Goal: Information Seeking & Learning: Learn about a topic

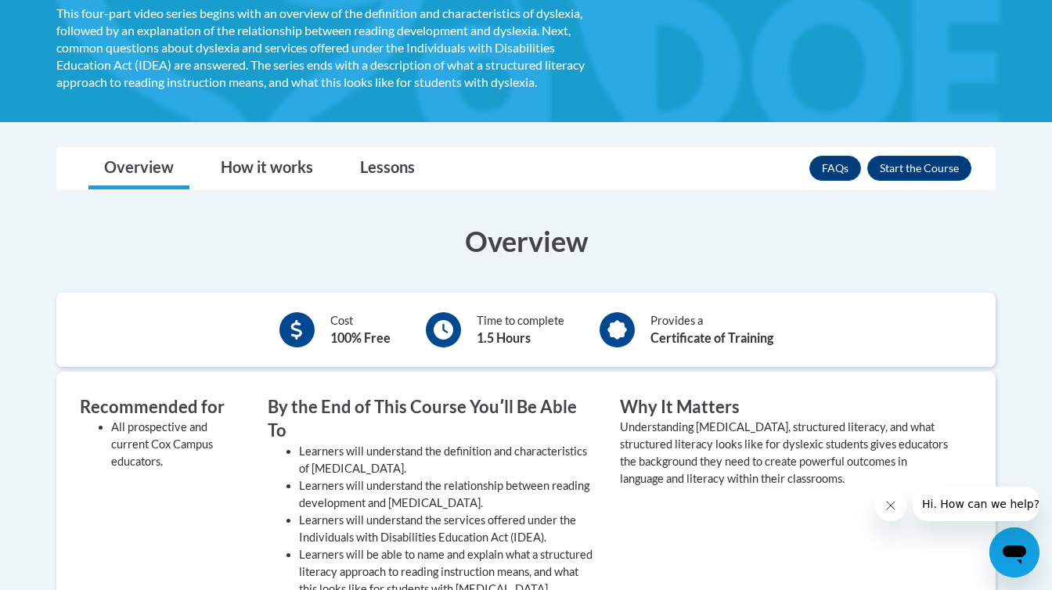
scroll to position [304, 0]
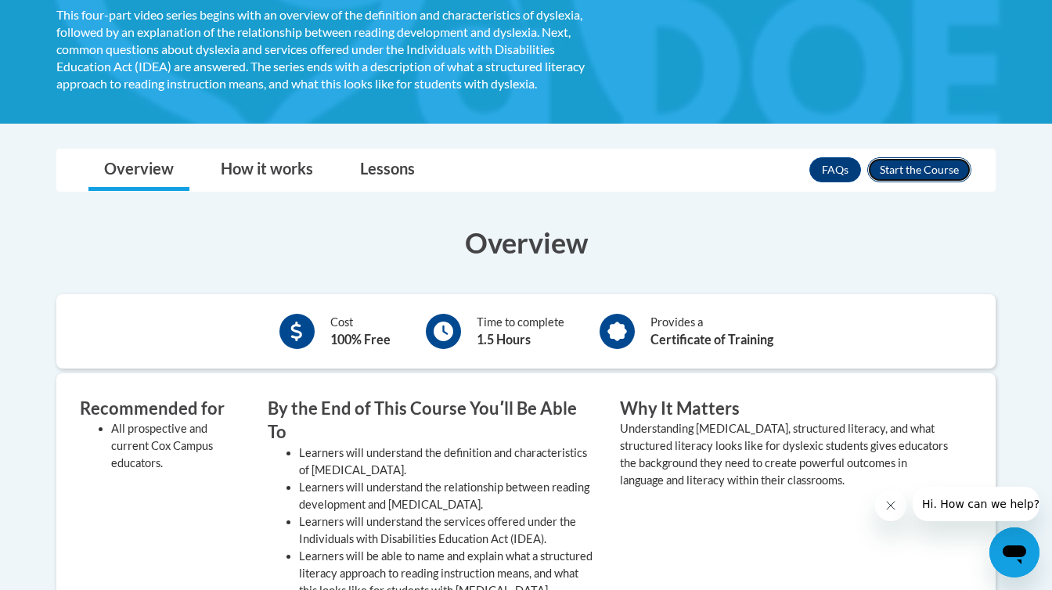
click at [898, 166] on button "Enroll" at bounding box center [919, 169] width 104 height 25
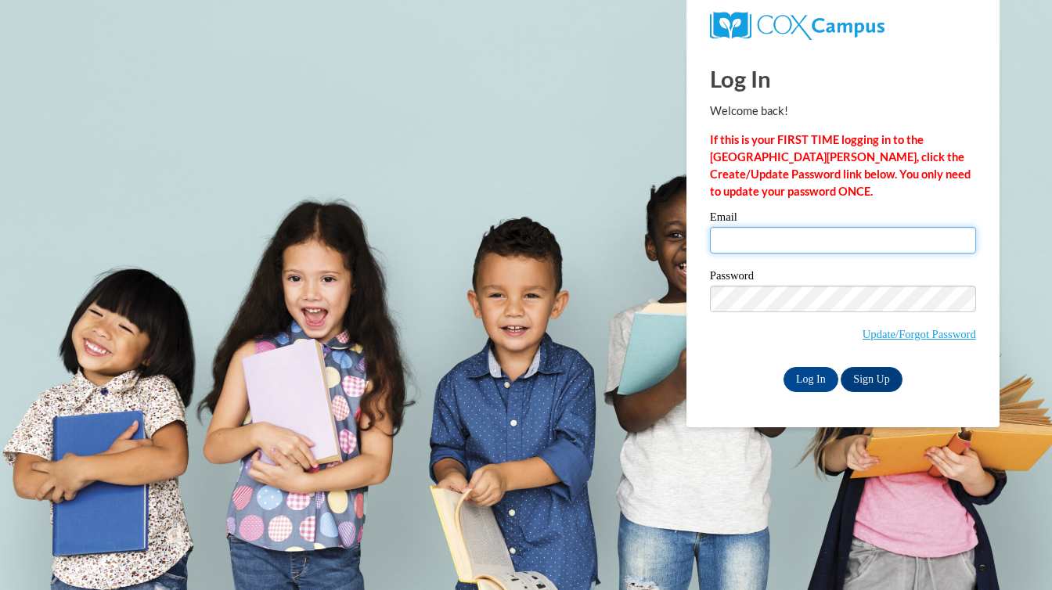
click at [785, 233] on input "Email" at bounding box center [843, 240] width 266 height 27
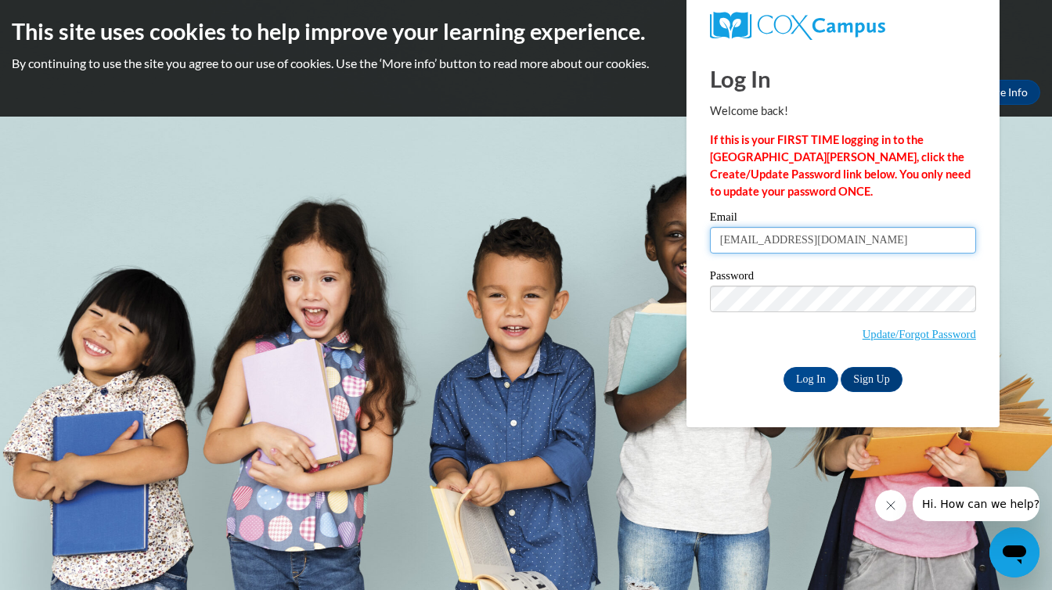
type input "olivia_naquin_5tsh7"
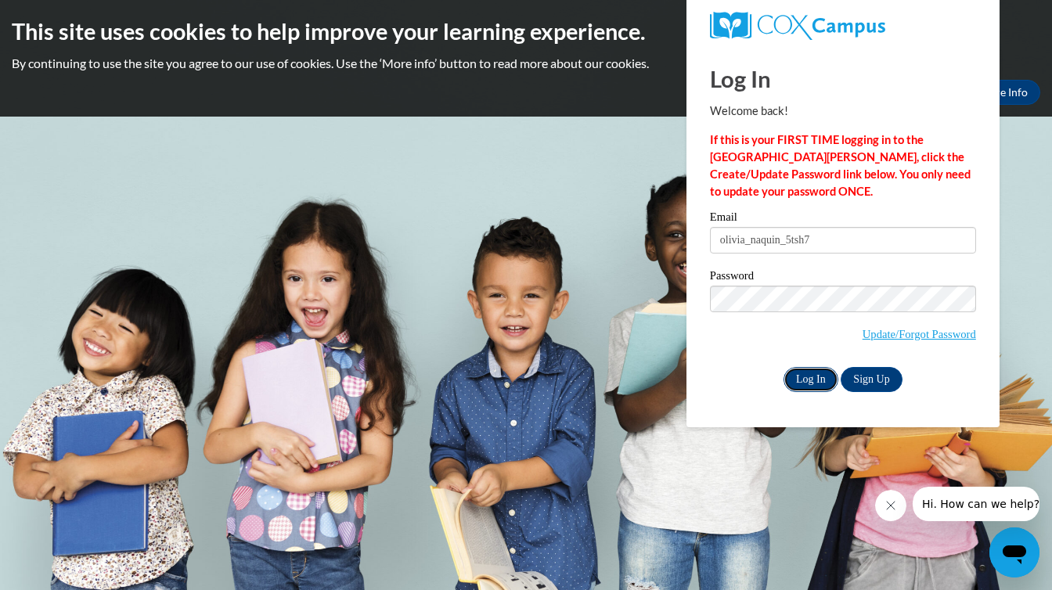
click at [808, 369] on input "Log In" at bounding box center [810, 379] width 55 height 25
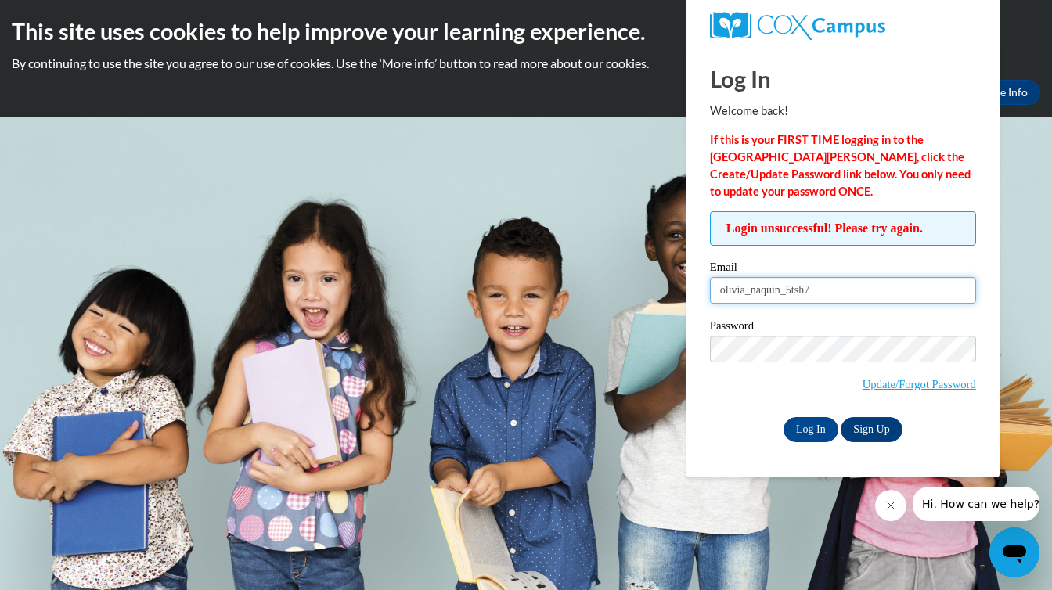
drag, startPoint x: 835, startPoint y: 295, endPoint x: 718, endPoint y: 287, distance: 116.9
click at [718, 287] on input "olivia_naquin_5tsh7" at bounding box center [843, 290] width 266 height 27
click at [788, 295] on input "Email" at bounding box center [843, 290] width 266 height 27
click at [857, 256] on div "Login unsuccessful! Please try again. Please enter your email! Please enter you…" at bounding box center [843, 326] width 266 height 230
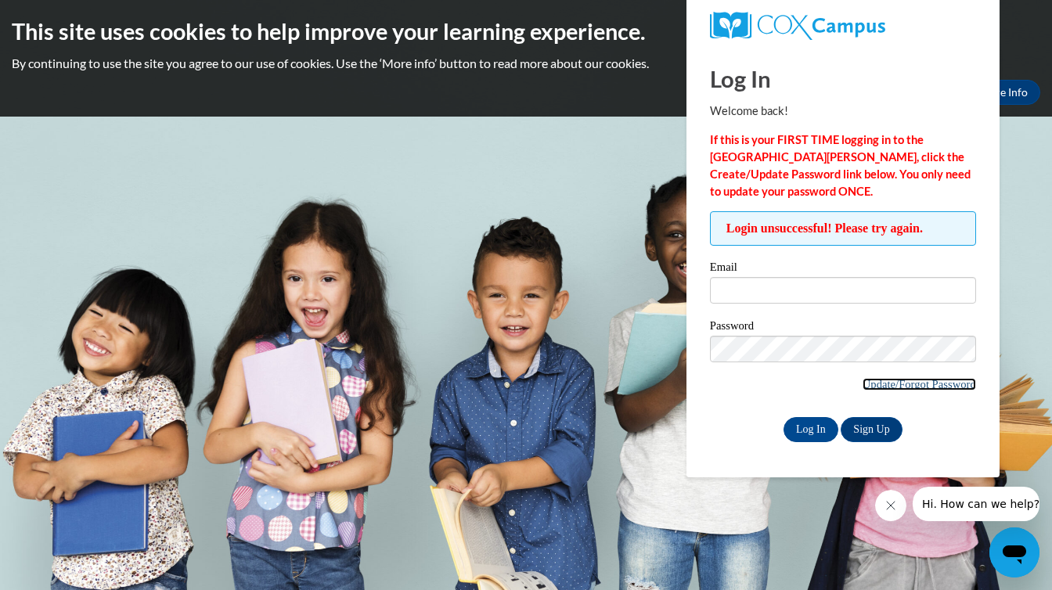
click at [911, 381] on link "Update/Forgot Password" at bounding box center [918, 384] width 113 height 13
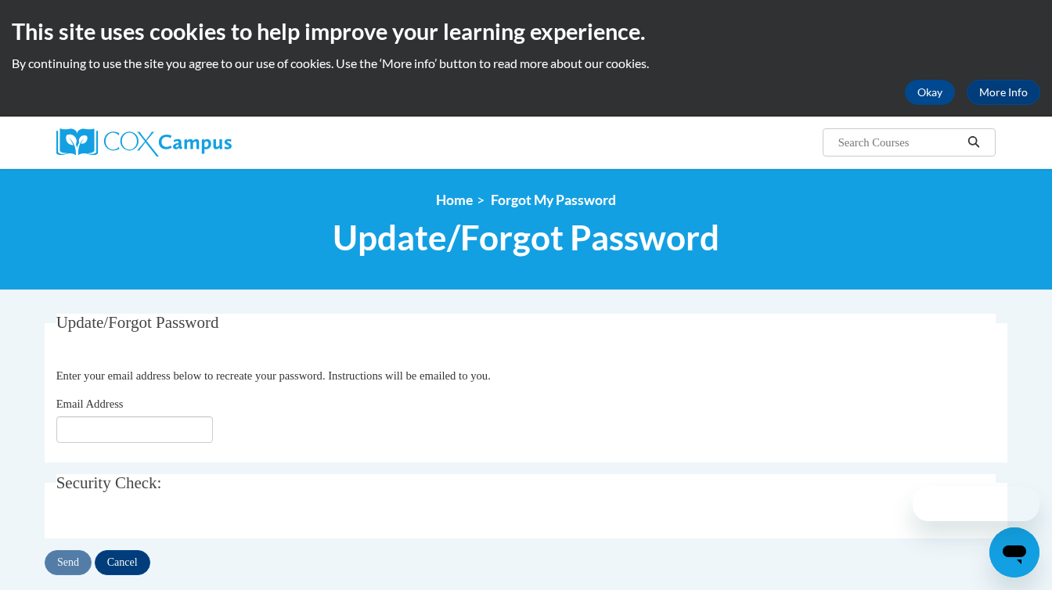
click at [911, 381] on p "Enter your email address below to recreate your password. Instructions will be …" at bounding box center [526, 375] width 940 height 17
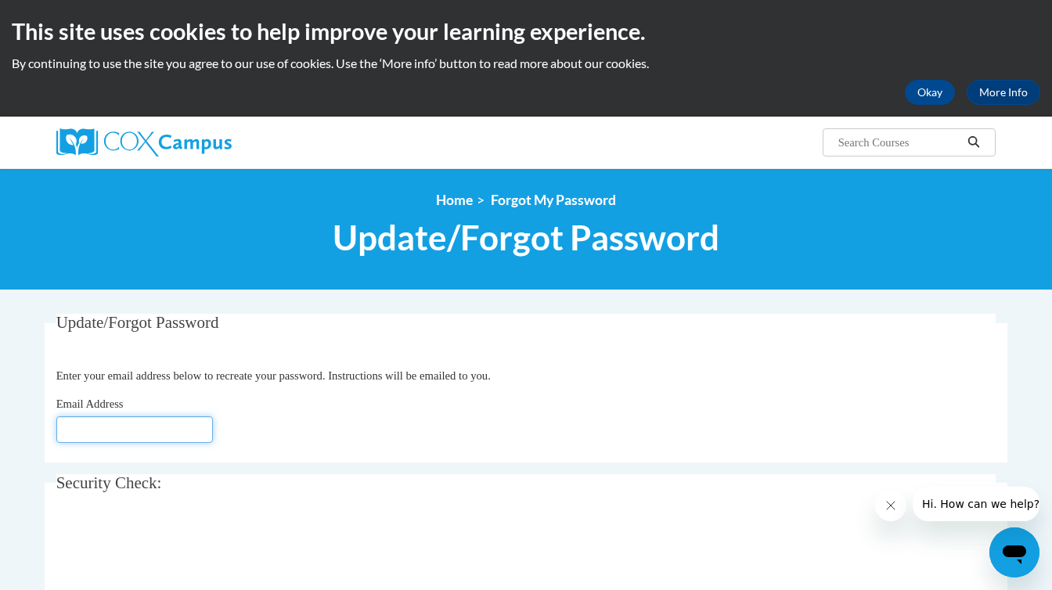
click at [136, 431] on input "Email Address" at bounding box center [134, 429] width 156 height 27
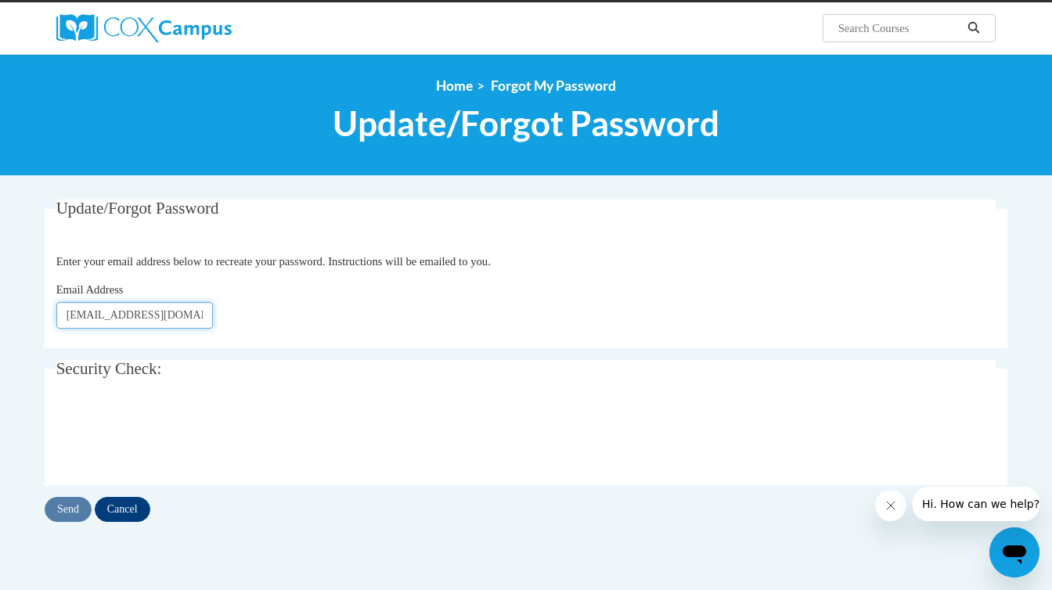
scroll to position [137, 0]
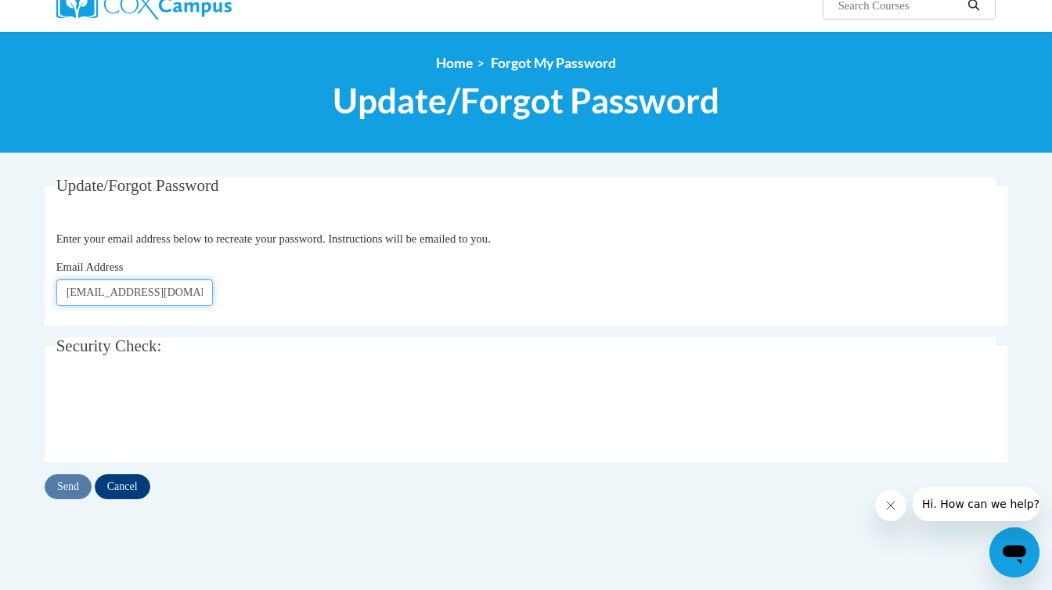
type input "lvnaquin@gmail.com"
click at [82, 486] on input "Send" at bounding box center [68, 486] width 47 height 25
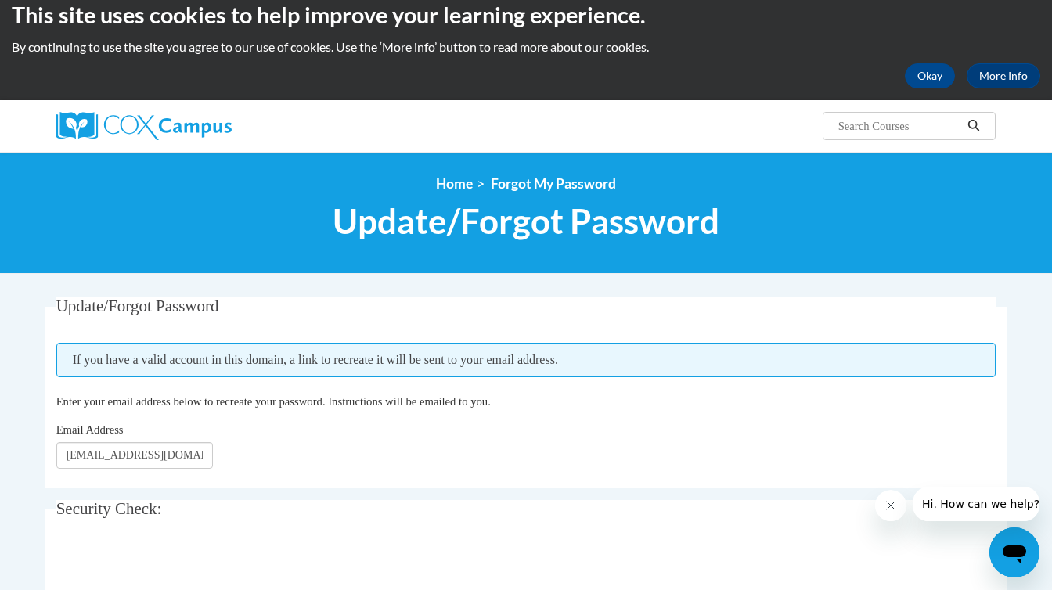
scroll to position [16, 0]
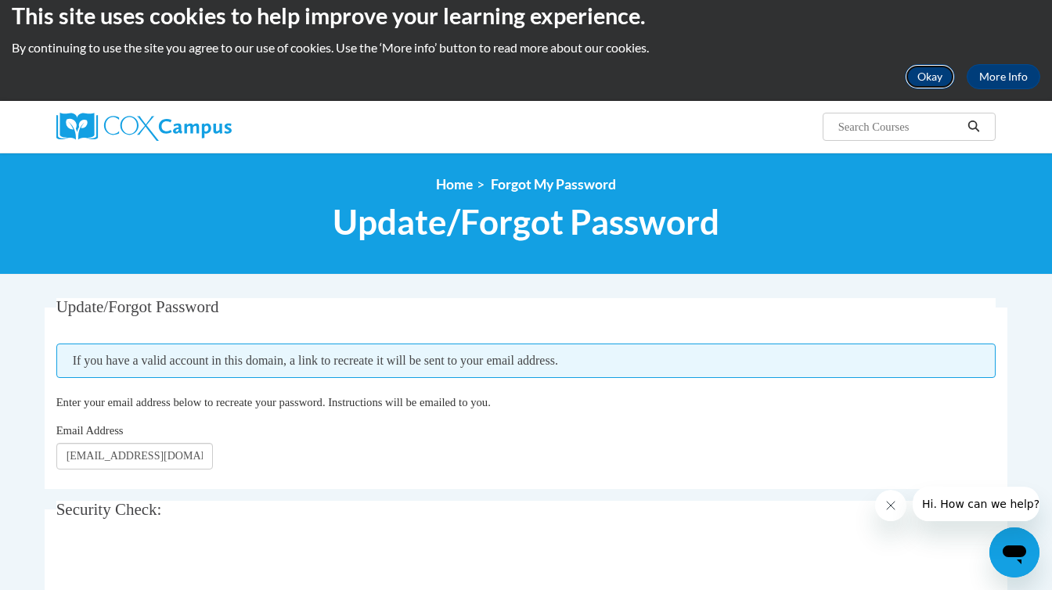
click at [925, 76] on button "Okay" at bounding box center [930, 76] width 50 height 25
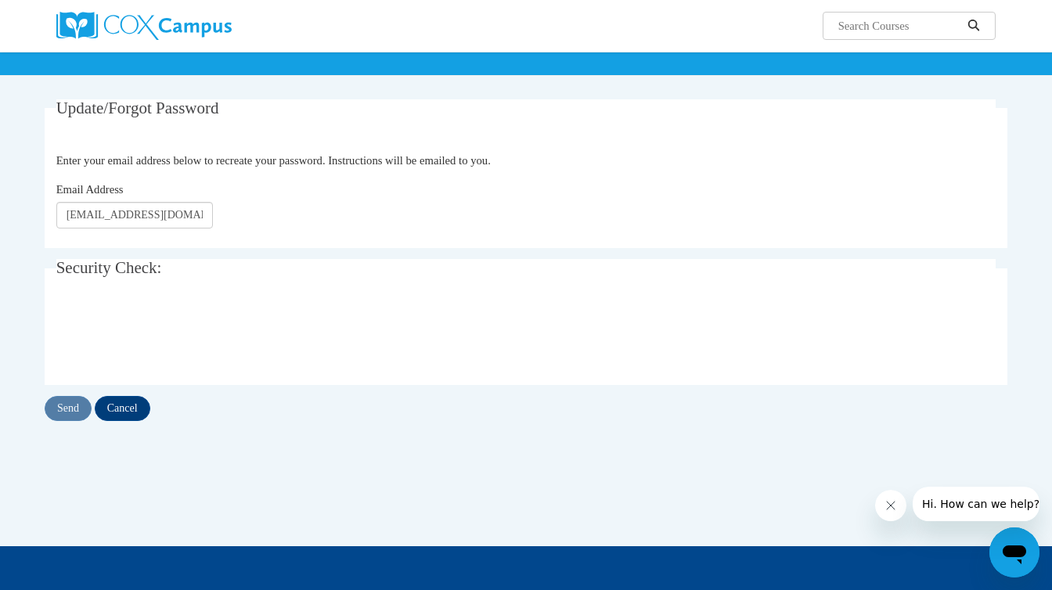
scroll to position [113, 0]
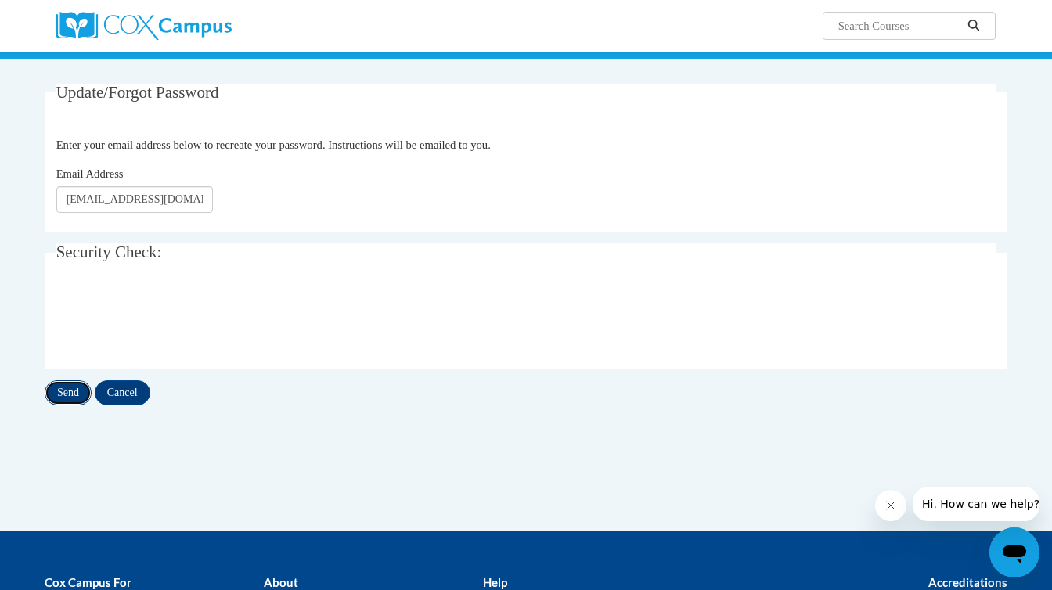
click at [74, 390] on input "Send" at bounding box center [68, 392] width 47 height 25
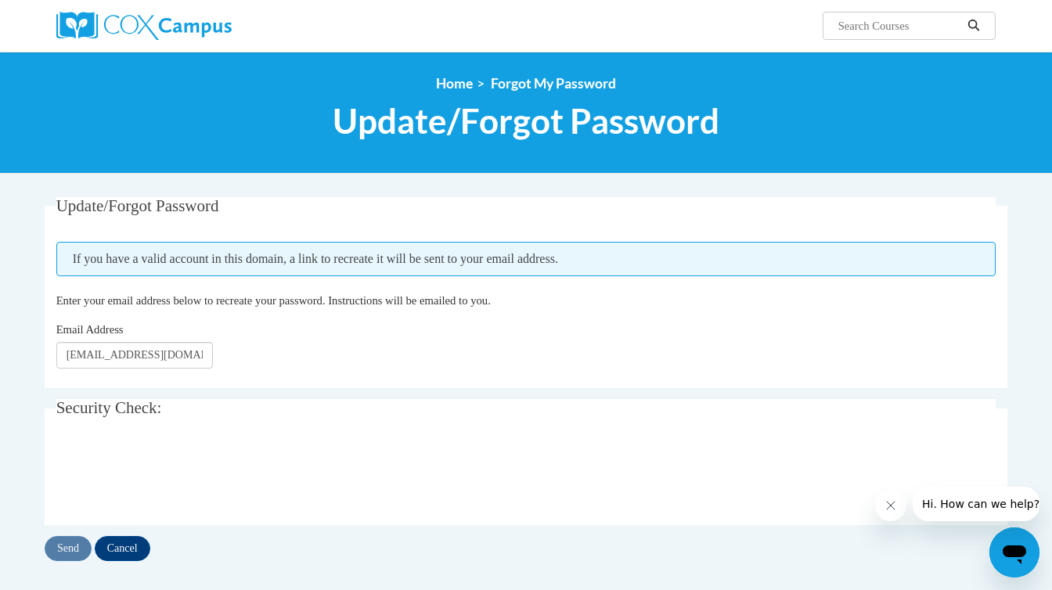
click at [739, 30] on div "Search Search..." at bounding box center [686, 20] width 642 height 40
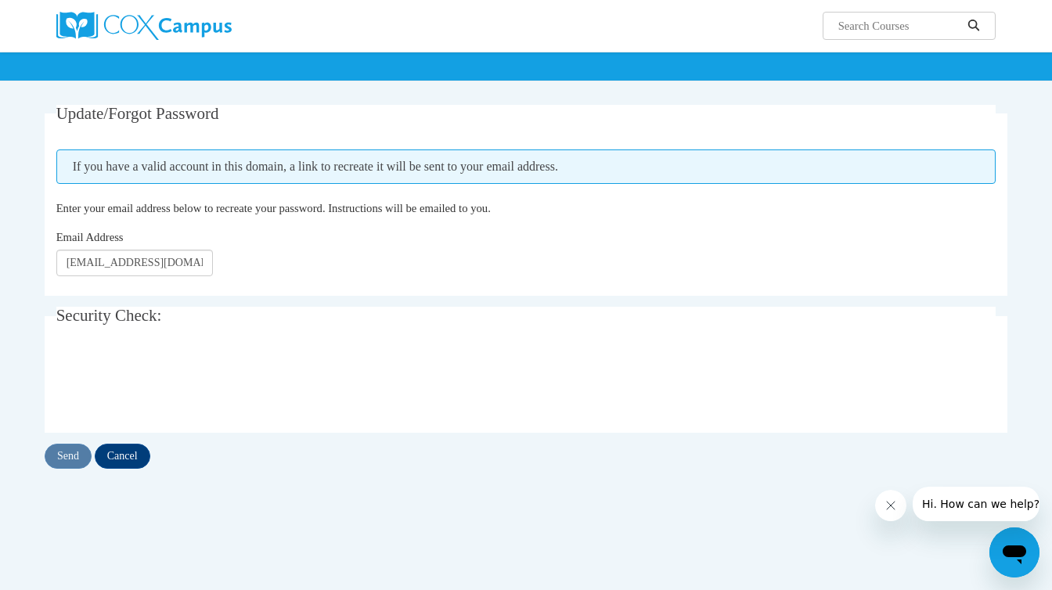
scroll to position [95, 0]
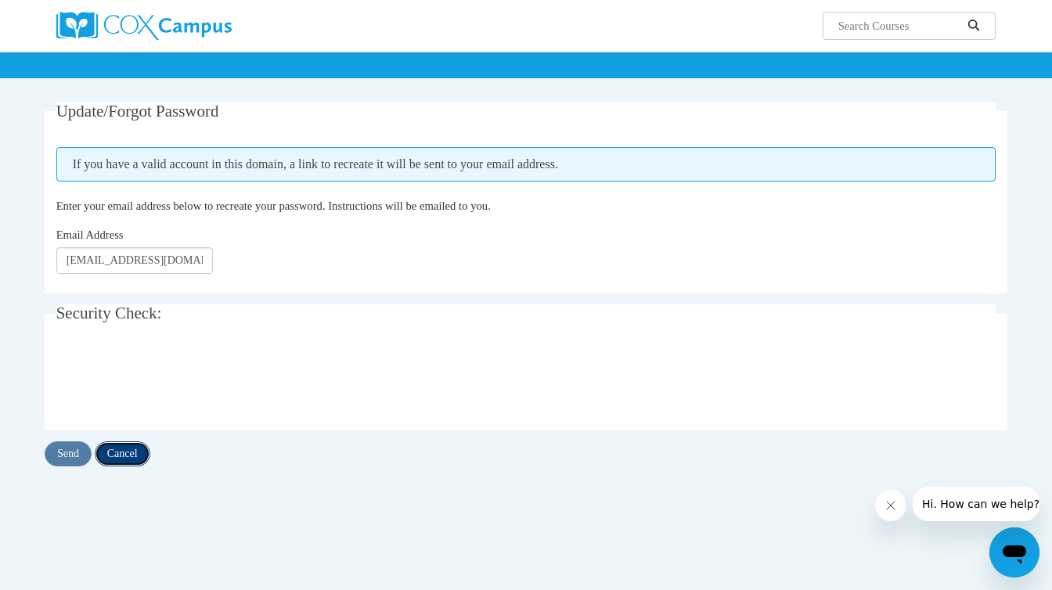
click at [123, 455] on input "Cancel" at bounding box center [123, 453] width 56 height 25
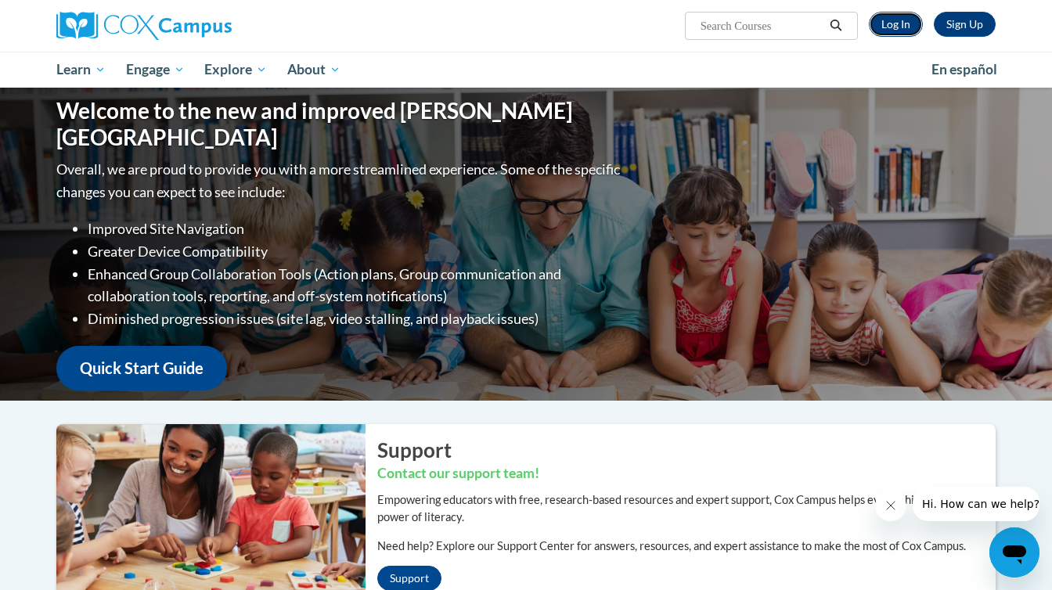
click at [898, 23] on link "Log In" at bounding box center [896, 24] width 54 height 25
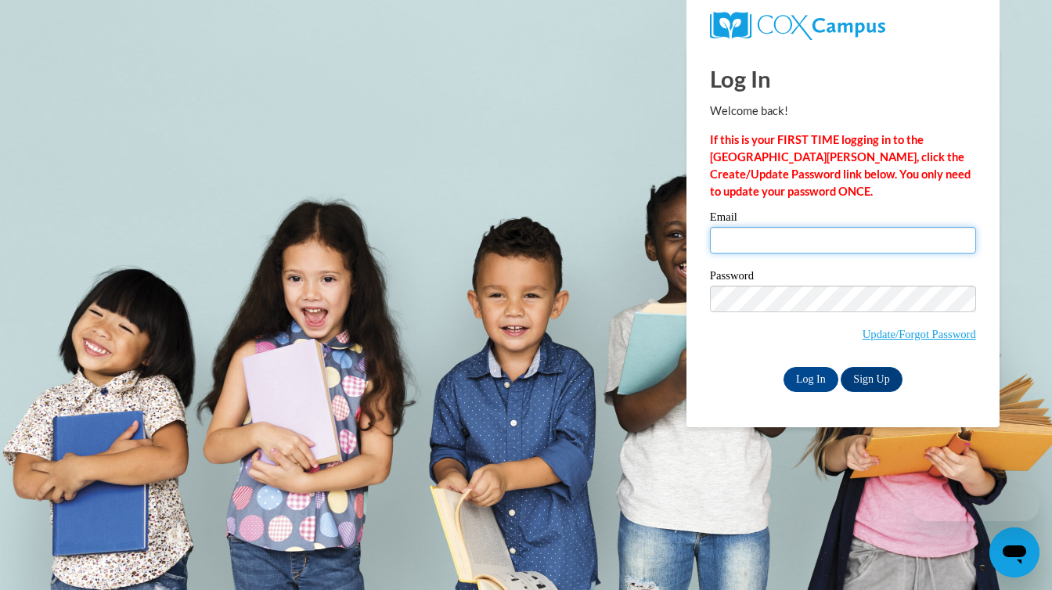
click at [762, 243] on input "Email" at bounding box center [843, 240] width 266 height 27
type input "lvnaquin@gmail.com"
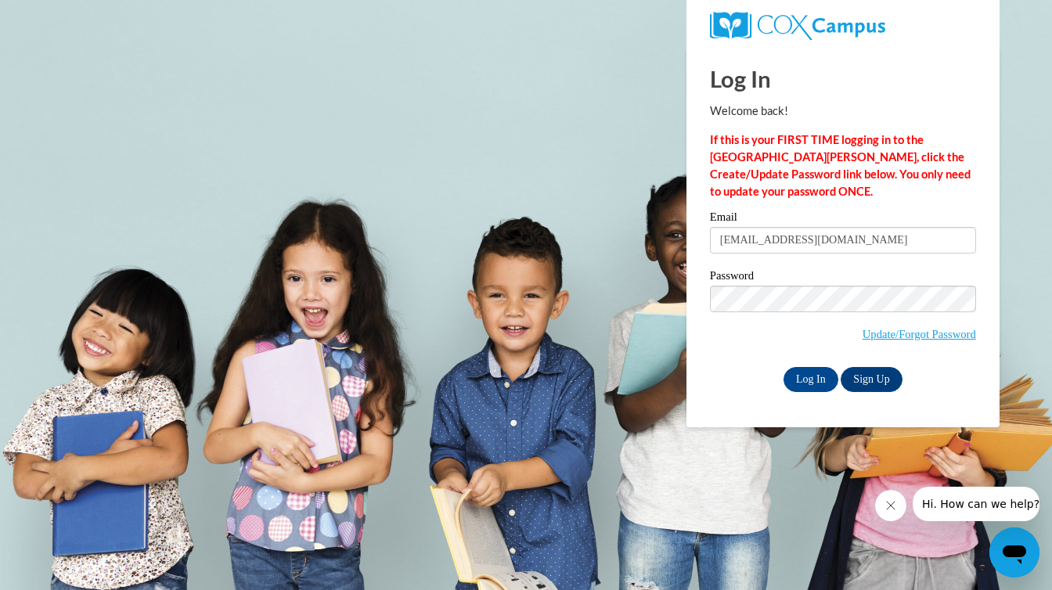
click at [988, 249] on div "Log In Welcome back! If this is your FIRST TIME logging in to the NEW Cox Campu…" at bounding box center [843, 237] width 336 height 380
click at [816, 383] on input "Log In" at bounding box center [810, 379] width 55 height 25
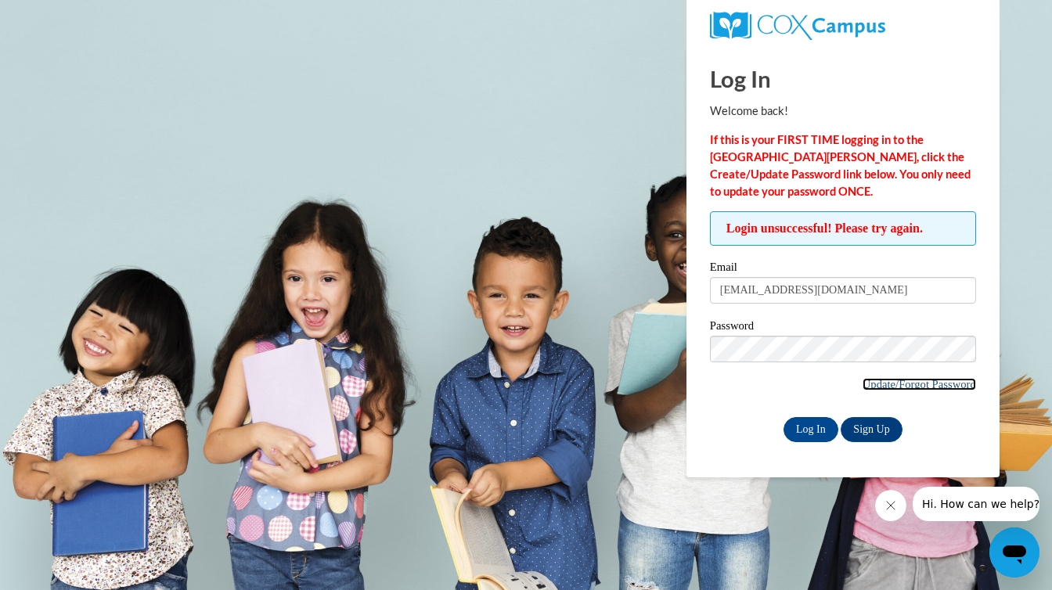
click at [870, 380] on link "Update/Forgot Password" at bounding box center [918, 384] width 113 height 13
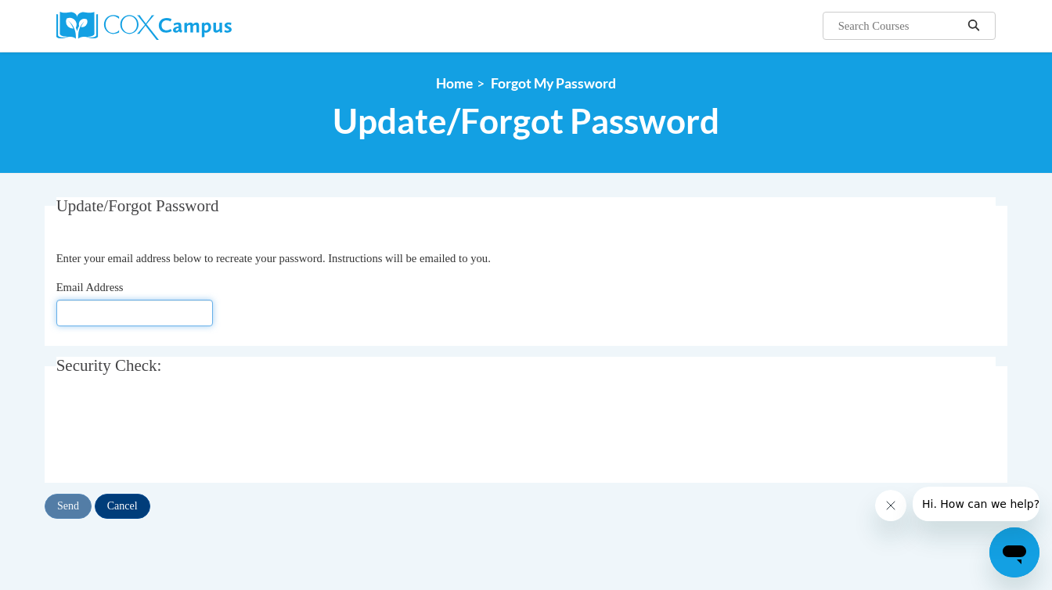
click at [115, 315] on input "Email Address" at bounding box center [134, 313] width 156 height 27
type input "[EMAIL_ADDRESS][DOMAIN_NAME]"
click at [74, 503] on input "Send" at bounding box center [68, 506] width 47 height 25
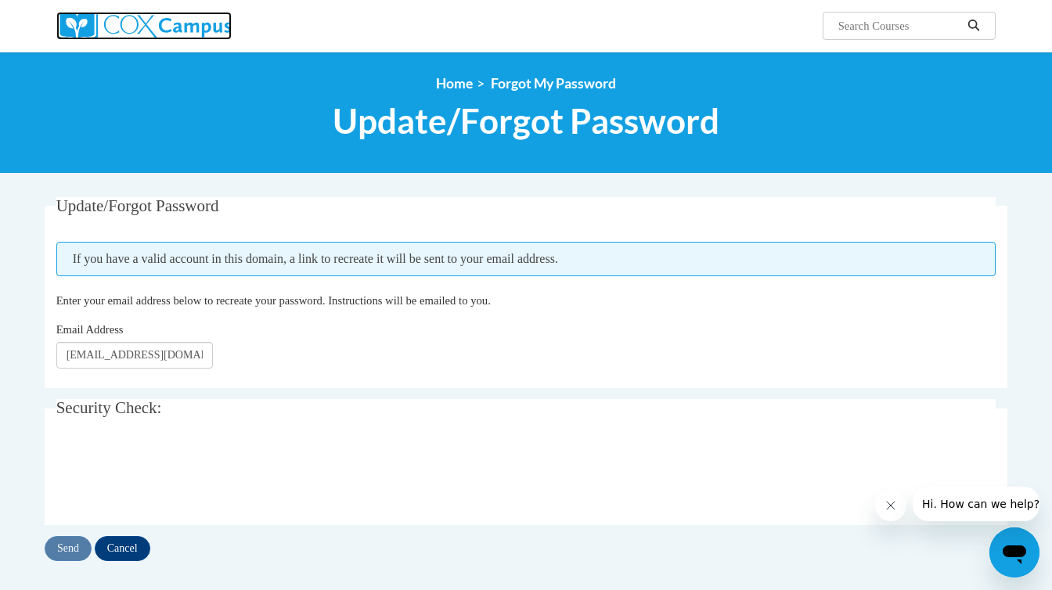
click at [167, 32] on img at bounding box center [143, 26] width 175 height 28
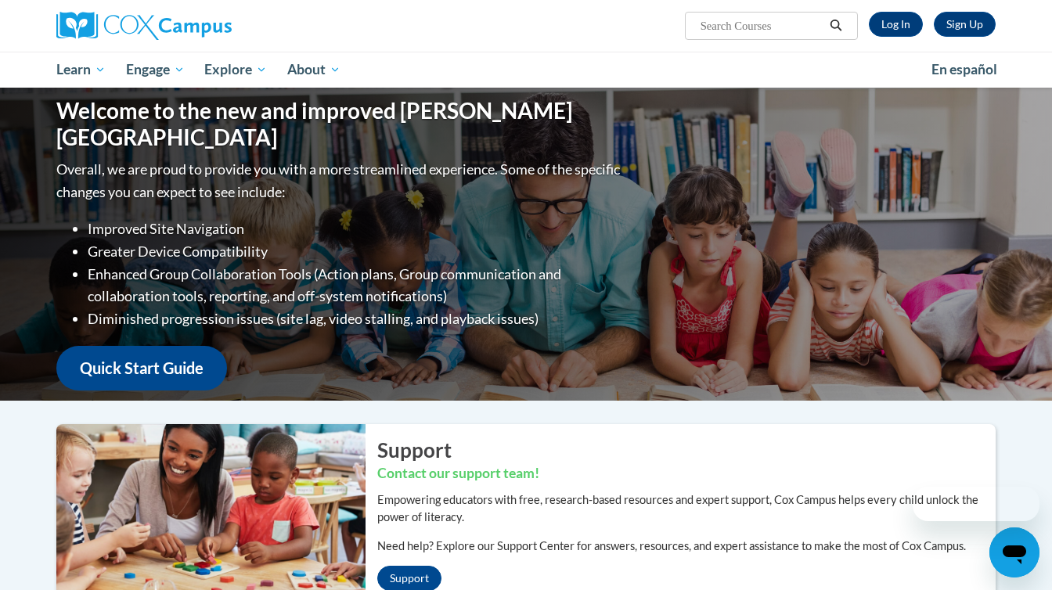
click at [998, 11] on div "Sign Up Log In Search Search..." at bounding box center [686, 20] width 642 height 40
click at [974, 20] on link "Sign Up" at bounding box center [965, 24] width 62 height 25
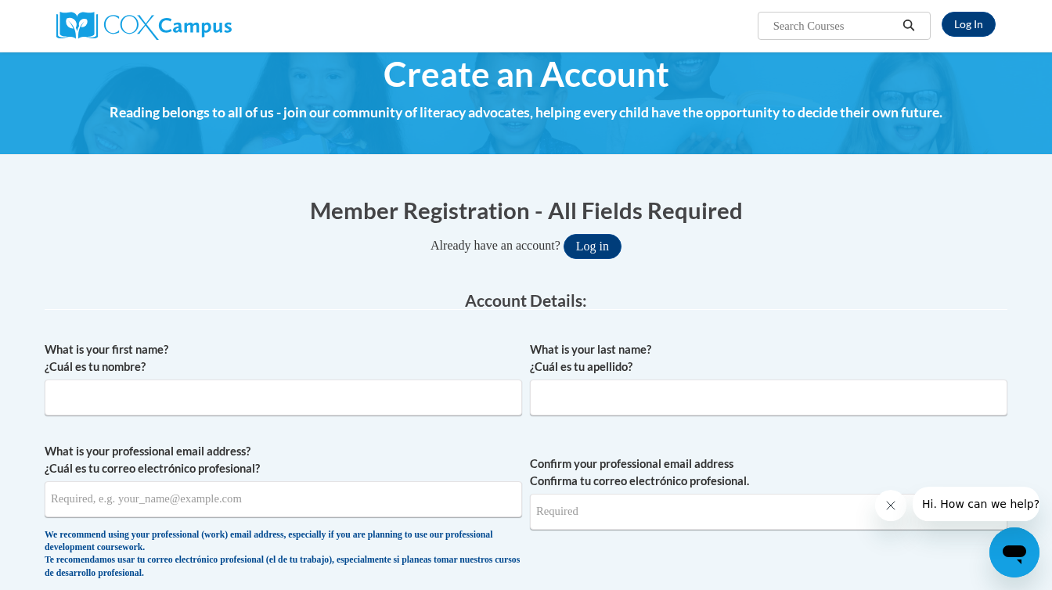
scroll to position [16, 0]
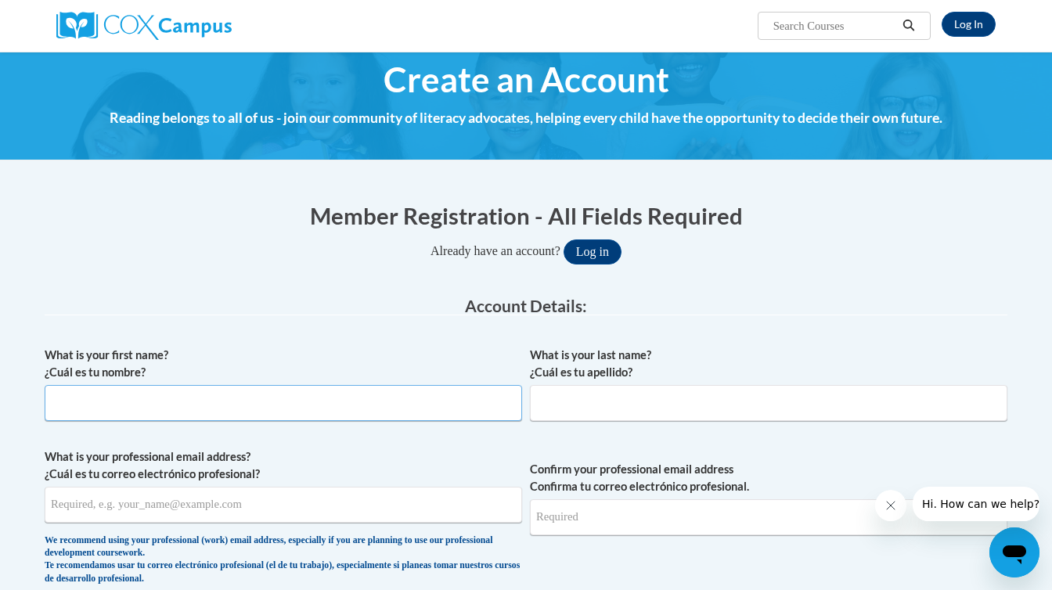
click at [284, 407] on input "What is your first name? ¿Cuál es tu nombre?" at bounding box center [283, 403] width 477 height 36
type input "Olivia"
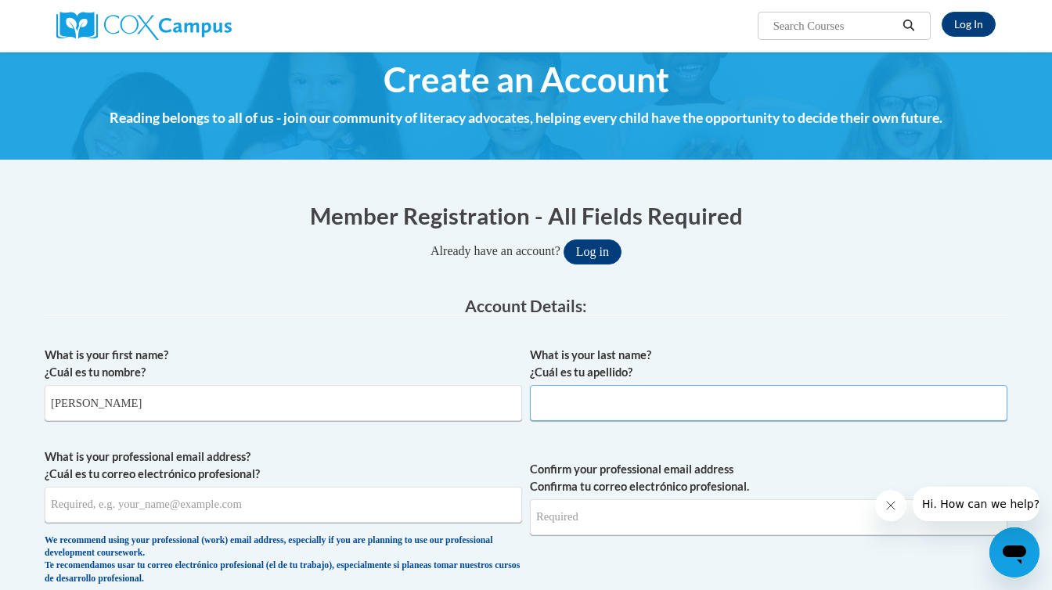
click at [628, 415] on input "What is your last name? ¿Cuál es tu apellido?" at bounding box center [768, 403] width 477 height 36
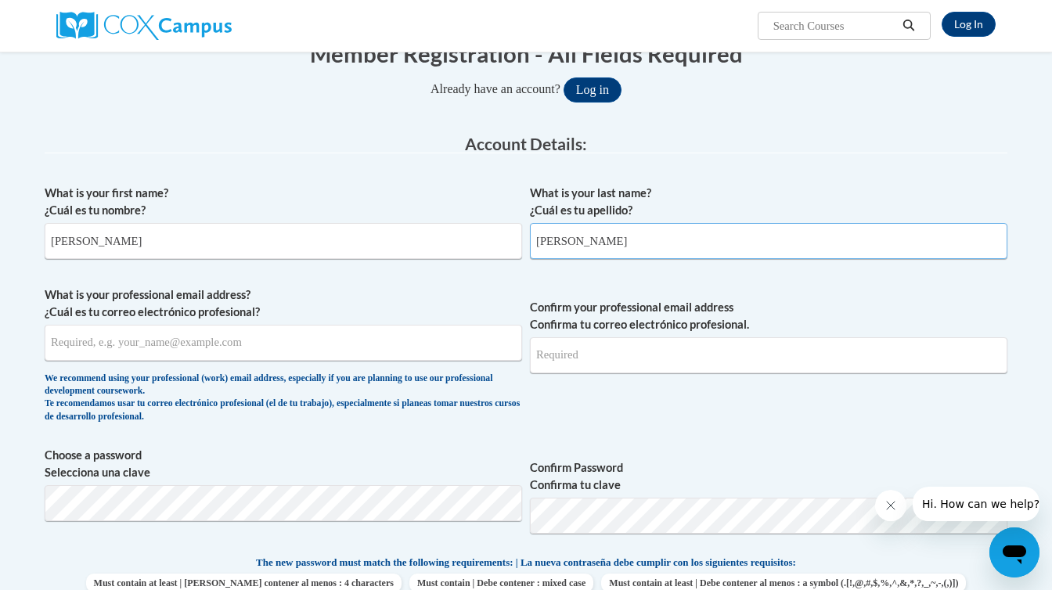
scroll to position [183, 0]
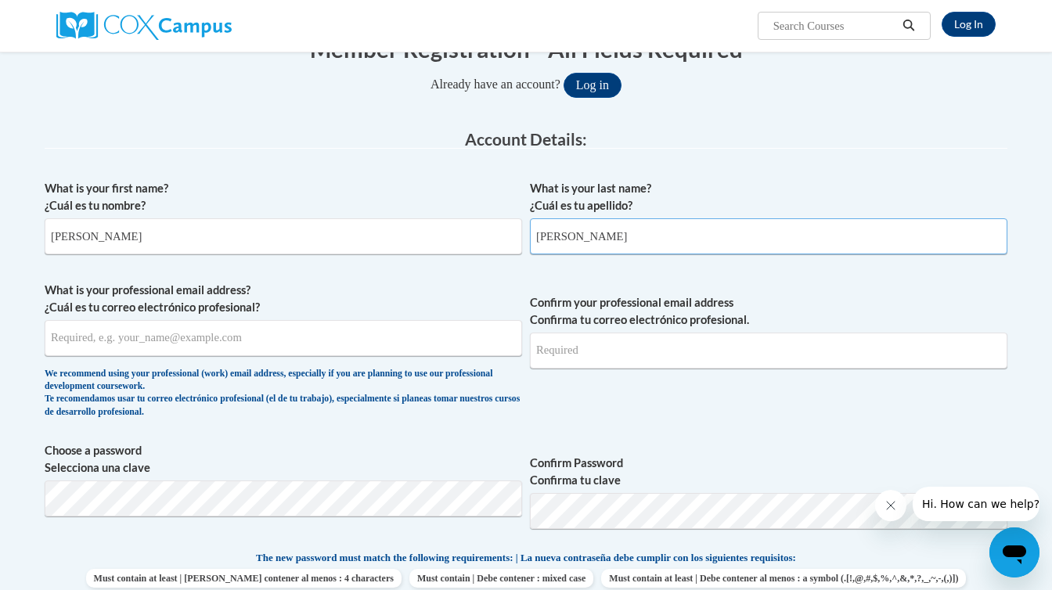
type input "Naquin"
click at [178, 341] on input "What is your professional email address? ¿Cuál es tu correo electrónico profesi…" at bounding box center [283, 338] width 477 height 36
type input "lvnaquin@gmail.com"
click at [606, 345] on input "Confirm your professional email address Confirma tu correo electrónico profesio…" at bounding box center [768, 351] width 477 height 36
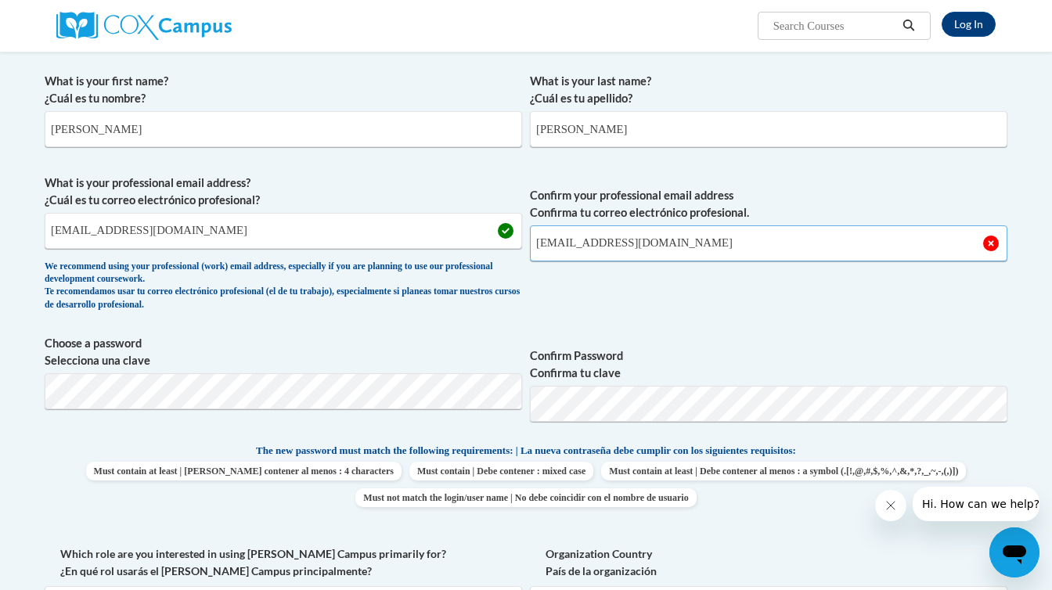
scroll to position [293, 0]
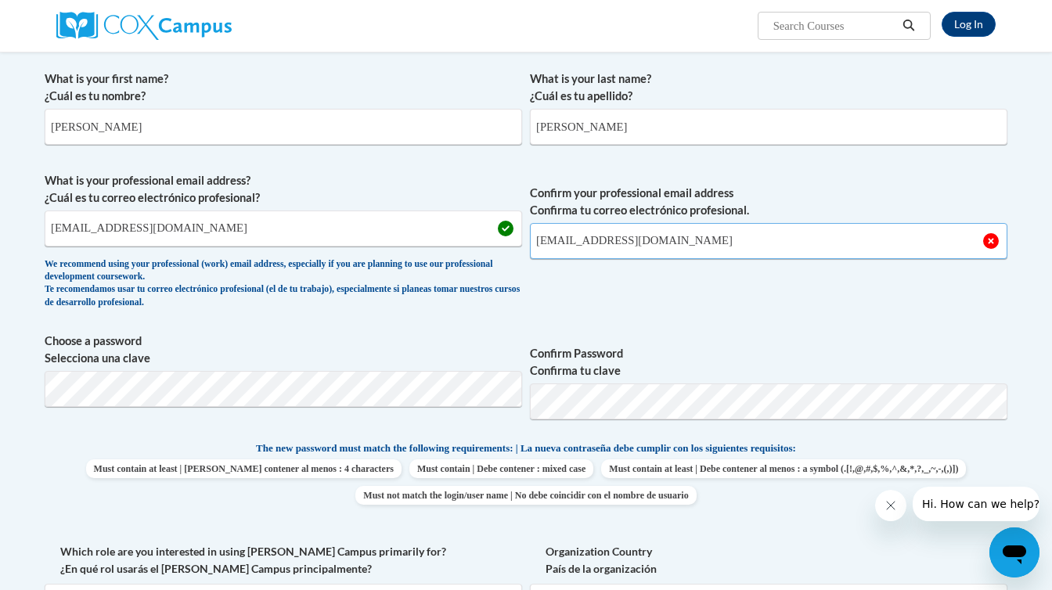
type input "lvnaquin@gmail.com"
click at [667, 333] on span "Confirm Password Confirma tu clave" at bounding box center [768, 382] width 477 height 99
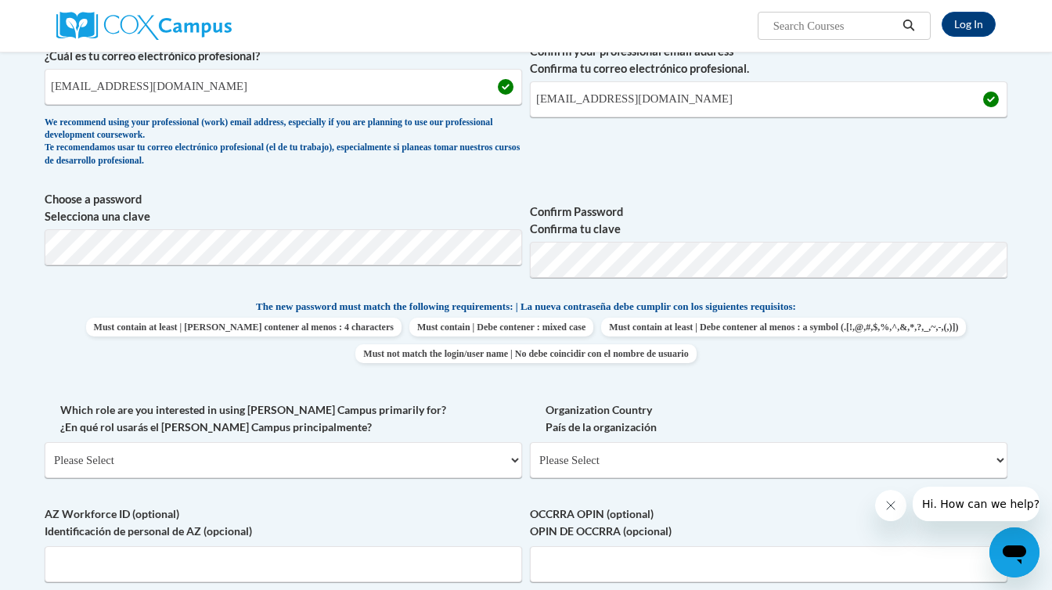
scroll to position [457, 0]
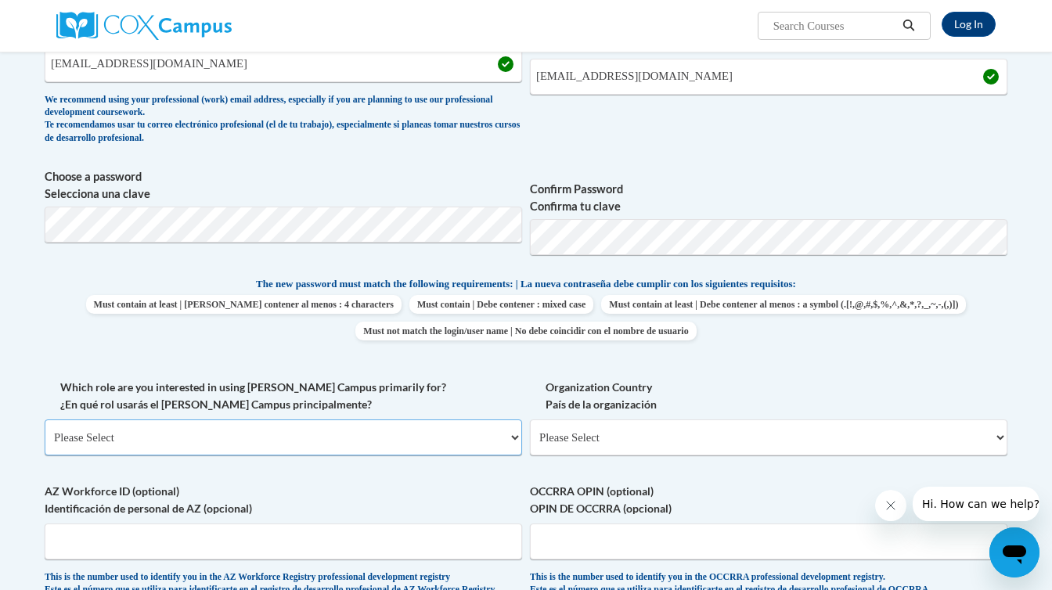
click at [430, 434] on select "Please Select College/University | Colegio/Universidad Community/Nonprofit Part…" at bounding box center [283, 437] width 477 height 36
select select "5a18ea06-2b54-4451-96f2-d152daf9eac5"
click at [45, 419] on select "Please Select College/University | Colegio/Universidad Community/Nonprofit Part…" at bounding box center [283, 437] width 477 height 36
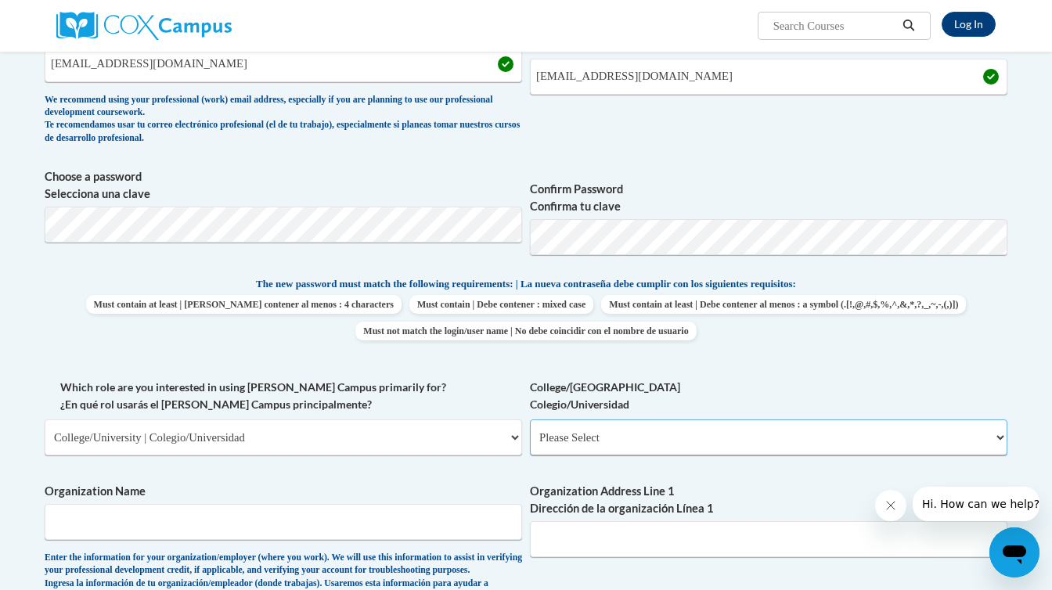
click at [601, 428] on select "Please Select College/University Staff | Empleado universitario College/Univers…" at bounding box center [768, 437] width 477 height 36
click at [530, 419] on select "Please Select College/University Staff | Empleado universitario College/Univers…" at bounding box center [768, 437] width 477 height 36
click at [599, 441] on select "Please Select College/University Staff | Empleado universitario College/Univers…" at bounding box center [768, 437] width 477 height 36
select select "99b32b07-cffc-426c-8bf6-0cd77760d84b"
click at [530, 419] on select "Please Select College/University Staff | Empleado universitario College/Univers…" at bounding box center [768, 437] width 477 height 36
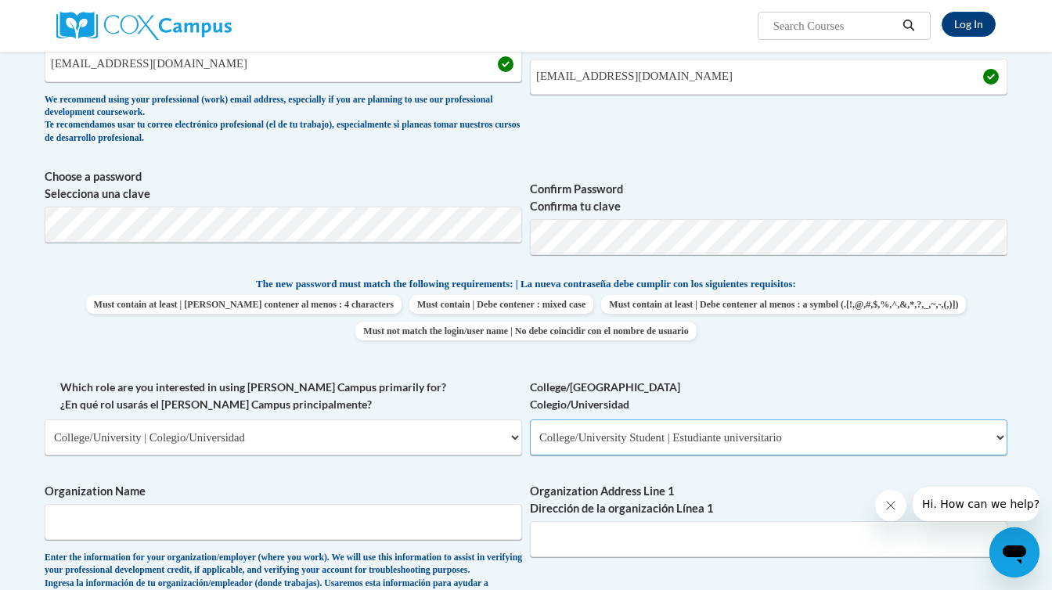
scroll to position [521, 0]
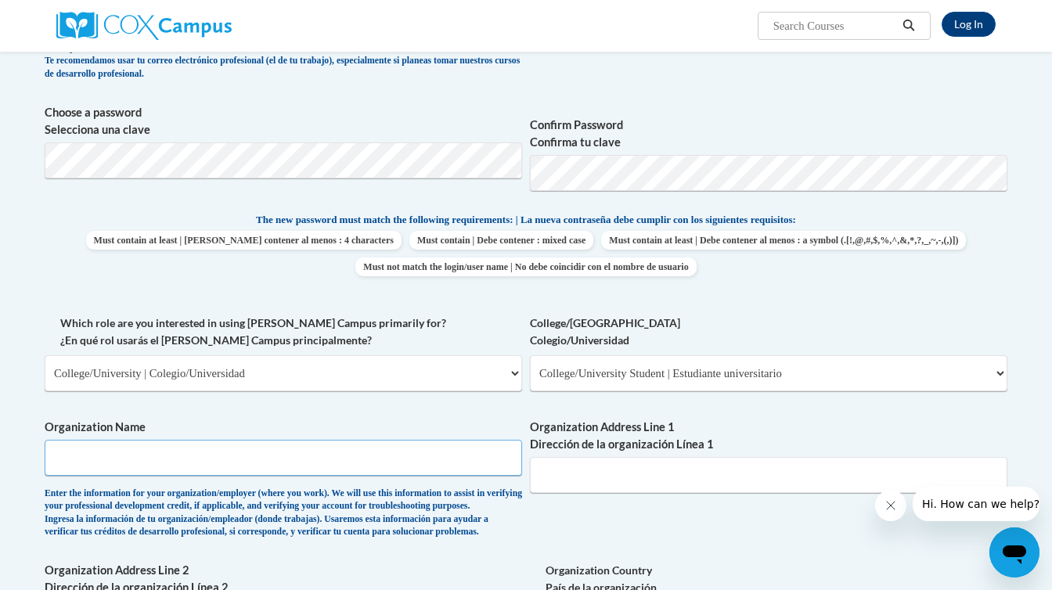
click at [337, 467] on input "Organization Name" at bounding box center [283, 458] width 477 height 36
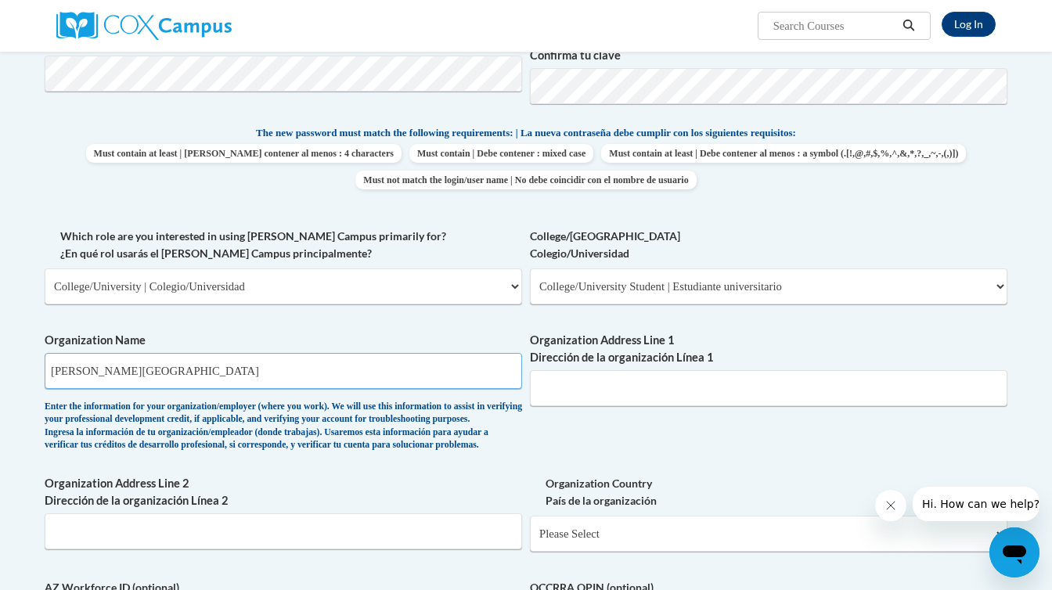
scroll to position [615, 0]
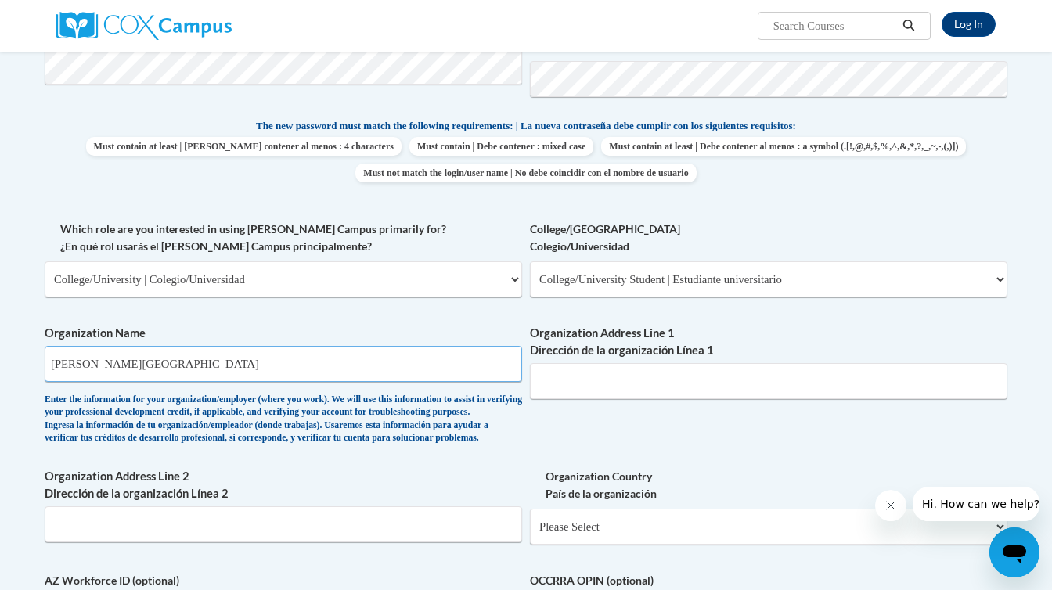
type input "Berry College"
click at [583, 382] on input "Organization Address Line 1 Dirección de la organización Línea 1" at bounding box center [768, 381] width 477 height 36
type input "2277 Martha Berry Hwy NW"
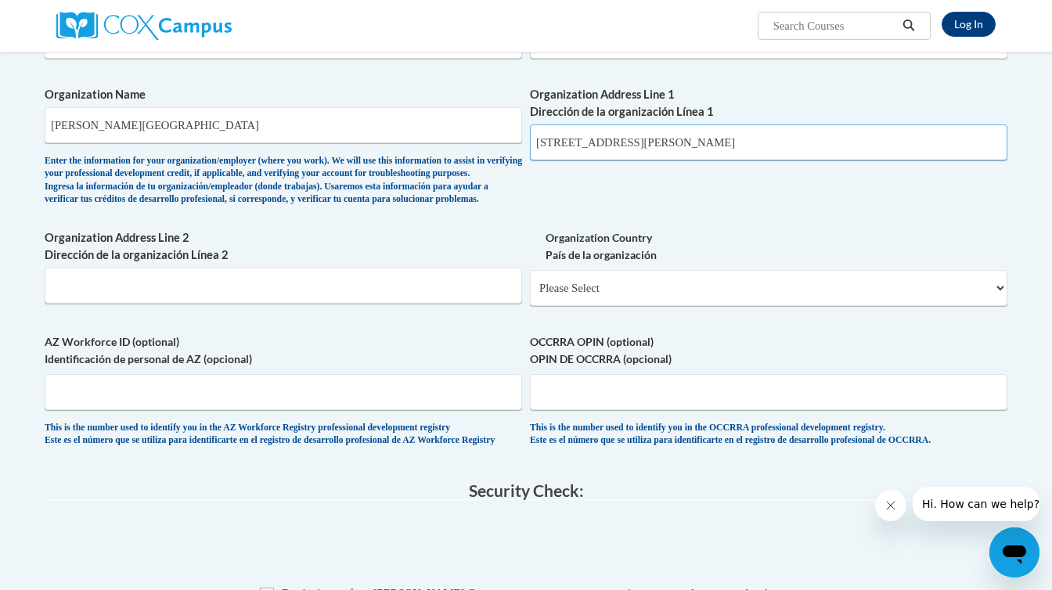
scroll to position [853, 0]
click at [413, 304] on input "Organization Address Line 2 Dirección de la organización Línea 2" at bounding box center [283, 286] width 477 height 36
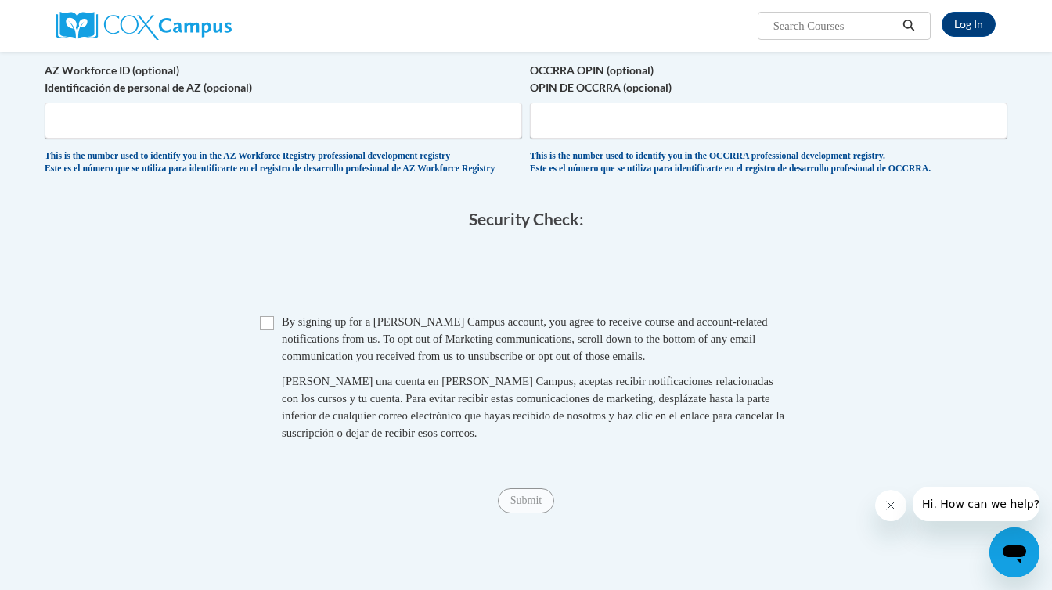
scroll to position [1127, 0]
click at [263, 329] on input "Checkbox" at bounding box center [267, 322] width 14 height 14
checkbox input "true"
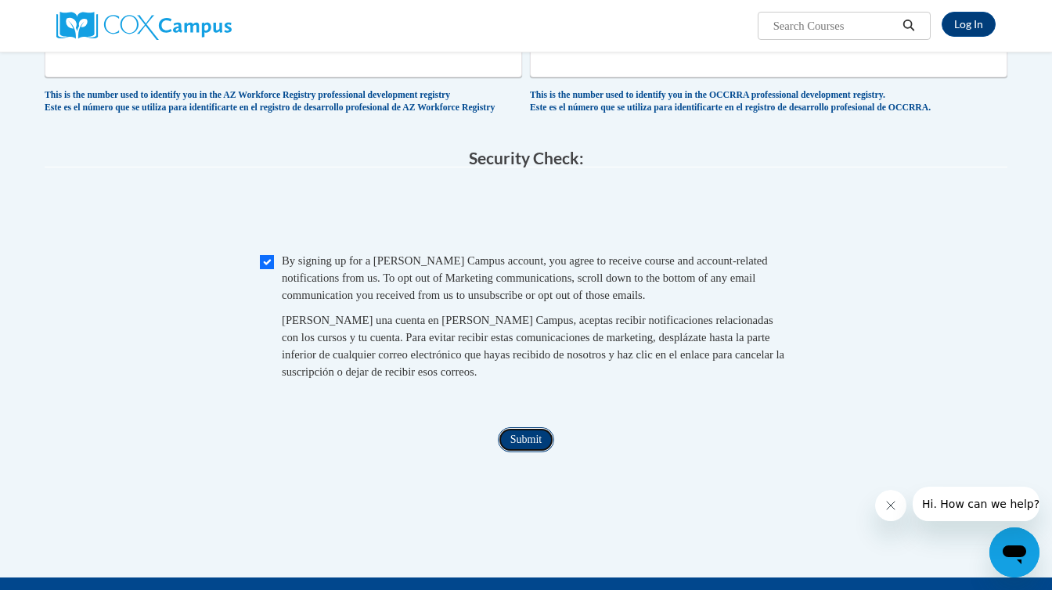
click at [534, 452] on input "Submit" at bounding box center [526, 439] width 56 height 25
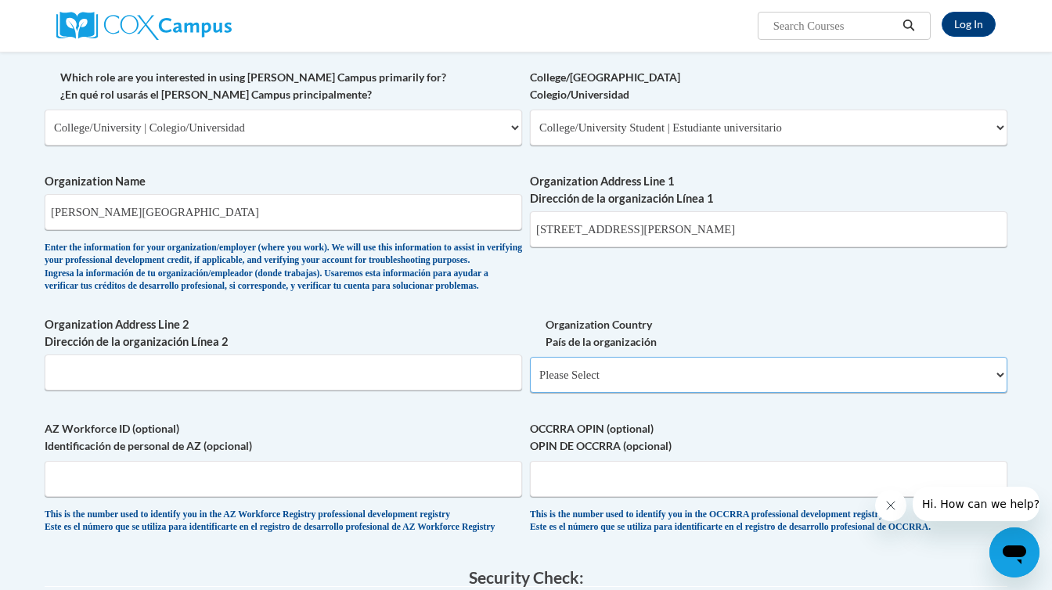
scroll to position [763, 0]
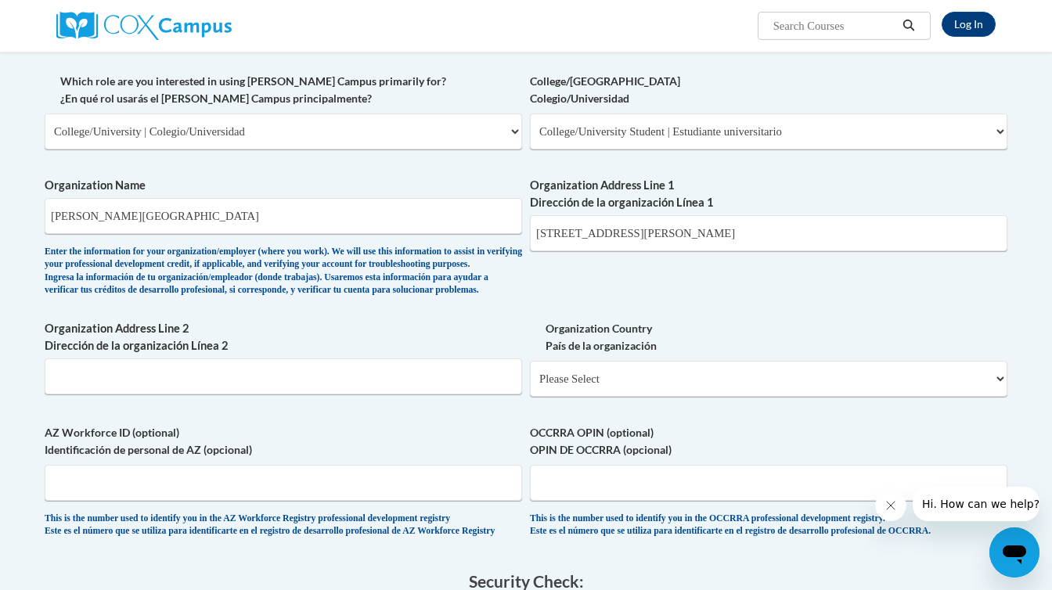
click at [614, 384] on span "Organization Country País de la organización Please Select United States | Esta…" at bounding box center [768, 358] width 477 height 77
click at [618, 397] on select "Please Select United States | Estados Unidos Outside of the United States | Fue…" at bounding box center [768, 379] width 477 height 36
select select "ad49bcad-a171-4b2e-b99c-48b446064914"
click at [530, 386] on select "Please Select United States | Estados Unidos Outside of the United States | Fue…" at bounding box center [768, 379] width 477 height 36
select select
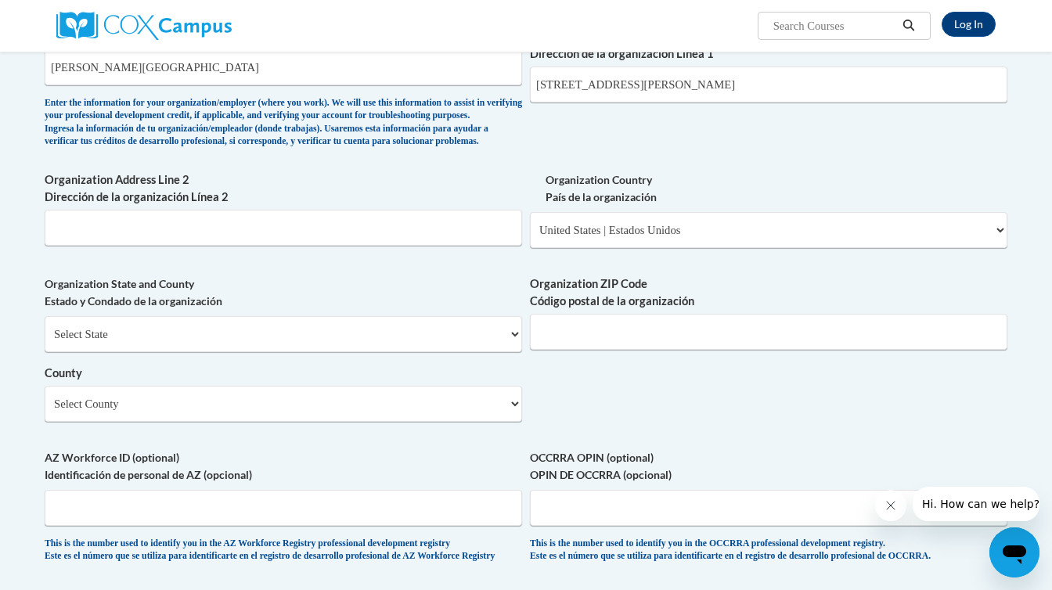
scroll to position [862, 0]
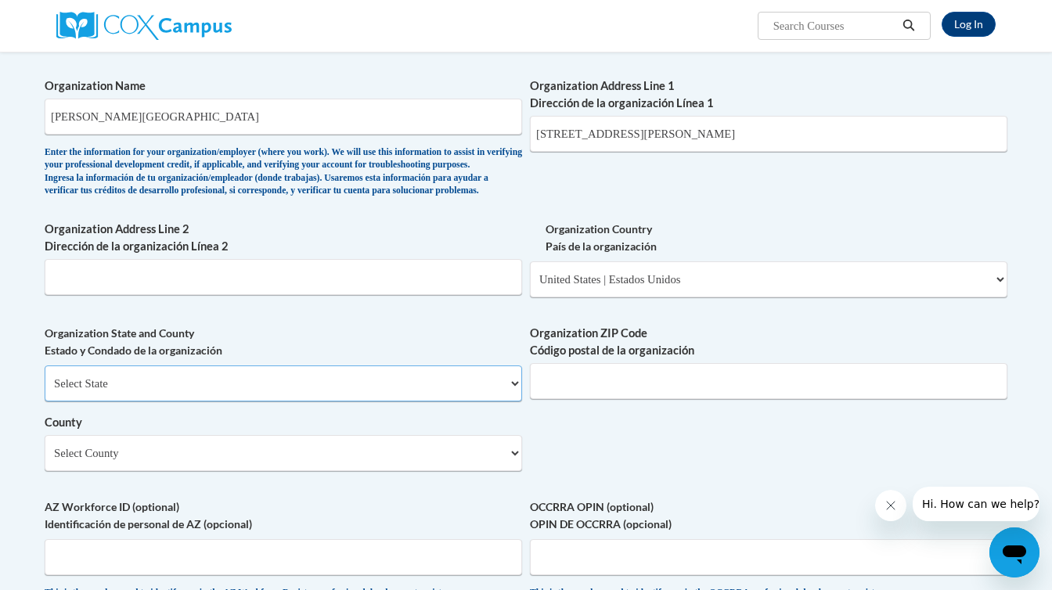
click at [469, 401] on select "Select State Alabama Alaska Arizona Arkansas California Colorado Connecticut De…" at bounding box center [283, 383] width 477 height 36
click at [45, 390] on select "Select State Alabama Alaska Arizona Arkansas California Colorado Connecticut De…" at bounding box center [283, 383] width 477 height 36
click at [588, 399] on input "Organization ZIP Code Código postal de la organización" at bounding box center [768, 381] width 477 height 36
drag, startPoint x: 606, startPoint y: 406, endPoint x: 569, endPoint y: 406, distance: 36.8
click at [569, 399] on input "30149-9707" at bounding box center [768, 381] width 477 height 36
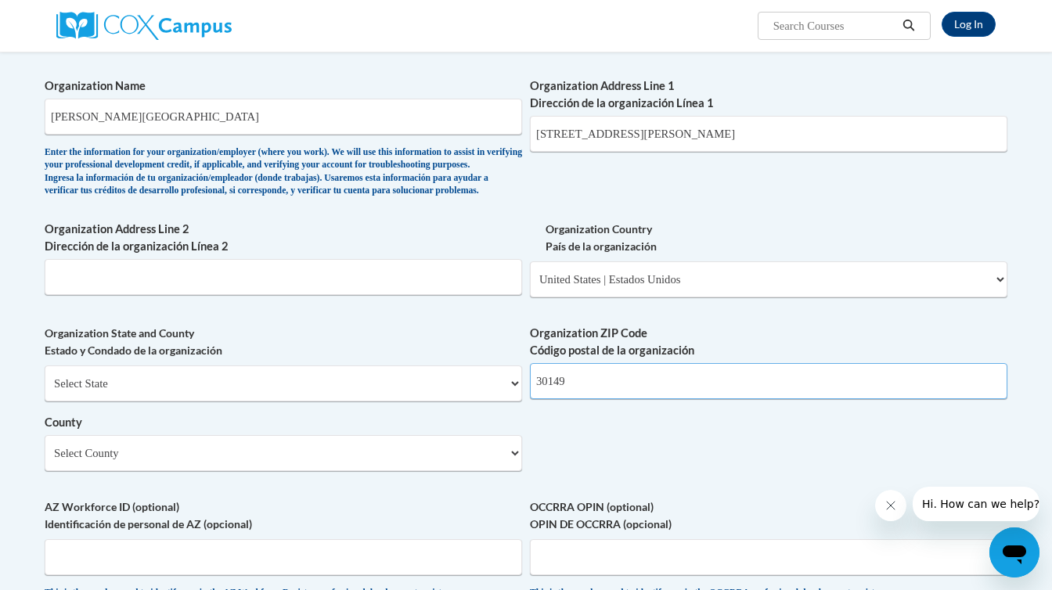
scroll to position [928, 0]
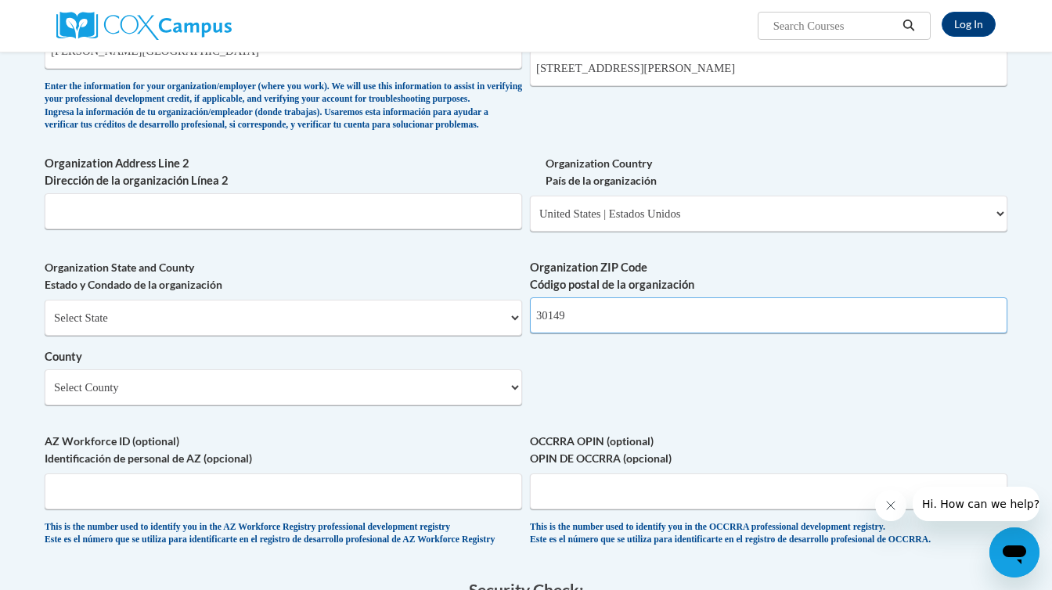
type input "30149"
click at [459, 405] on select "Select County Appling Atkinson Bacon Baker Baldwin Banks Barrow Bartow Ben Hill…" at bounding box center [283, 387] width 477 height 36
select select "Floyd"
click at [45, 394] on select "Select County Appling Atkinson Bacon Baker Baldwin Banks Barrow Bartow Ben Hill…" at bounding box center [283, 387] width 477 height 36
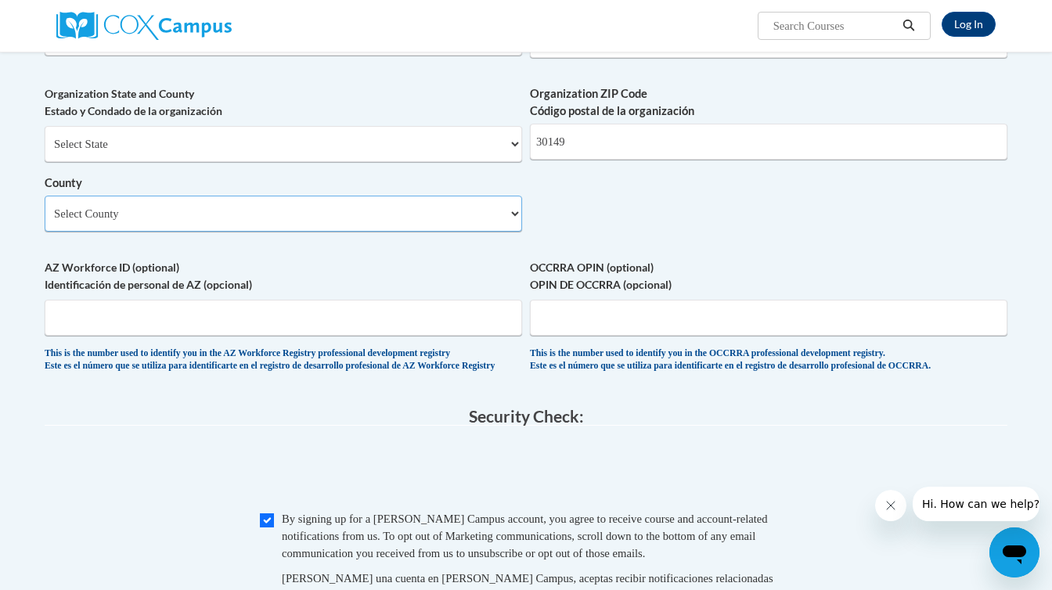
scroll to position [1022, 0]
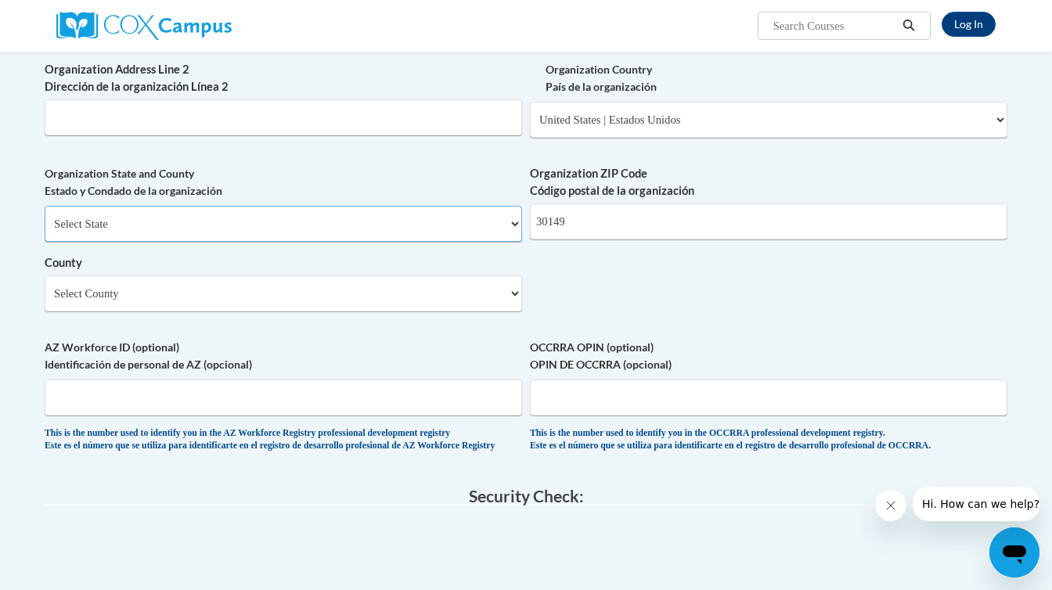
click at [513, 242] on select "Select State Alabama Alaska Arizona Arkansas California Colorado Connecticut De…" at bounding box center [283, 224] width 477 height 36
click at [45, 231] on select "Select State Alabama Alaska Arizona Arkansas California Colorado Connecticut De…" at bounding box center [283, 224] width 477 height 36
click at [448, 242] on select "Select State Alabama Alaska Arizona Arkansas California Colorado Connecticut De…" at bounding box center [283, 224] width 477 height 36
select select "Georgia"
click at [45, 231] on select "Select State Alabama Alaska Arizona Arkansas California Colorado Connecticut De…" at bounding box center [283, 224] width 477 height 36
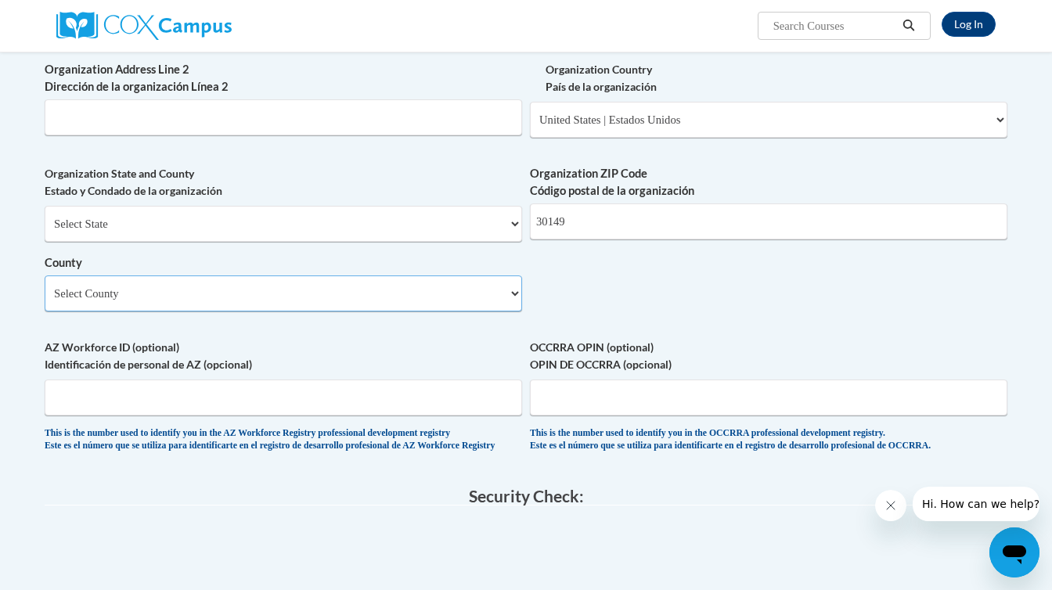
click at [404, 311] on select "Select County Appling Atkinson Bacon Baker Baldwin Banks Barrow Bartow Ben Hill…" at bounding box center [283, 293] width 477 height 36
select select "Floyd"
click at [45, 300] on select "Select County Appling Atkinson Bacon Baker Baldwin Banks Barrow Bartow Ben Hill…" at bounding box center [283, 293] width 477 height 36
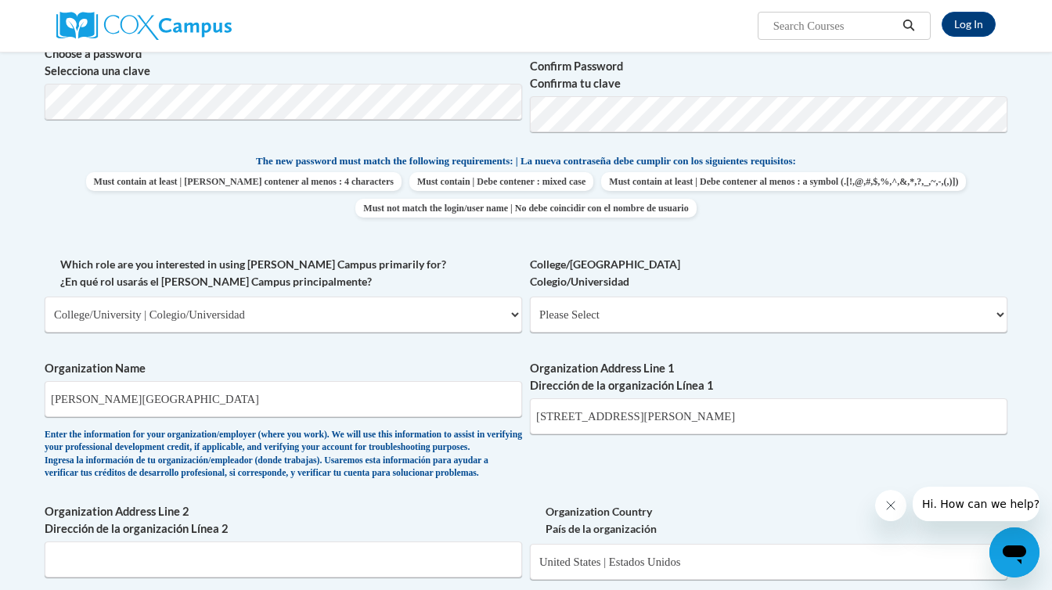
scroll to position [577, 0]
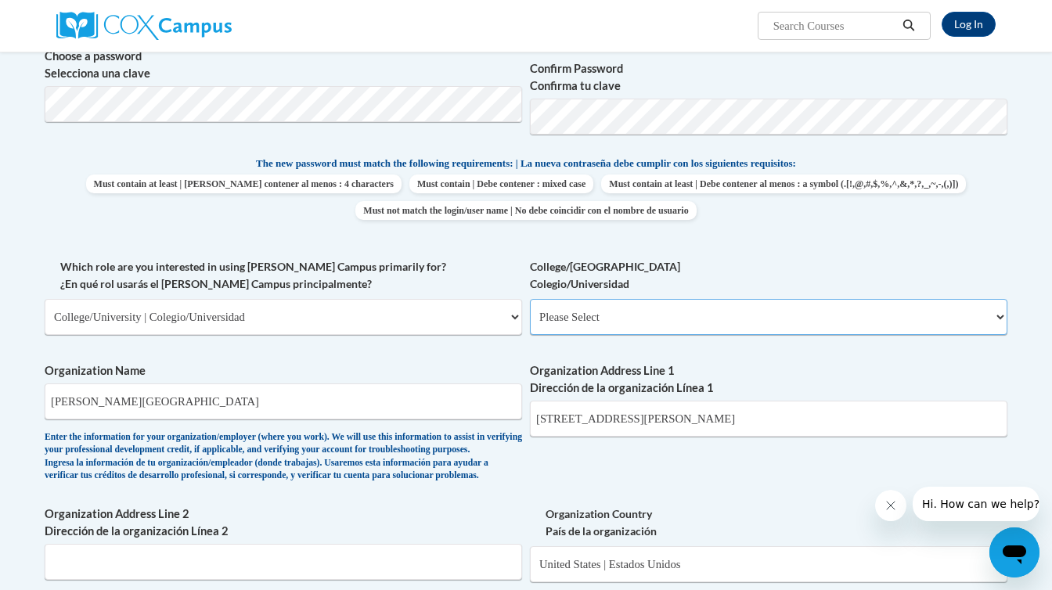
click at [586, 317] on select "Please Select College/University Staff | Empleado universitario College/Univers…" at bounding box center [768, 317] width 477 height 36
select select "99b32b07-cffc-426c-8bf6-0cd77760d84b"
click at [530, 299] on select "Please Select College/University Staff | Empleado universitario College/Univers…" at bounding box center [768, 317] width 477 height 36
select select "null"
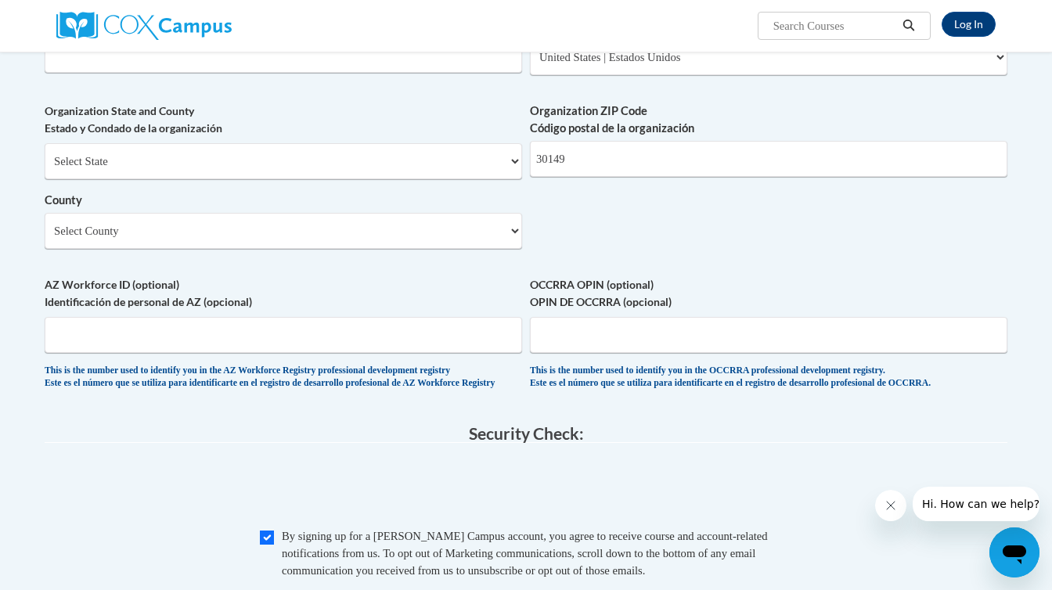
scroll to position [973, 0]
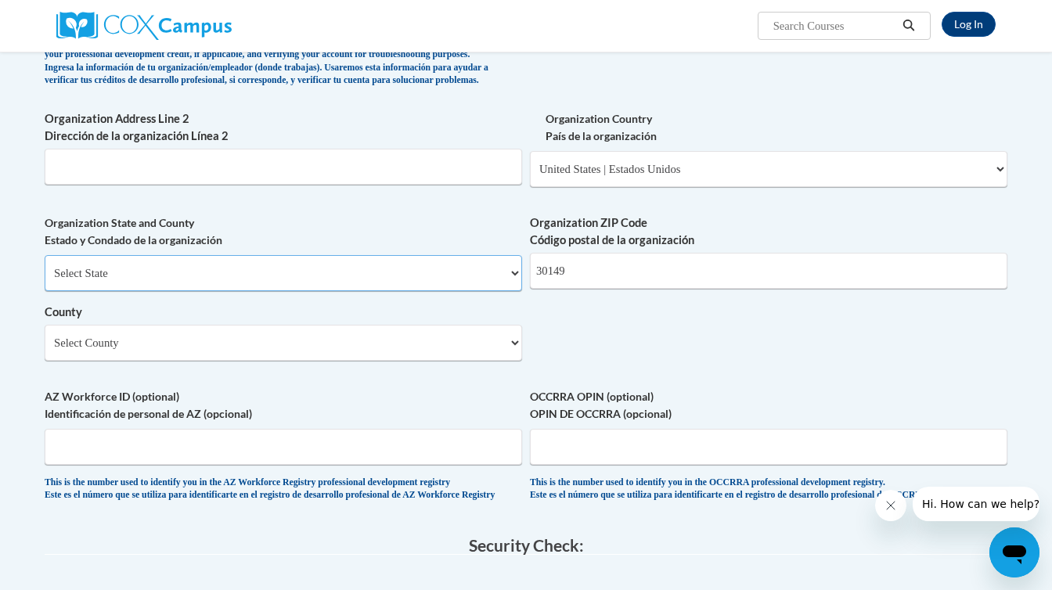
click at [477, 291] on select "Select State Alabama Alaska Arizona Arkansas California Colorado Connecticut De…" at bounding box center [283, 273] width 477 height 36
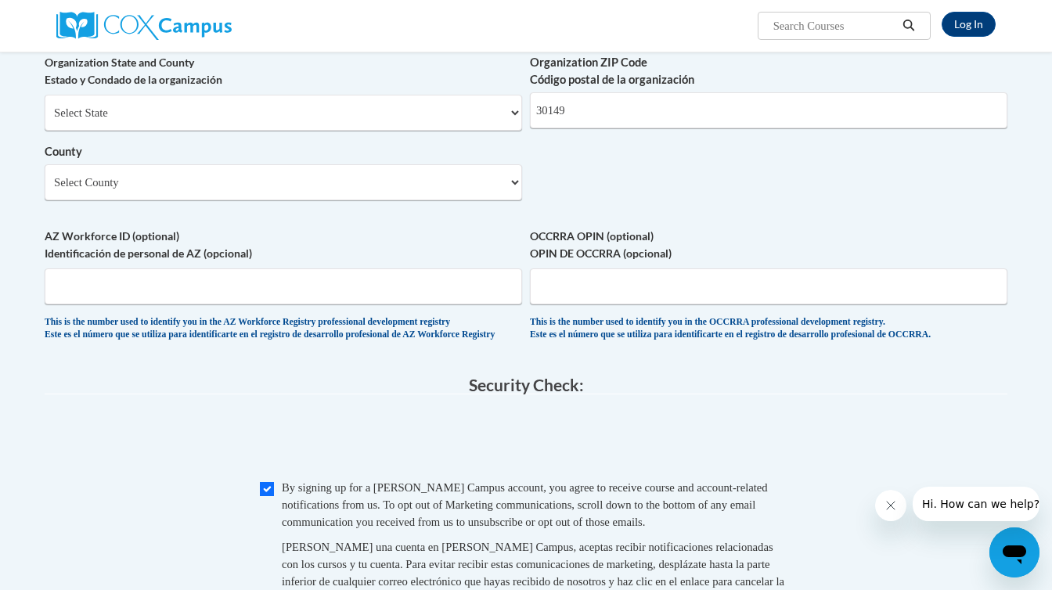
scroll to position [982, 0]
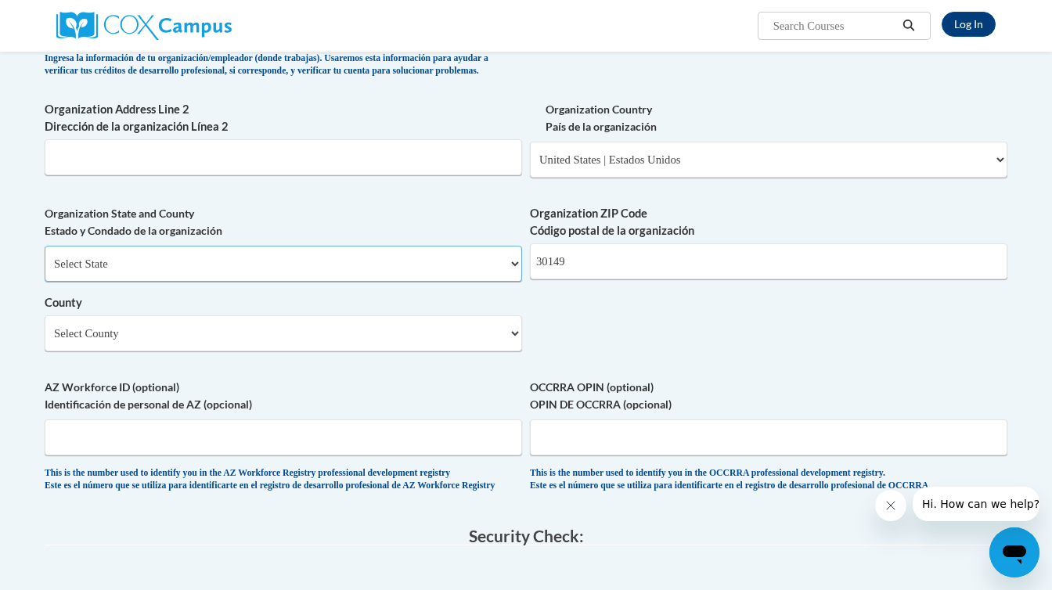
click at [419, 282] on select "Select State Alabama Alaska Arizona Arkansas California Colorado Connecticut De…" at bounding box center [283, 264] width 477 height 36
select select "Georgia"
click at [45, 271] on select "Select State Alabama Alaska Arizona Arkansas California Colorado Connecticut De…" at bounding box center [283, 264] width 477 height 36
click at [440, 351] on select "County" at bounding box center [283, 333] width 477 height 36
click at [511, 351] on select "Select County Appling Atkinson Bacon Baker Baldwin Banks Barrow Bartow Ben Hill…" at bounding box center [283, 333] width 477 height 36
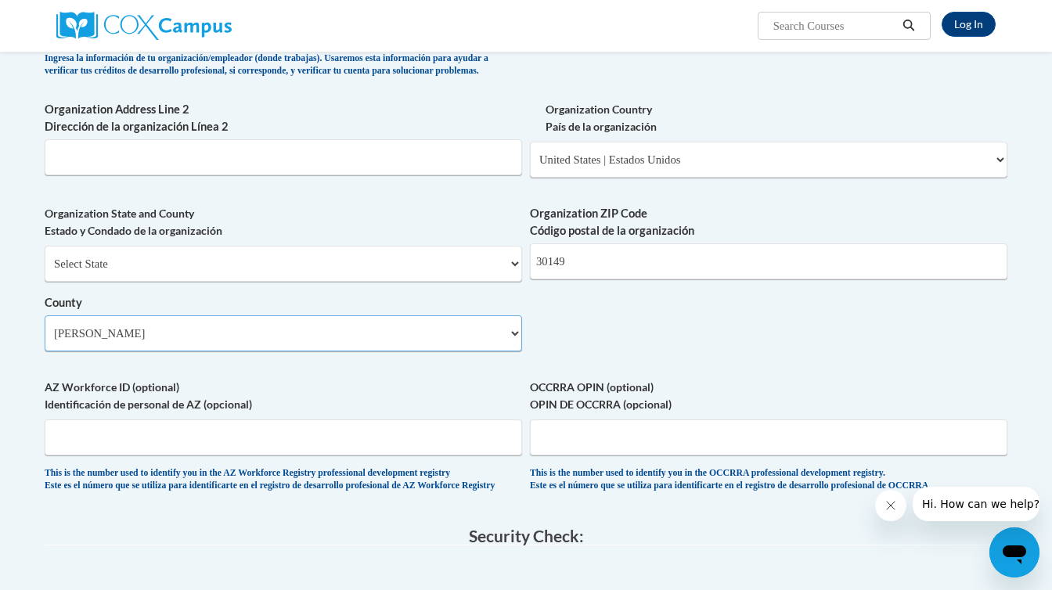
click at [510, 351] on select "Select County Appling Atkinson Bacon Baker Baldwin Banks Barrow Bartow Ben Hill…" at bounding box center [283, 333] width 477 height 36
click at [45, 340] on select "Select County Appling Atkinson Bacon Baker Baldwin Banks Barrow Bartow Ben Hill…" at bounding box center [283, 333] width 477 height 36
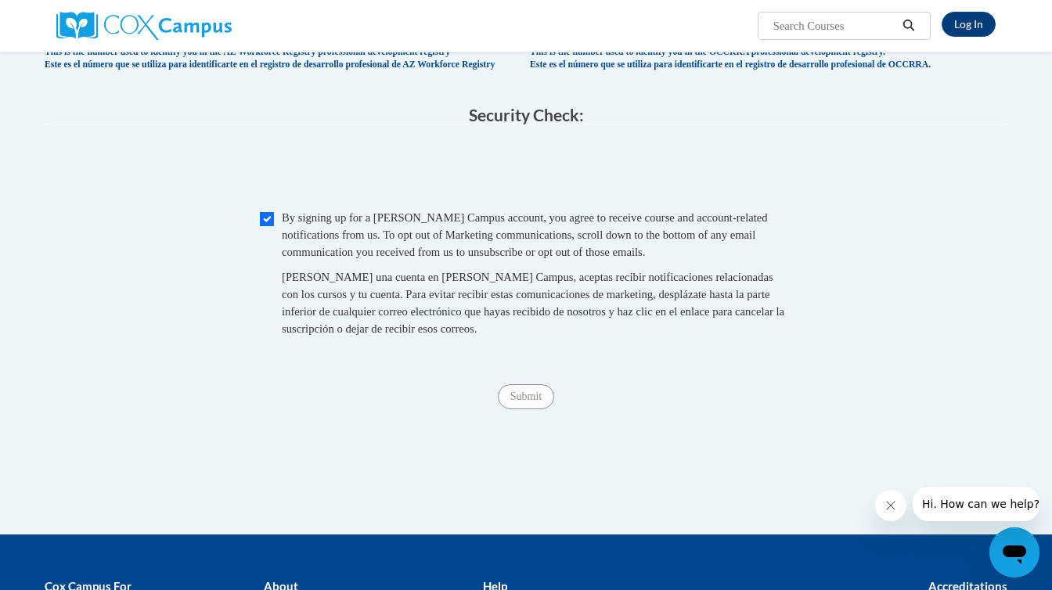
scroll to position [1404, 0]
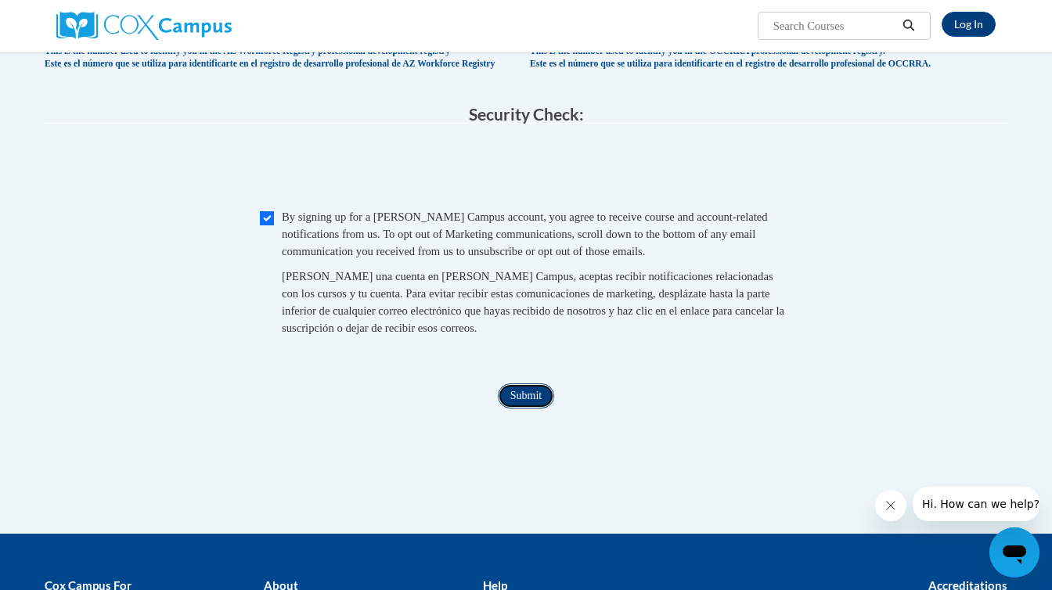
click at [534, 408] on input "Submit" at bounding box center [526, 395] width 56 height 25
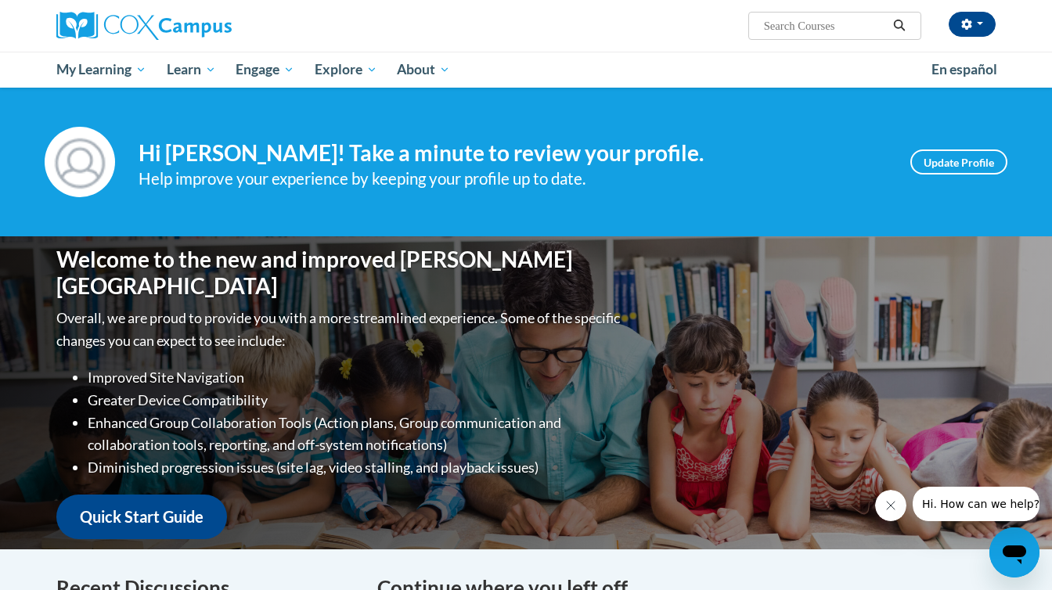
click at [815, 31] on input "Search..." at bounding box center [824, 25] width 125 height 19
paste input "Armagh_78"
type input "Armagh_78"
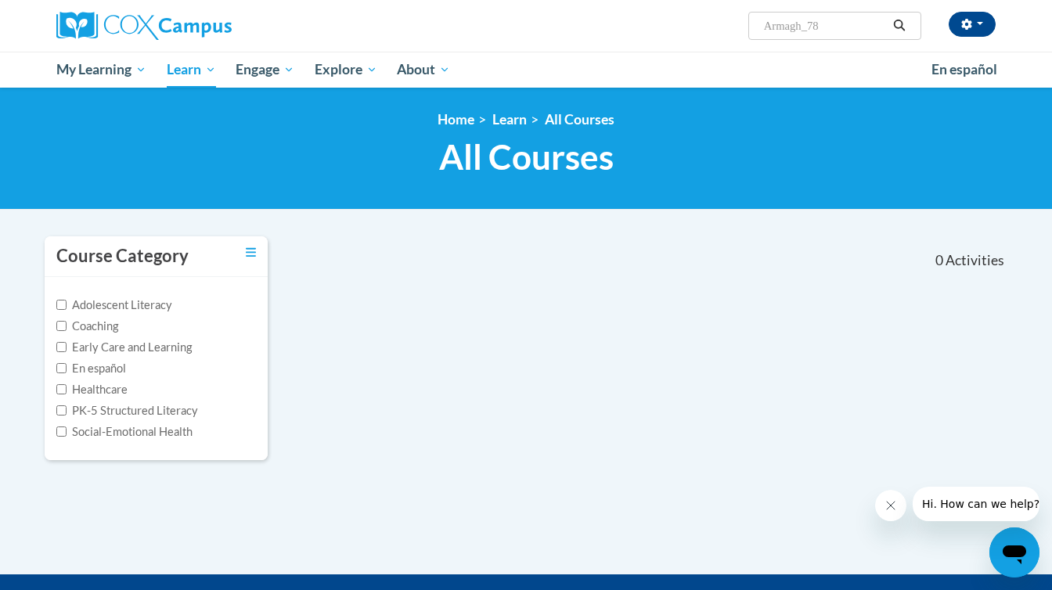
drag, startPoint x: 851, startPoint y: 25, endPoint x: 753, endPoint y: 26, distance: 97.8
click at [753, 26] on span "Search Search... Armagh_78" at bounding box center [834, 26] width 173 height 28
paste input "GaDOE Dyslexia Video Series"
type input "GaDOE Dyslexia Video Series"
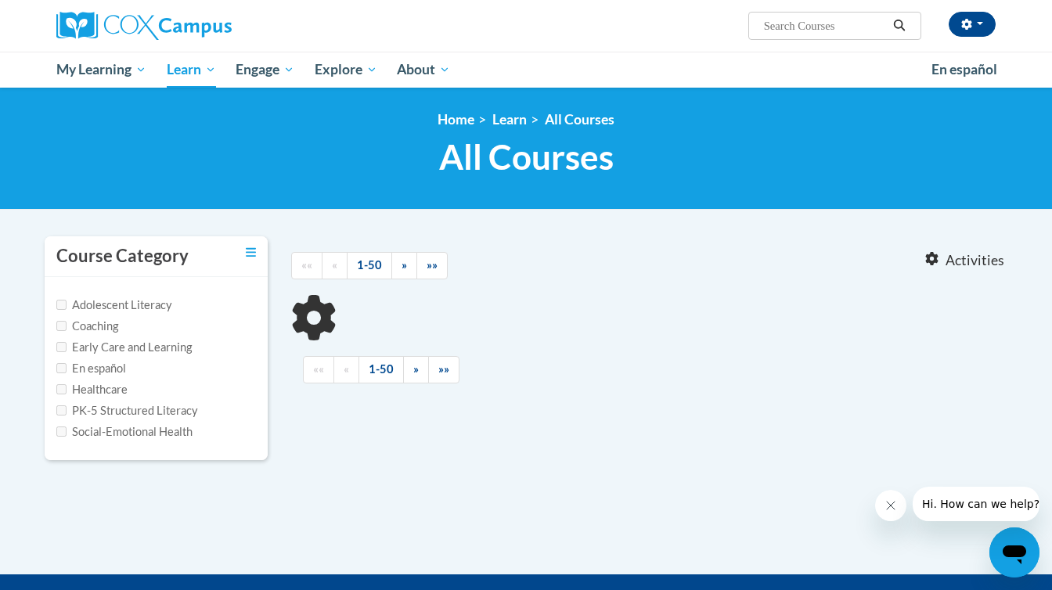
type input "GaDOE Dyslexia Video Series"
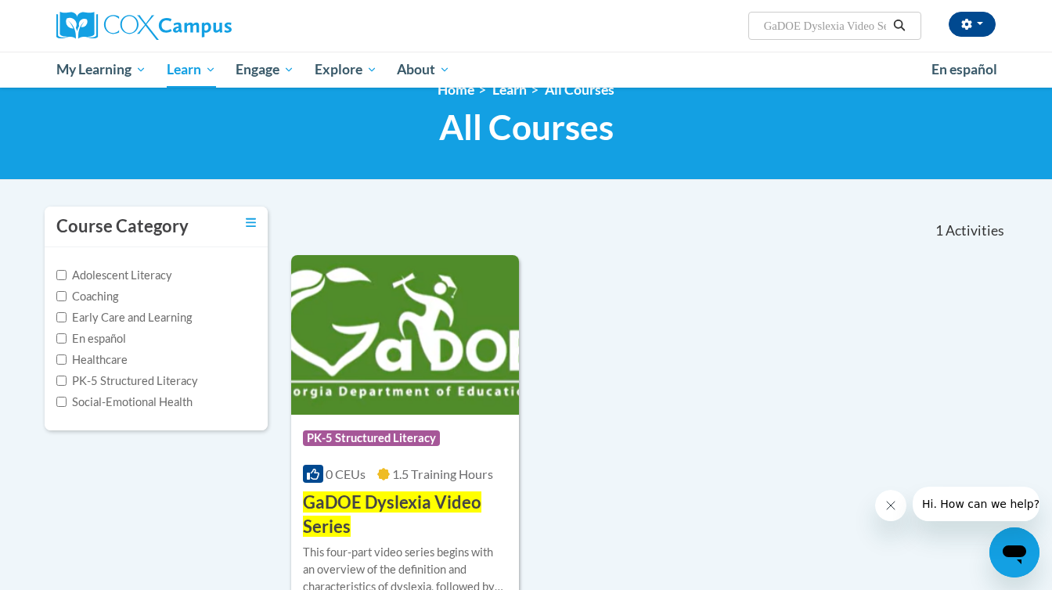
scroll to position [200, 0]
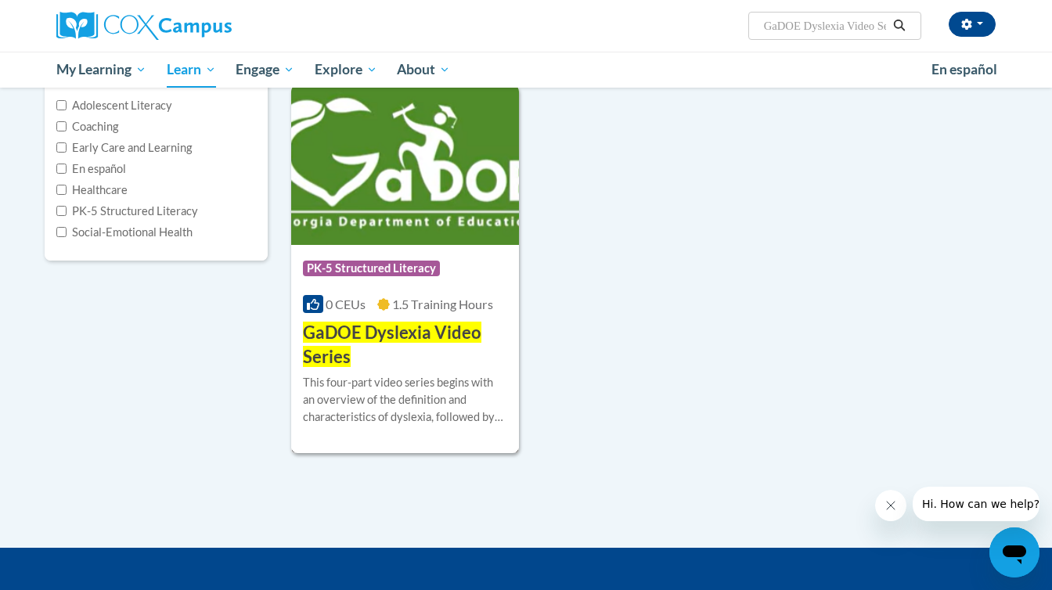
click at [354, 340] on span "GaDOE Dyslexia Video Series" at bounding box center [392, 344] width 178 height 45
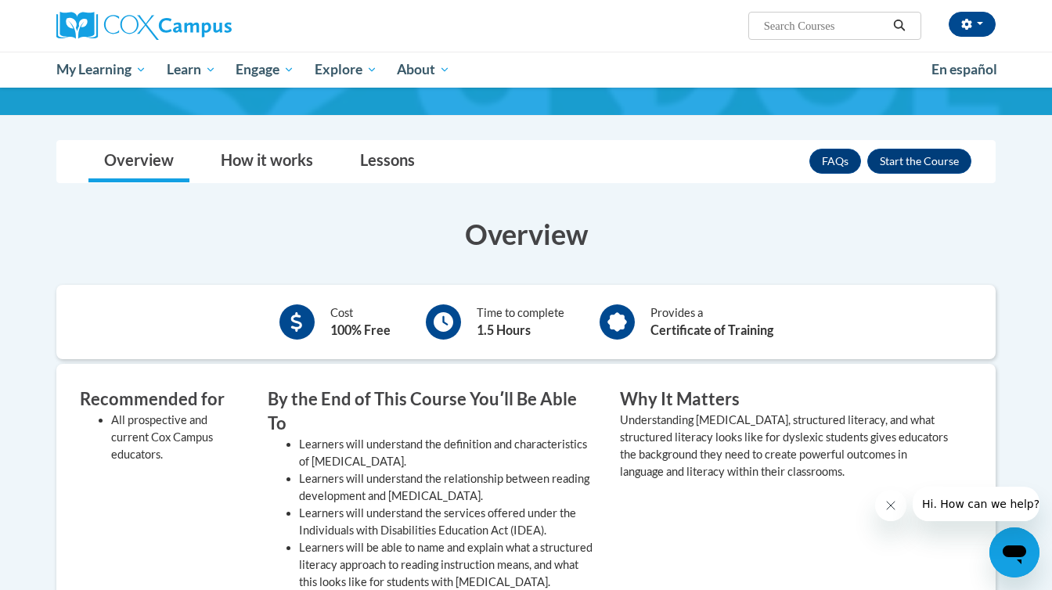
scroll to position [192, 0]
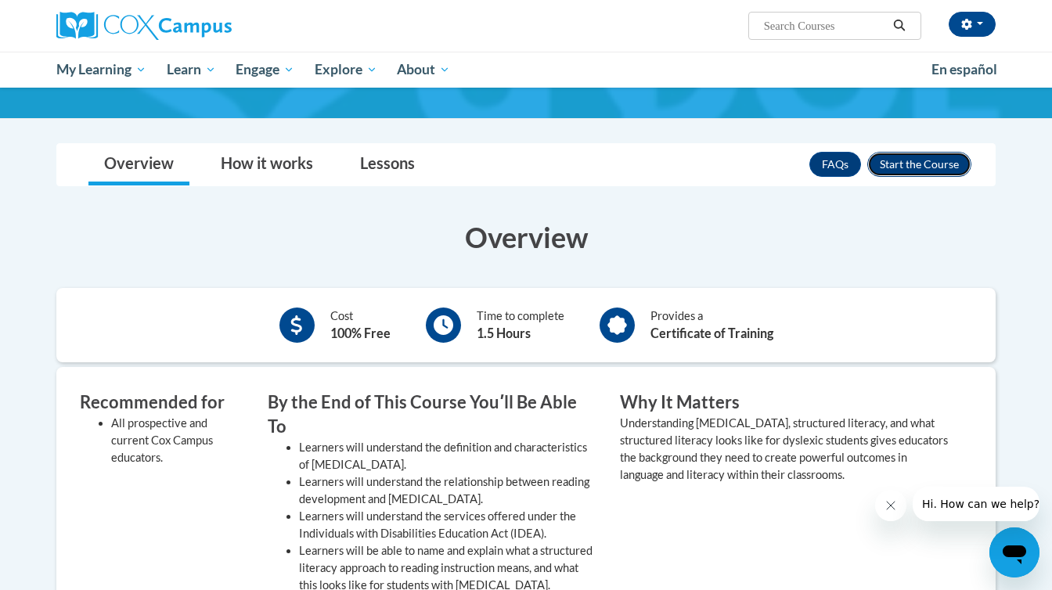
click at [929, 165] on button "Enroll" at bounding box center [919, 164] width 104 height 25
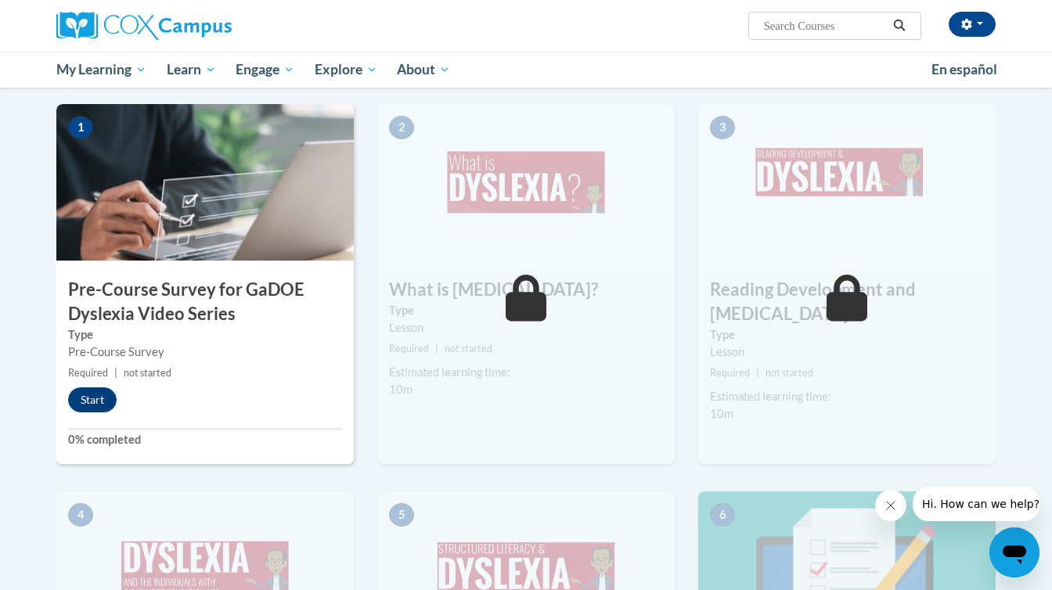
scroll to position [327, 0]
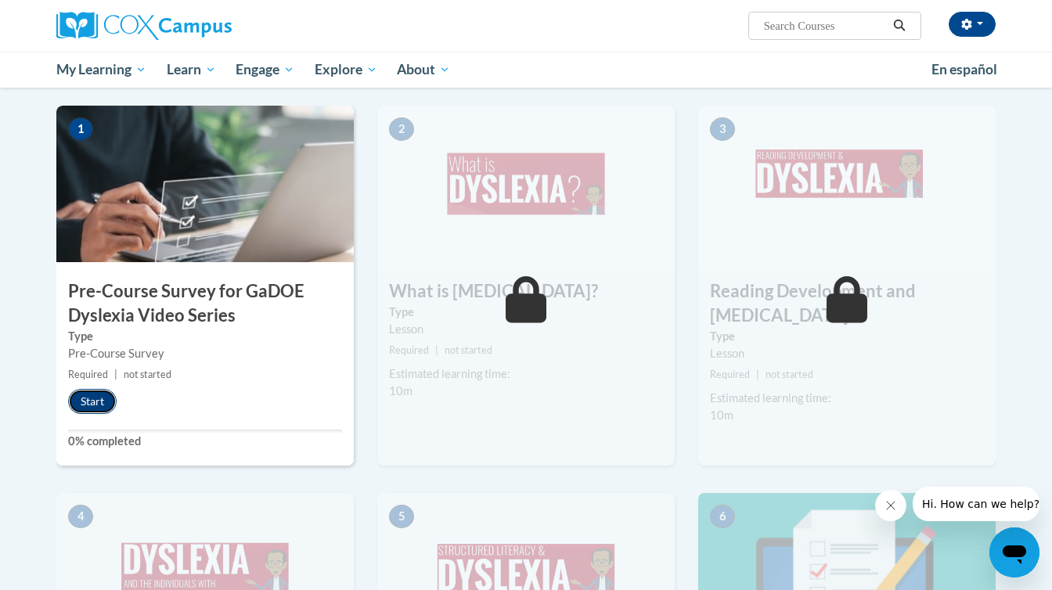
click at [97, 404] on button "Start" at bounding box center [92, 401] width 49 height 25
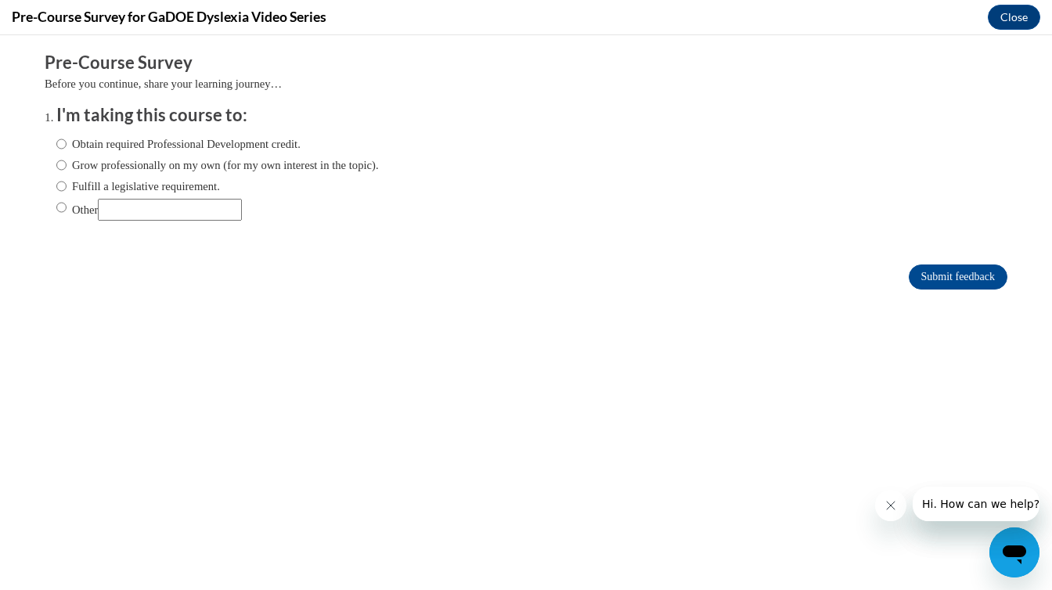
scroll to position [0, 0]
click at [137, 147] on label "Obtain required Professional Development credit." at bounding box center [178, 143] width 244 height 17
click at [67, 147] on input "Obtain required Professional Development credit." at bounding box center [61, 143] width 10 height 17
radio input "true"
click at [908, 281] on input "Submit feedback" at bounding box center [957, 276] width 99 height 25
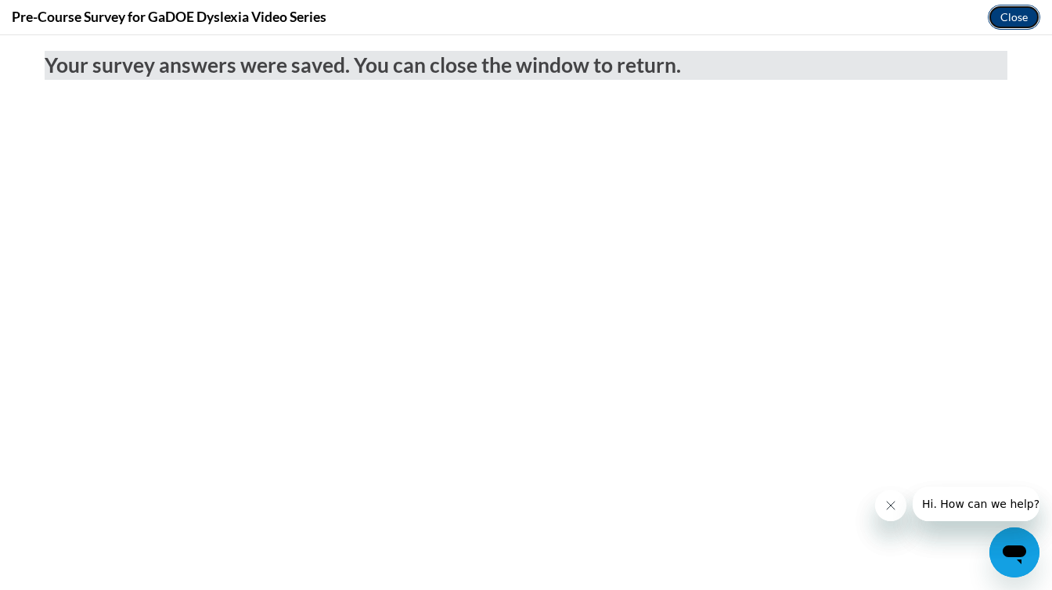
click at [1017, 21] on button "Close" at bounding box center [1014, 17] width 52 height 25
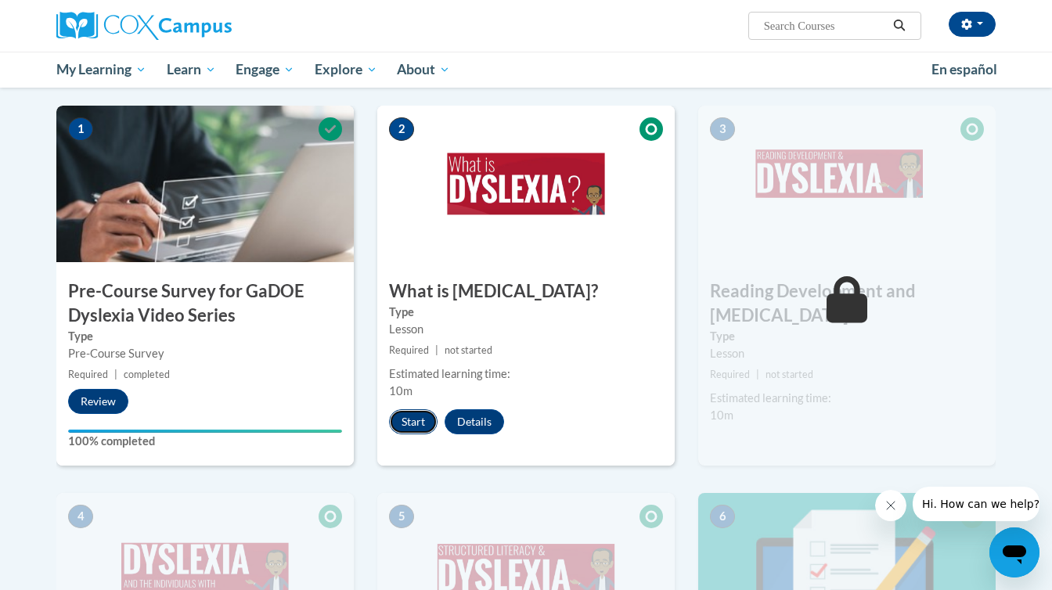
click at [409, 416] on button "Start" at bounding box center [413, 421] width 49 height 25
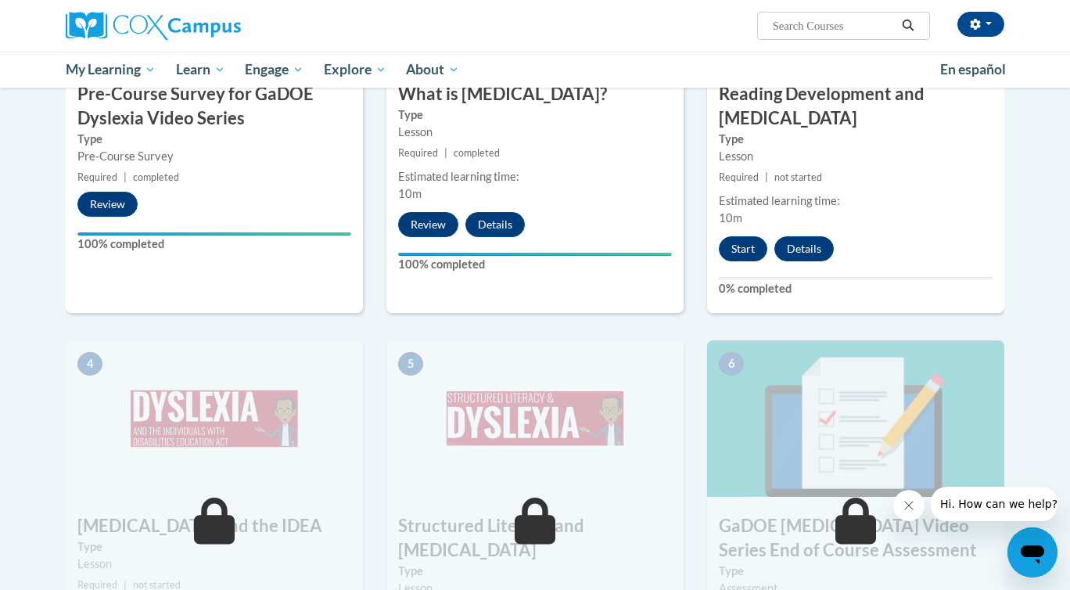
scroll to position [516, 0]
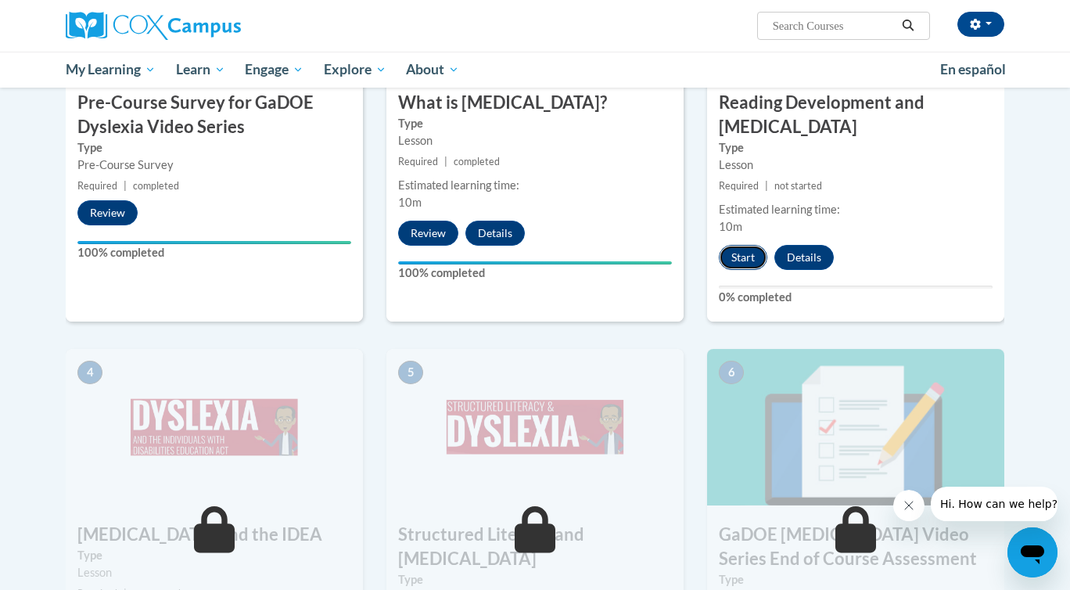
click at [725, 245] on button "Start" at bounding box center [743, 257] width 49 height 25
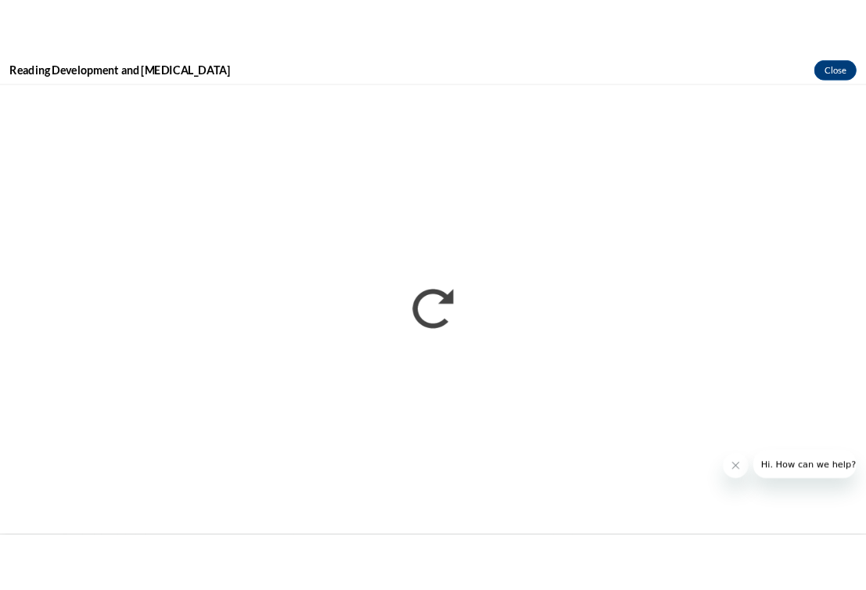
scroll to position [0, 0]
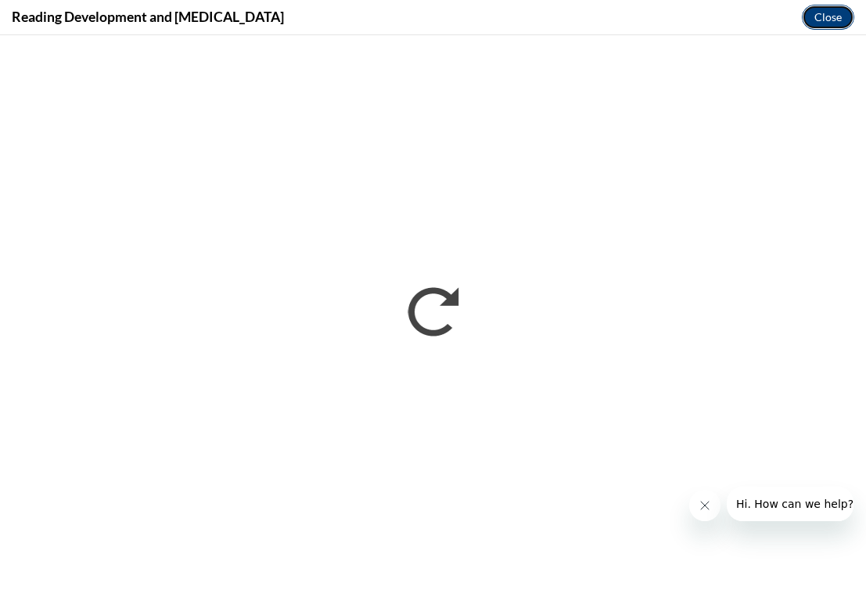
click at [725, 17] on button "Close" at bounding box center [828, 17] width 52 height 25
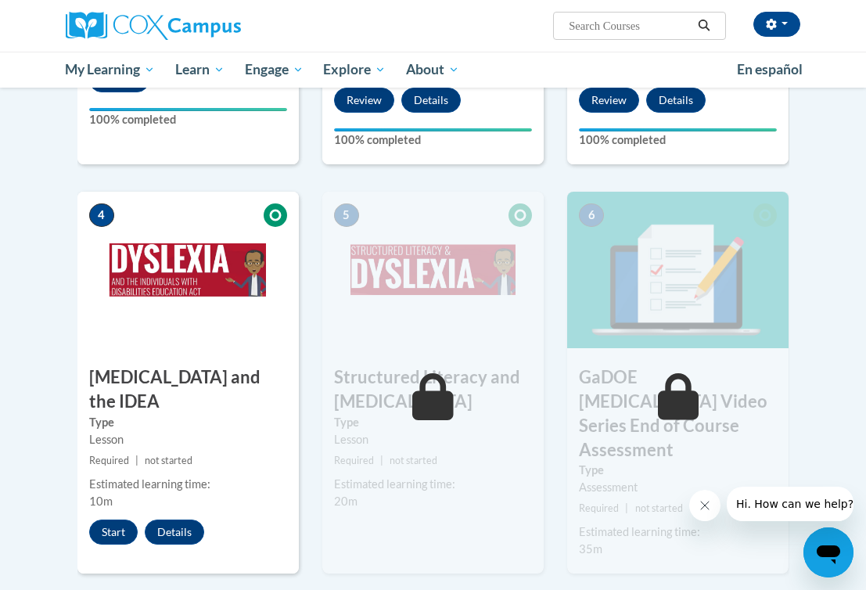
scroll to position [689, 0]
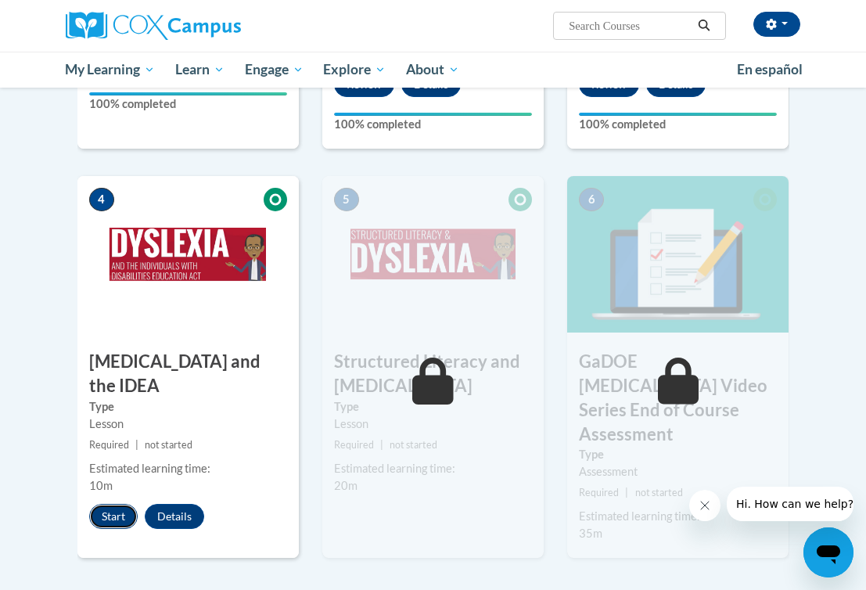
click at [108, 504] on button "Start" at bounding box center [113, 516] width 49 height 25
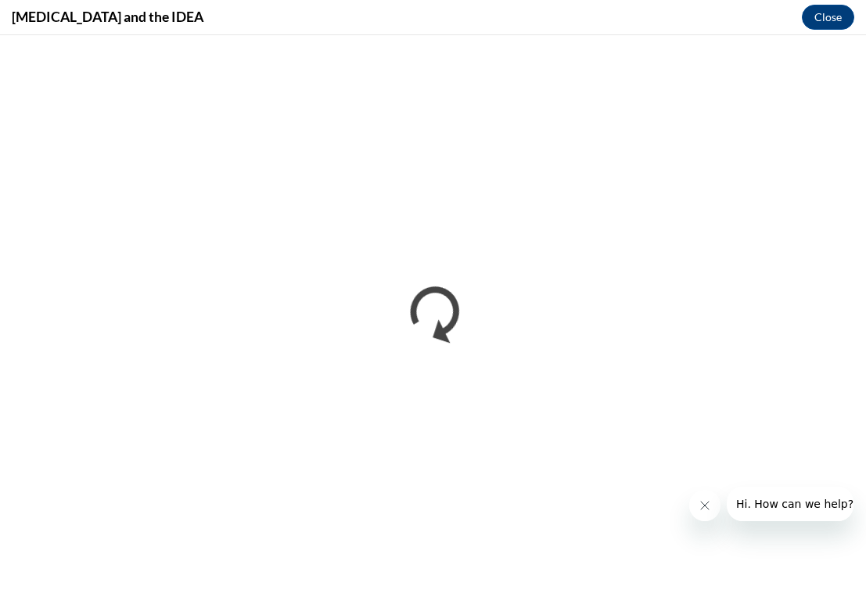
scroll to position [0, 0]
click at [725, 9] on button "Close" at bounding box center [828, 17] width 52 height 25
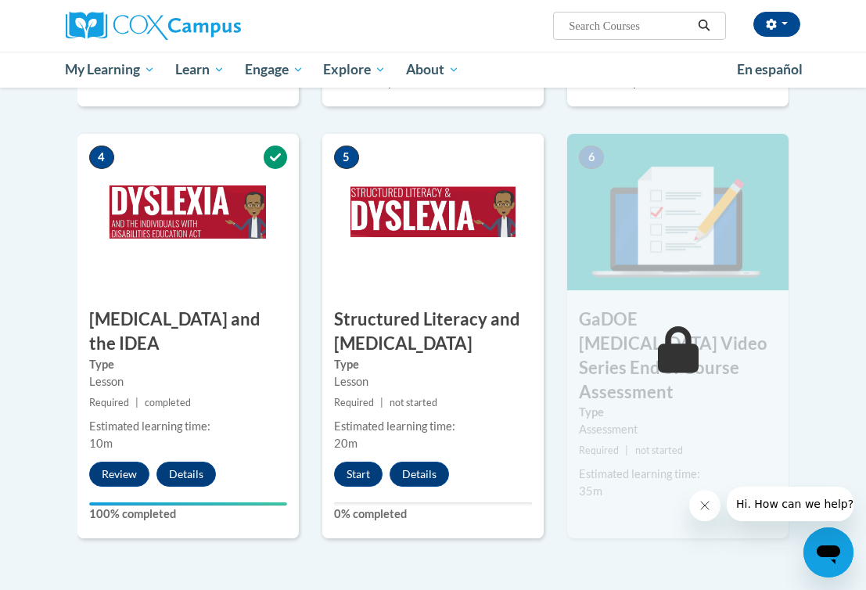
scroll to position [730, 0]
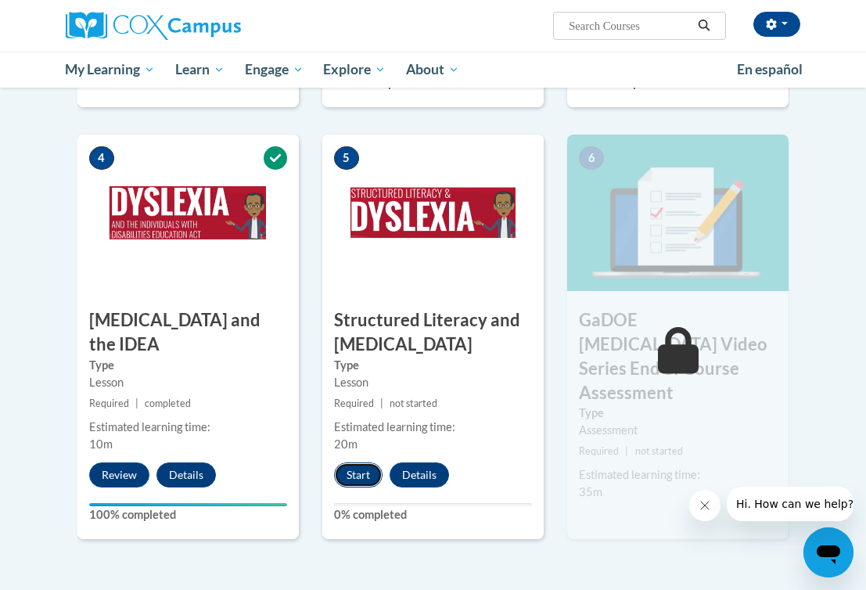
click at [366, 476] on button "Start" at bounding box center [358, 474] width 49 height 25
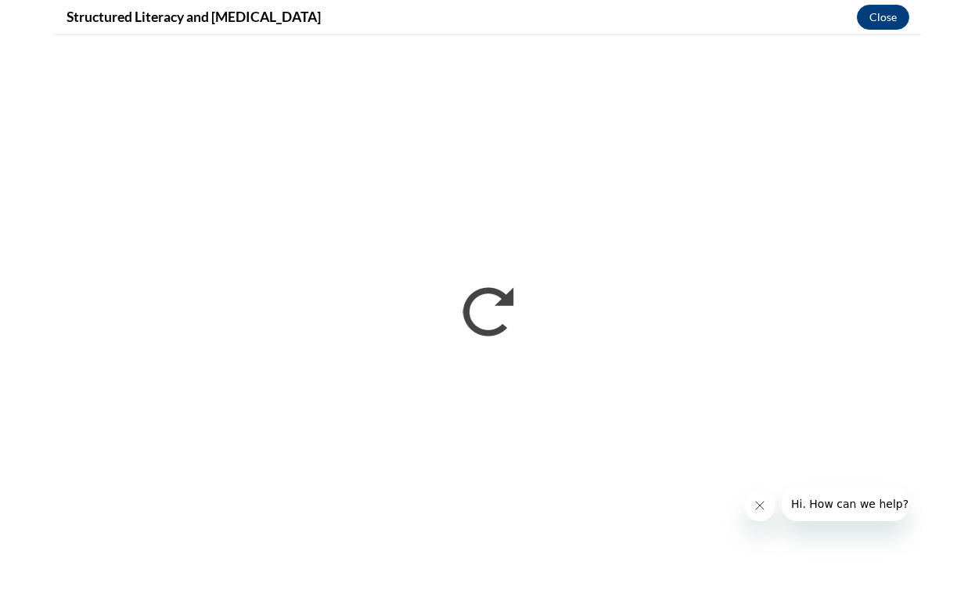
scroll to position [0, 0]
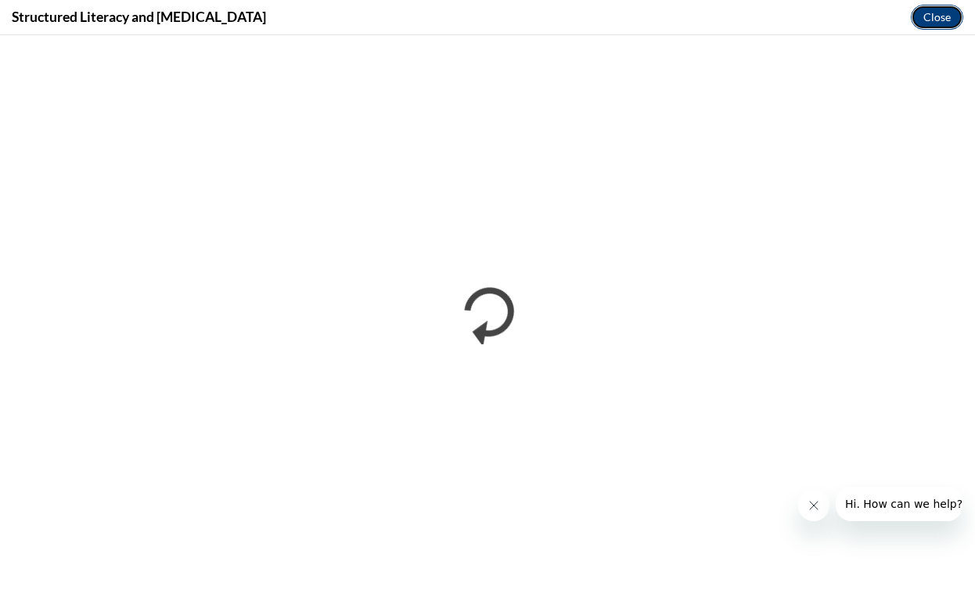
click at [865, 13] on button "Close" at bounding box center [937, 17] width 52 height 25
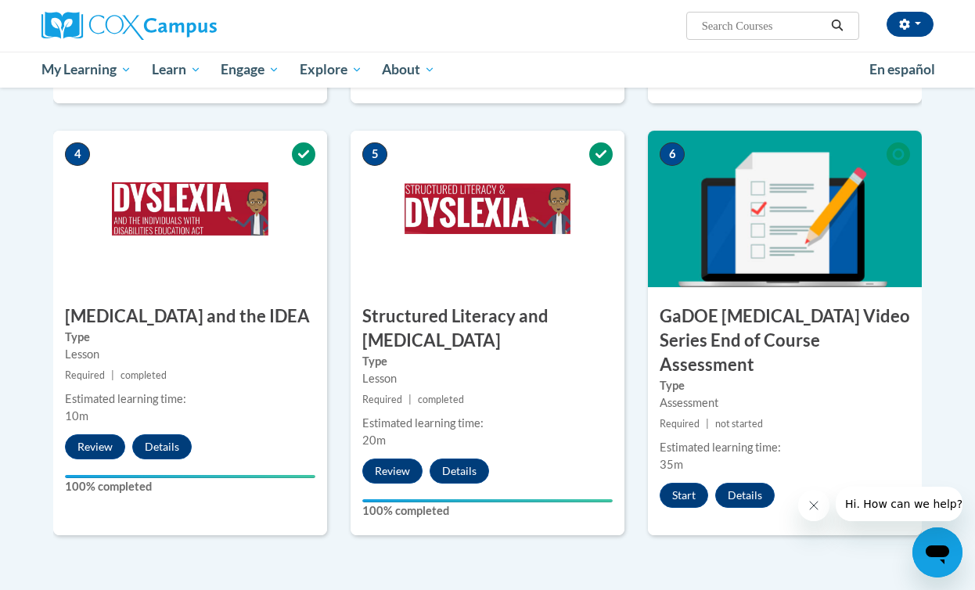
scroll to position [745, 0]
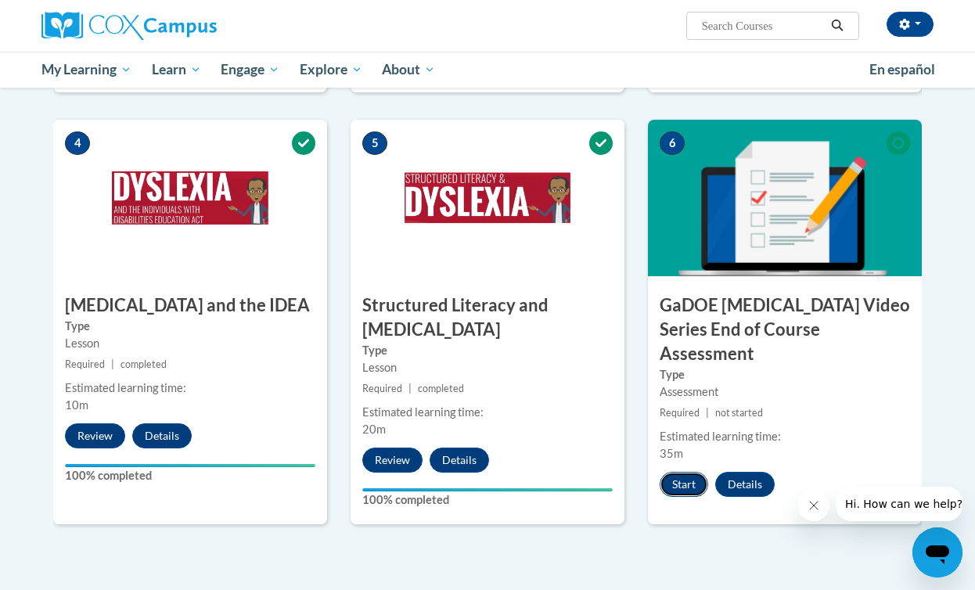
click at [688, 472] on button "Start" at bounding box center [684, 484] width 49 height 25
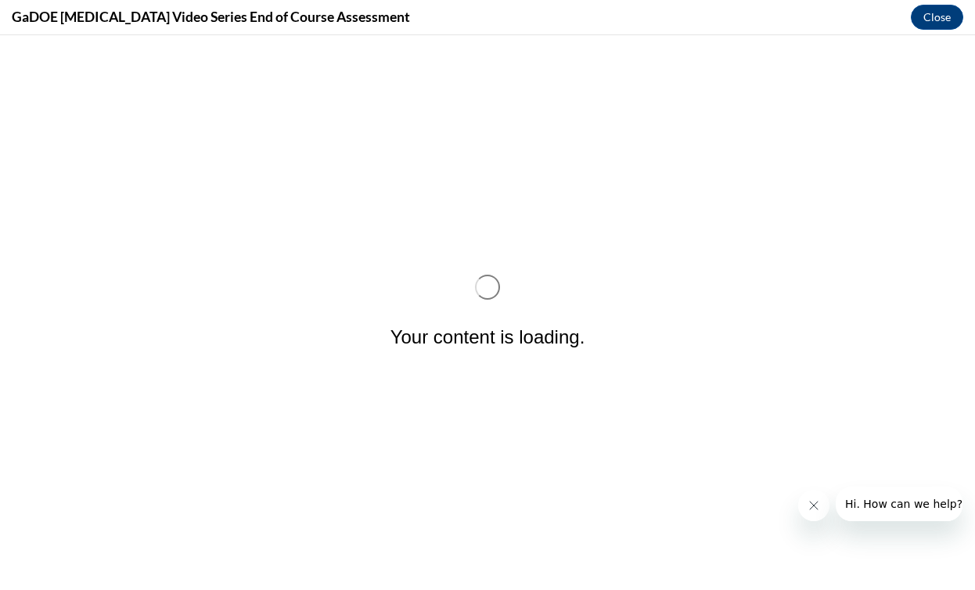
scroll to position [0, 0]
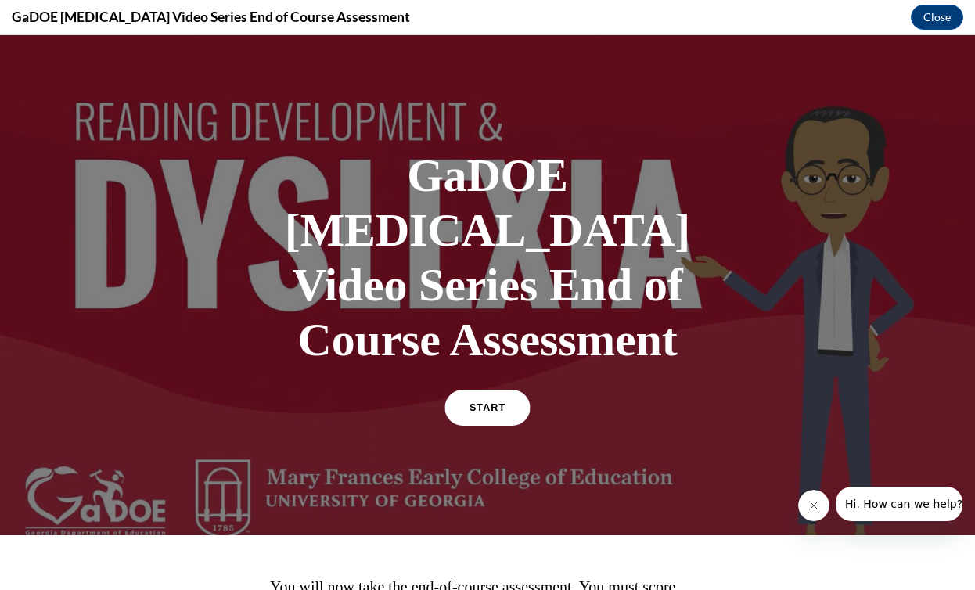
click at [490, 390] on link "START" at bounding box center [486, 408] width 85 height 36
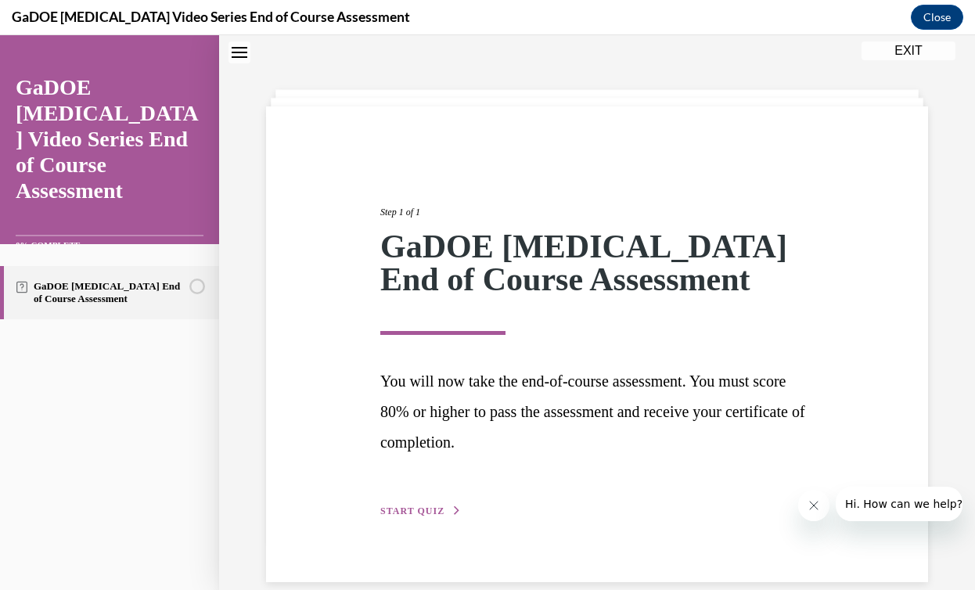
scroll to position [72, 0]
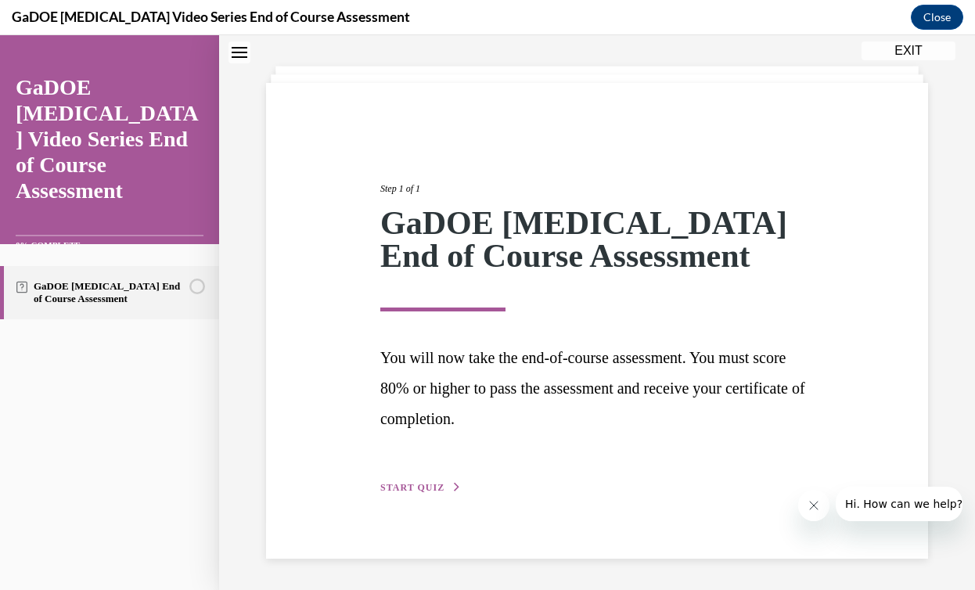
click at [430, 491] on span "START QUIZ" at bounding box center [412, 487] width 64 height 11
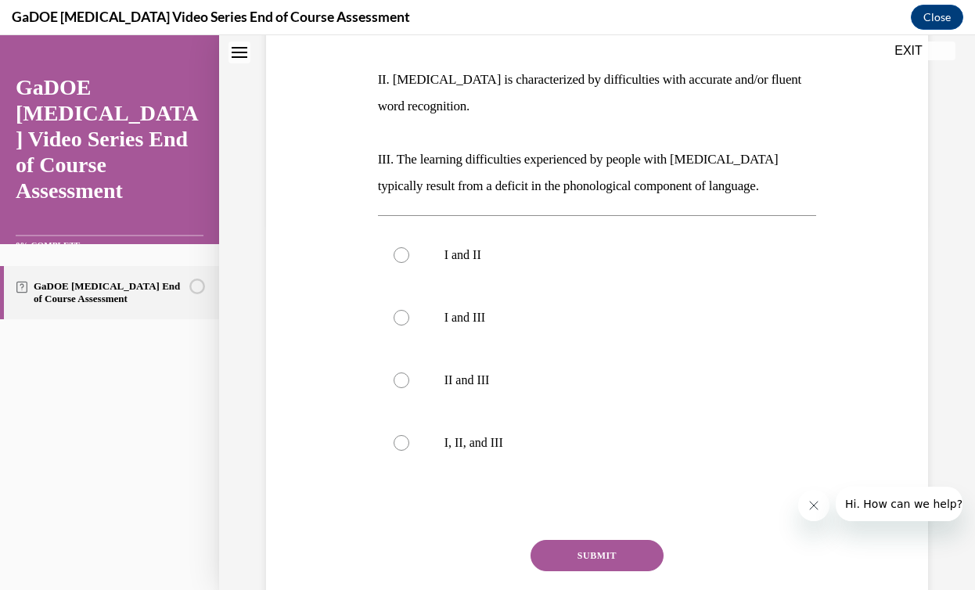
scroll to position [367, 0]
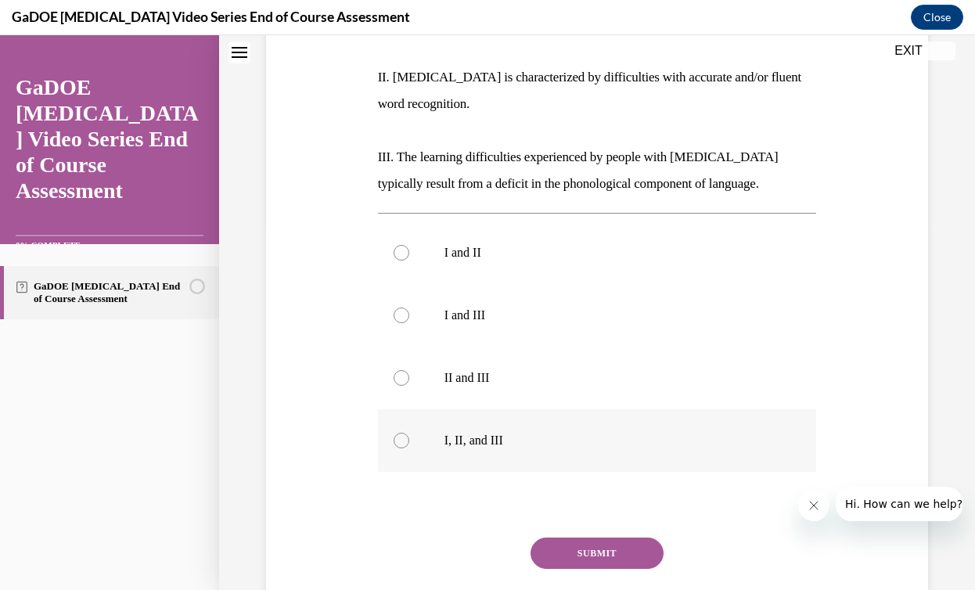
click at [441, 448] on label "I, II, and III" at bounding box center [597, 440] width 439 height 63
click at [409, 448] on input "I, II, and III" at bounding box center [402, 441] width 16 height 16
radio input "true"
click at [622, 561] on button "SUBMIT" at bounding box center [597, 553] width 133 height 31
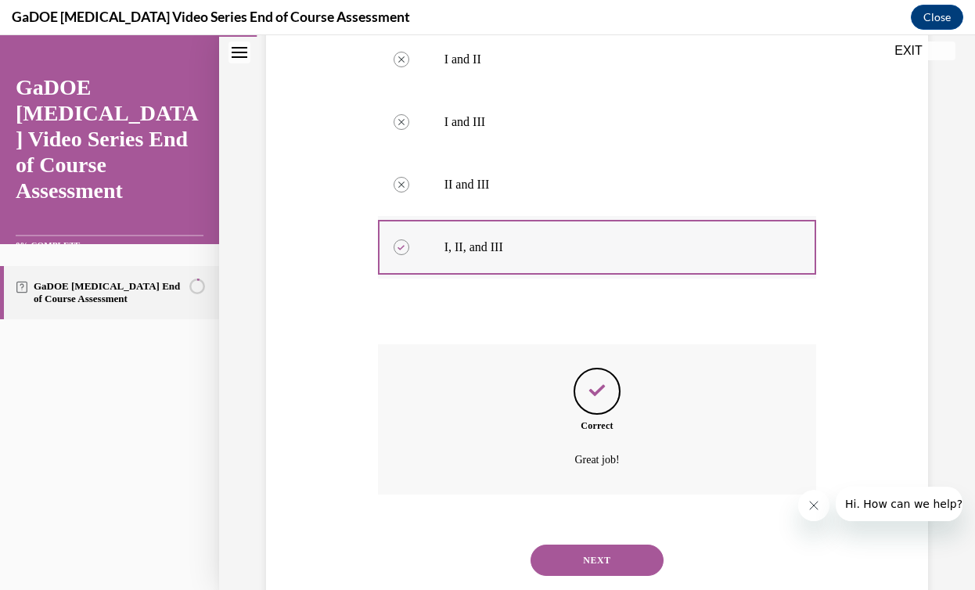
scroll to position [594, 0]
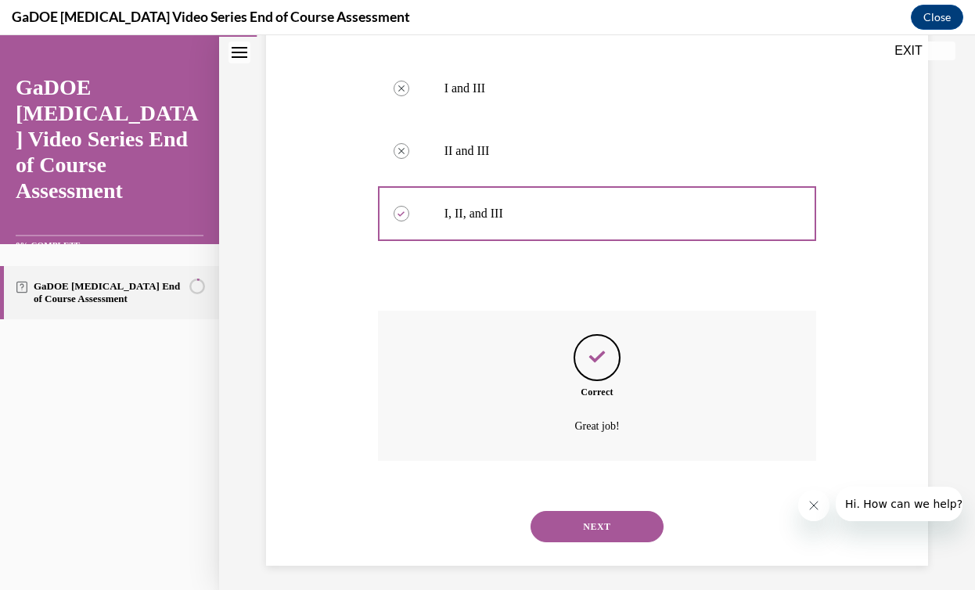
click at [616, 530] on button "NEXT" at bounding box center [597, 526] width 133 height 31
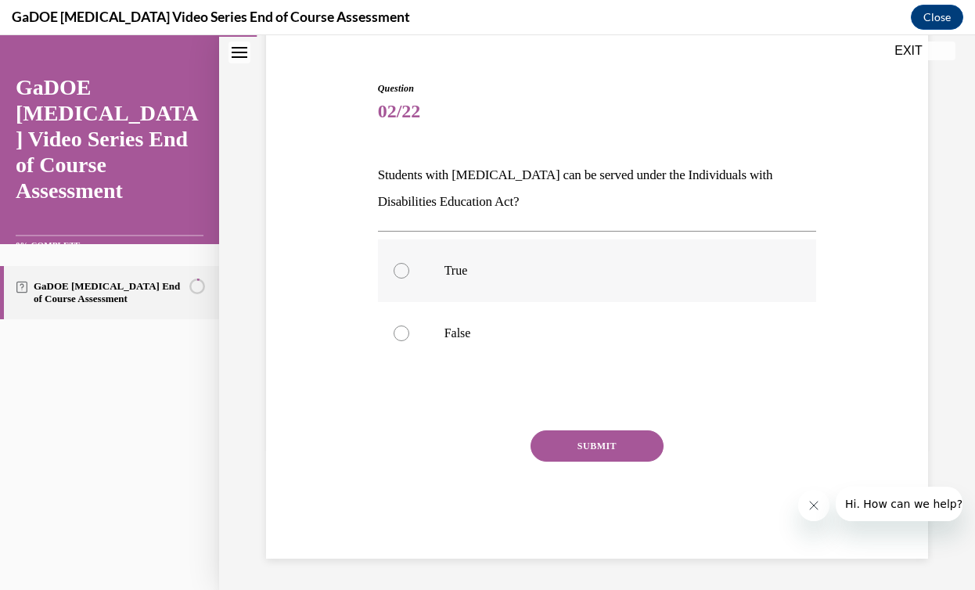
click at [621, 274] on p "True" at bounding box center [610, 271] width 333 height 16
click at [409, 274] on input "True" at bounding box center [402, 271] width 16 height 16
radio input "true"
click at [619, 442] on button "SUBMIT" at bounding box center [597, 445] width 133 height 31
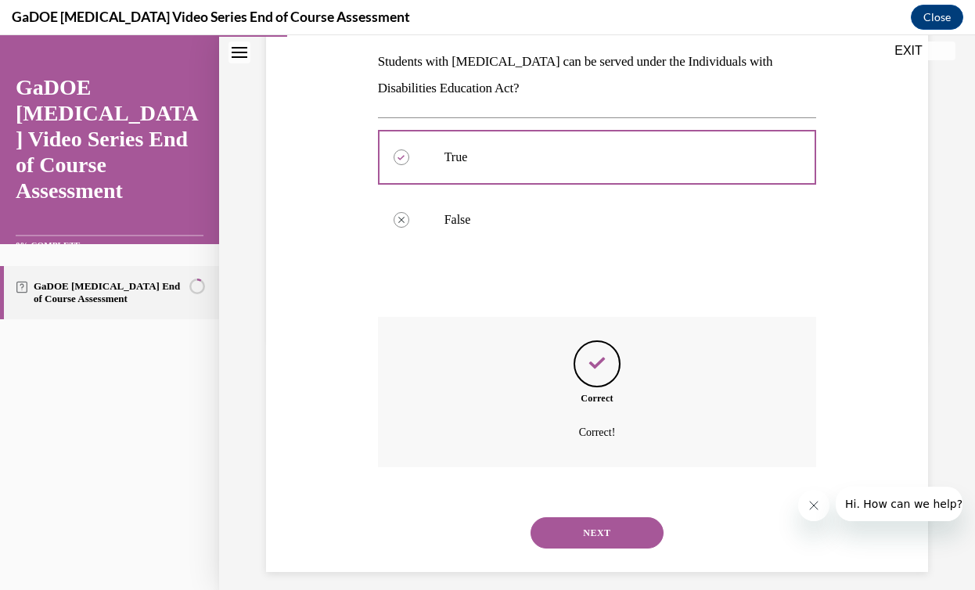
scroll to position [263, 0]
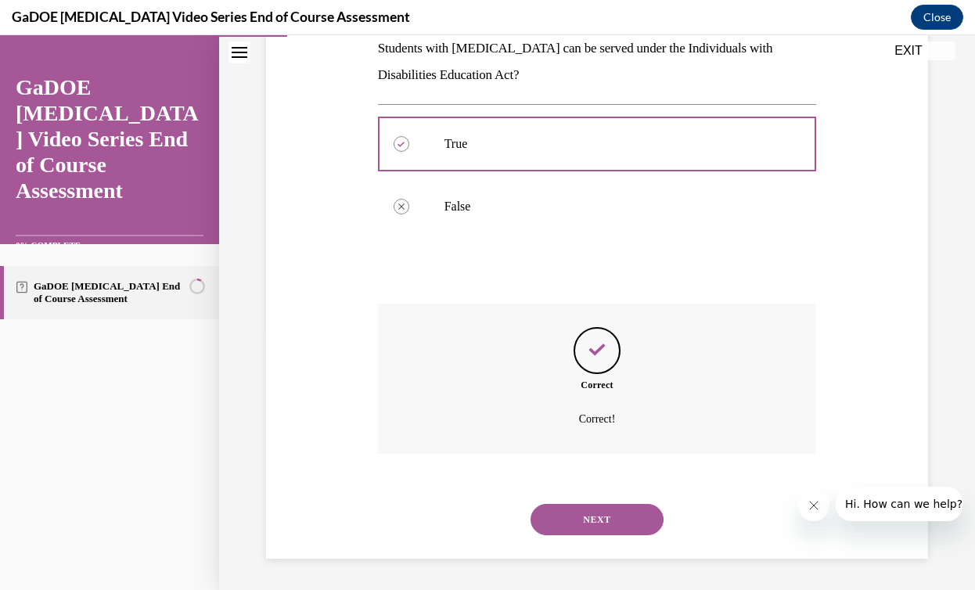
click at [586, 509] on button "NEXT" at bounding box center [597, 519] width 133 height 31
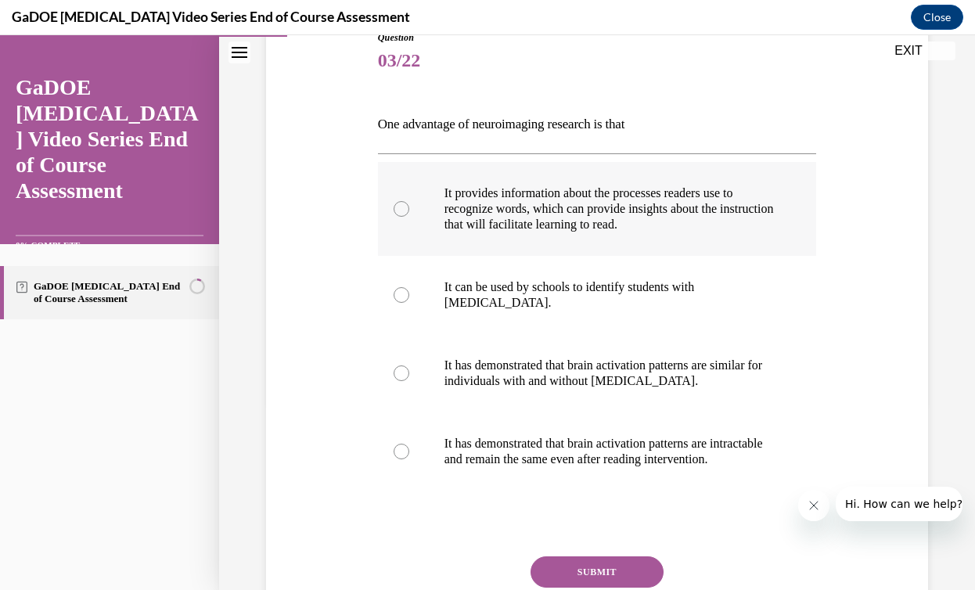
scroll to position [195, 0]
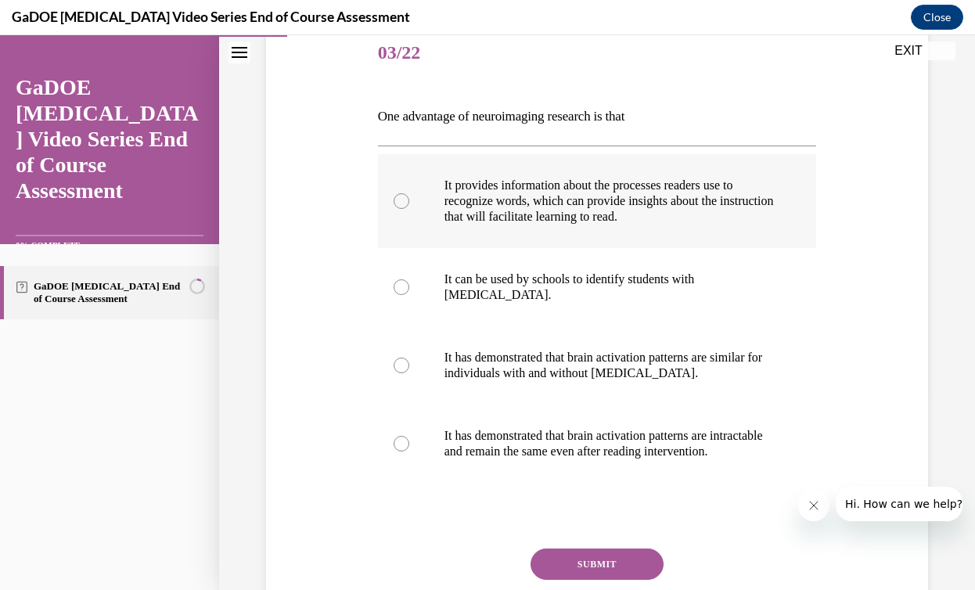
click at [592, 225] on label "It provides information about the processes readers use to recognize words, whi…" at bounding box center [597, 201] width 439 height 94
click at [409, 209] on input "It provides information about the processes readers use to recognize words, whi…" at bounding box center [402, 201] width 16 height 16
radio input "true"
click at [588, 554] on button "SUBMIT" at bounding box center [597, 564] width 133 height 31
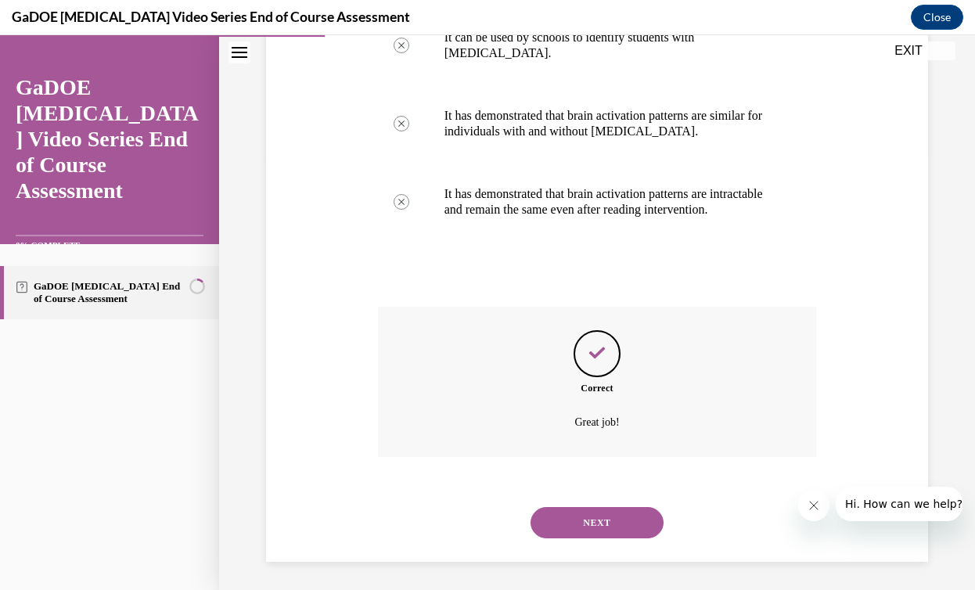
scroll to position [440, 0]
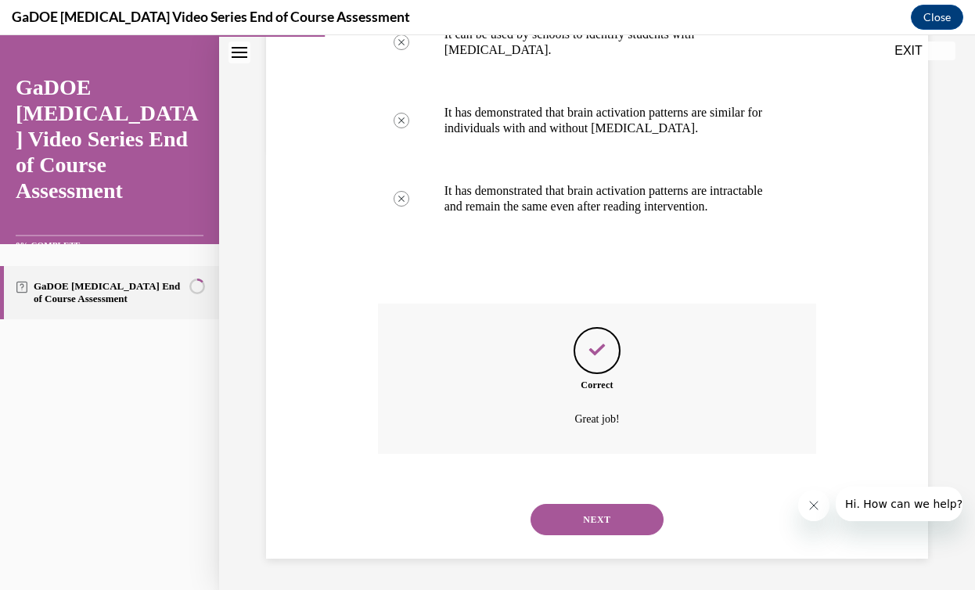
click at [590, 520] on button "NEXT" at bounding box center [597, 519] width 133 height 31
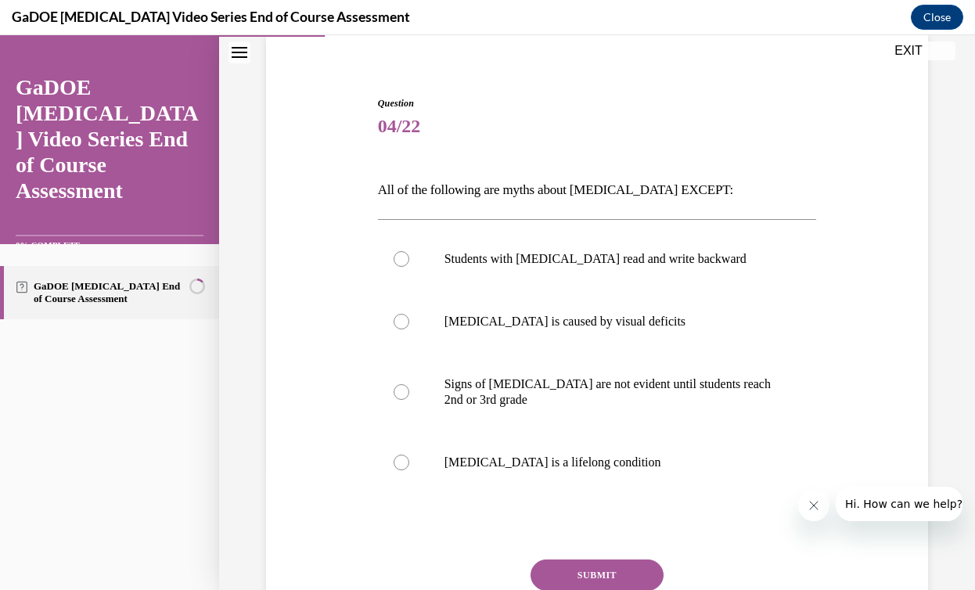
scroll to position [129, 0]
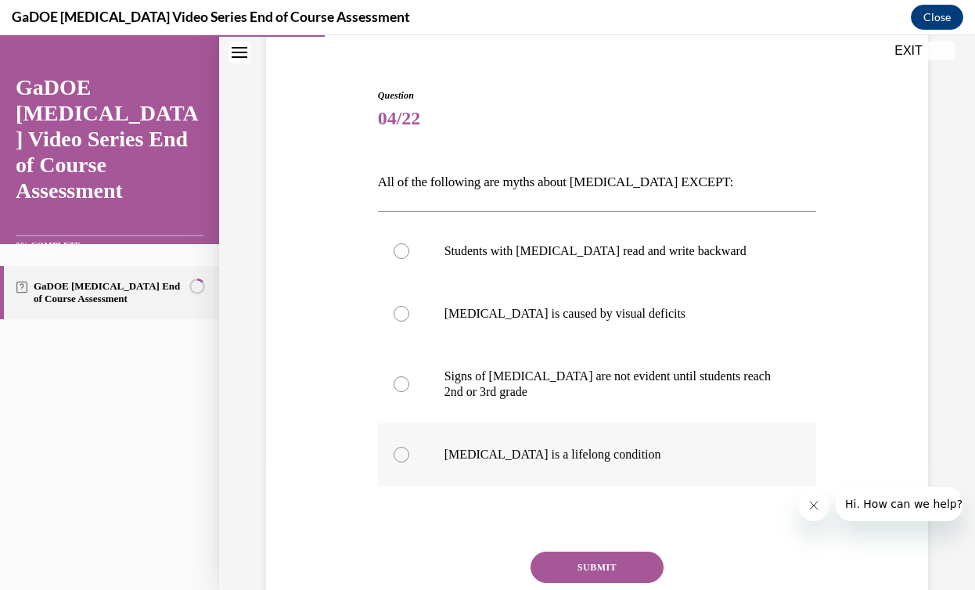
click at [574, 438] on label "Dyslexia is a lifelong condition" at bounding box center [597, 454] width 439 height 63
click at [409, 447] on input "Dyslexia is a lifelong condition" at bounding box center [402, 455] width 16 height 16
radio input "true"
click at [612, 553] on button "SUBMIT" at bounding box center [597, 567] width 133 height 31
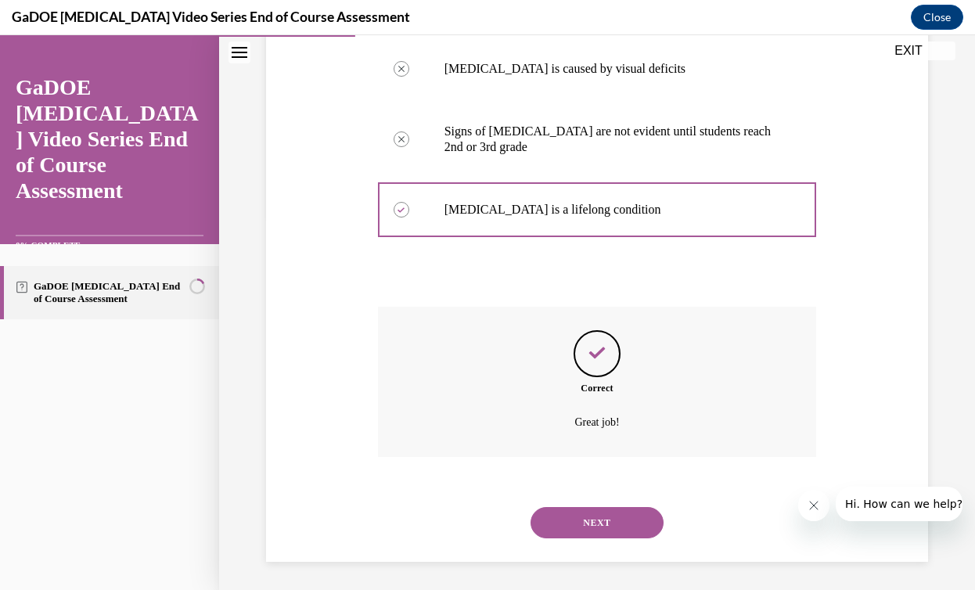
scroll to position [377, 0]
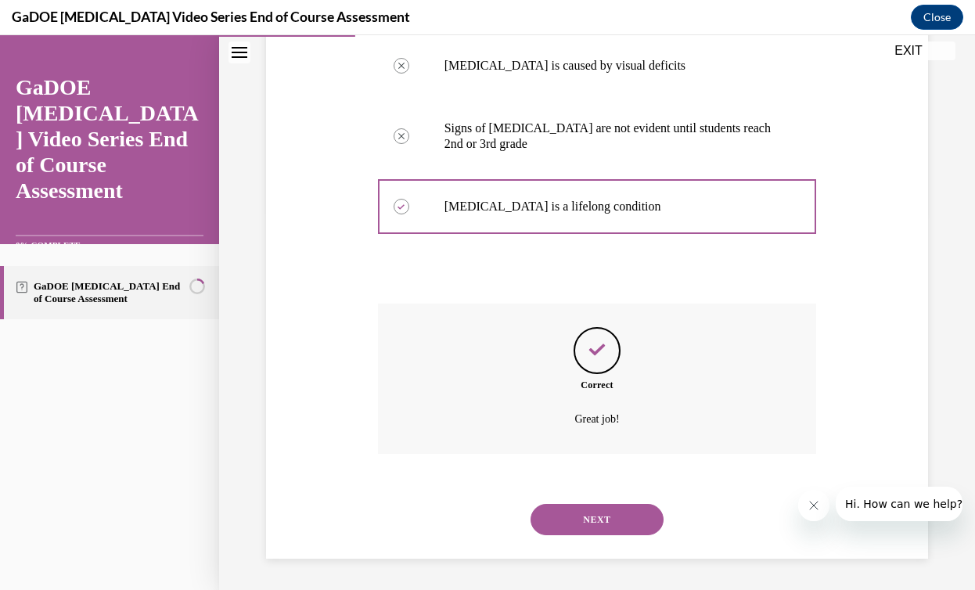
click at [607, 524] on button "NEXT" at bounding box center [597, 519] width 133 height 31
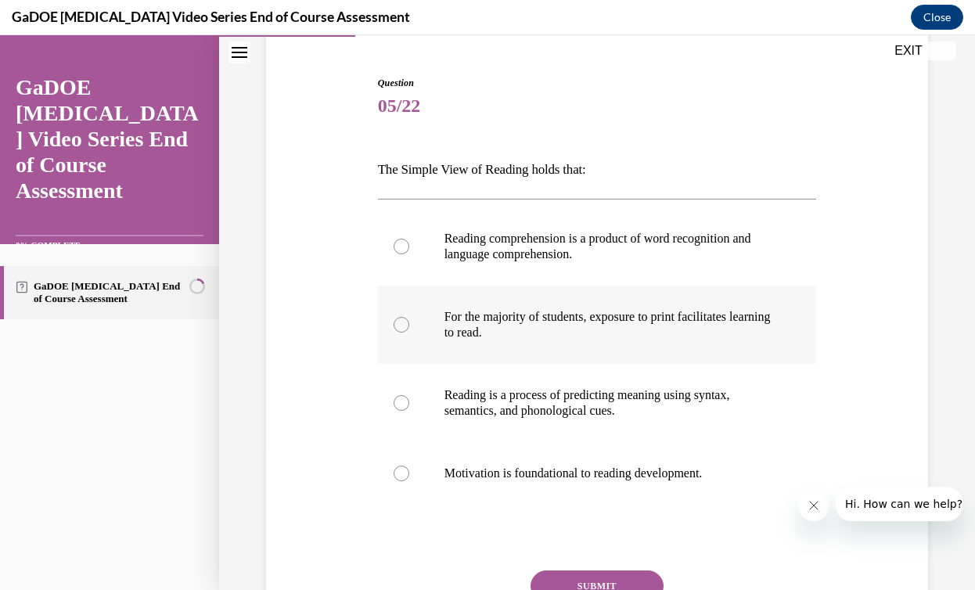
scroll to position [184, 0]
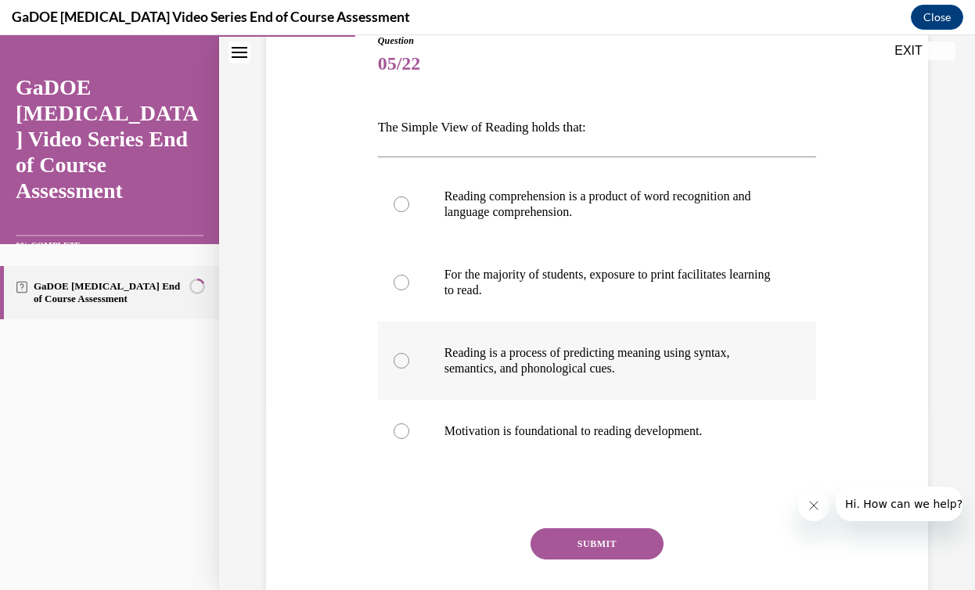
click at [570, 368] on p "Reading is a process of predicting meaning using syntax, semantics, and phonolo…" at bounding box center [610, 360] width 333 height 31
click at [409, 368] on input "Reading is a process of predicting meaning using syntax, semantics, and phonolo…" at bounding box center [402, 361] width 16 height 16
radio input "true"
click at [581, 548] on button "SUBMIT" at bounding box center [597, 543] width 133 height 31
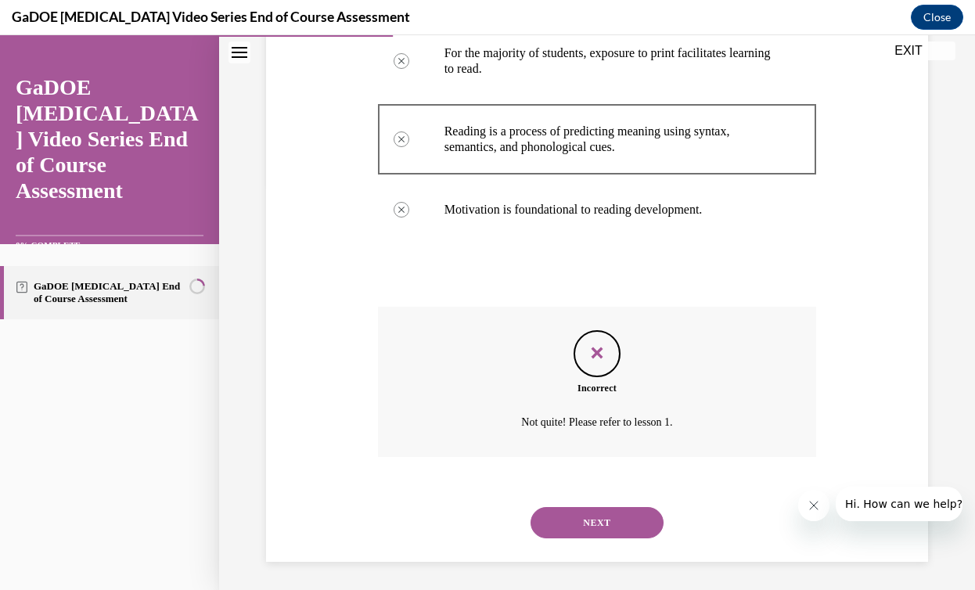
scroll to position [408, 0]
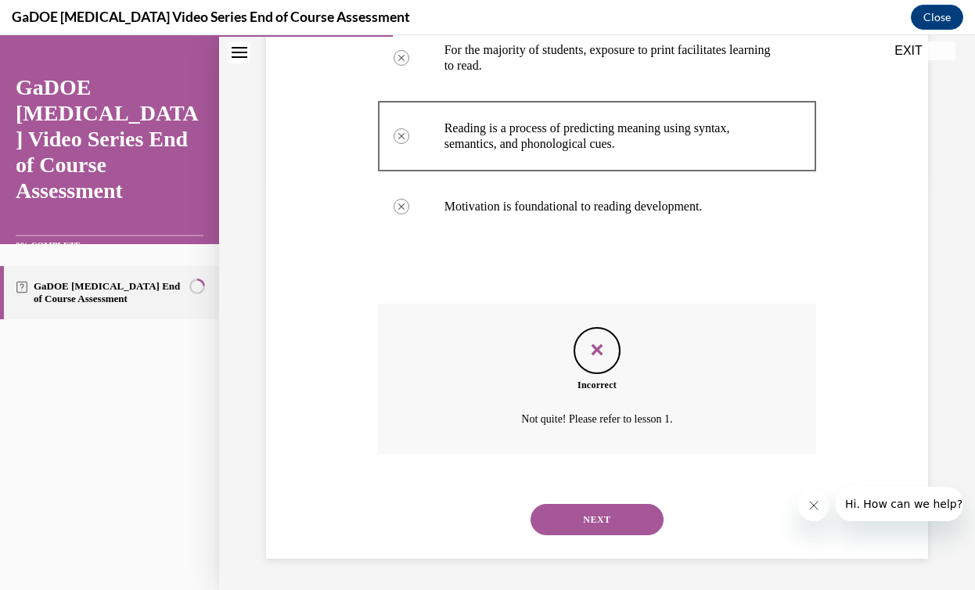
click at [586, 520] on button "NEXT" at bounding box center [597, 519] width 133 height 31
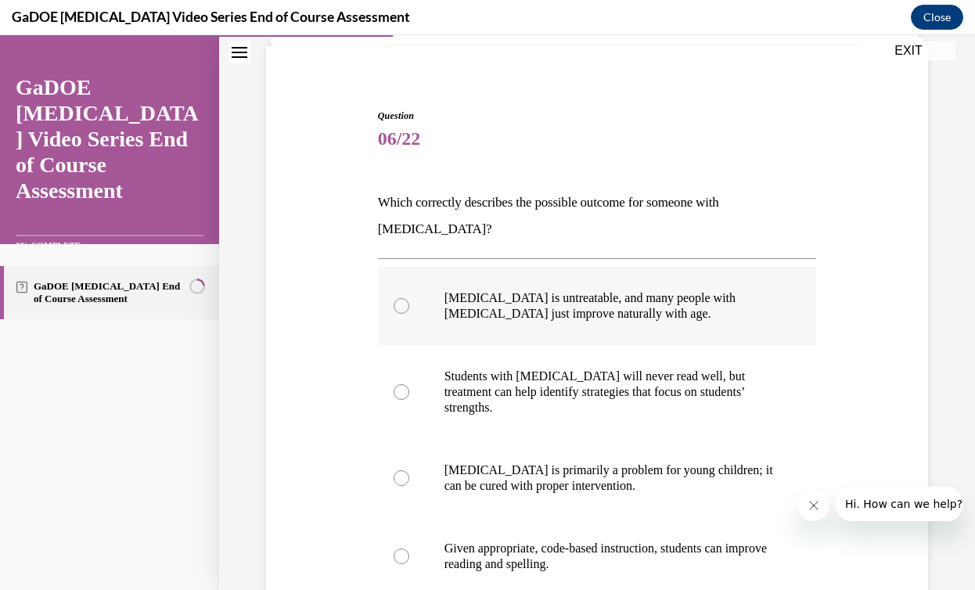
scroll to position [138, 0]
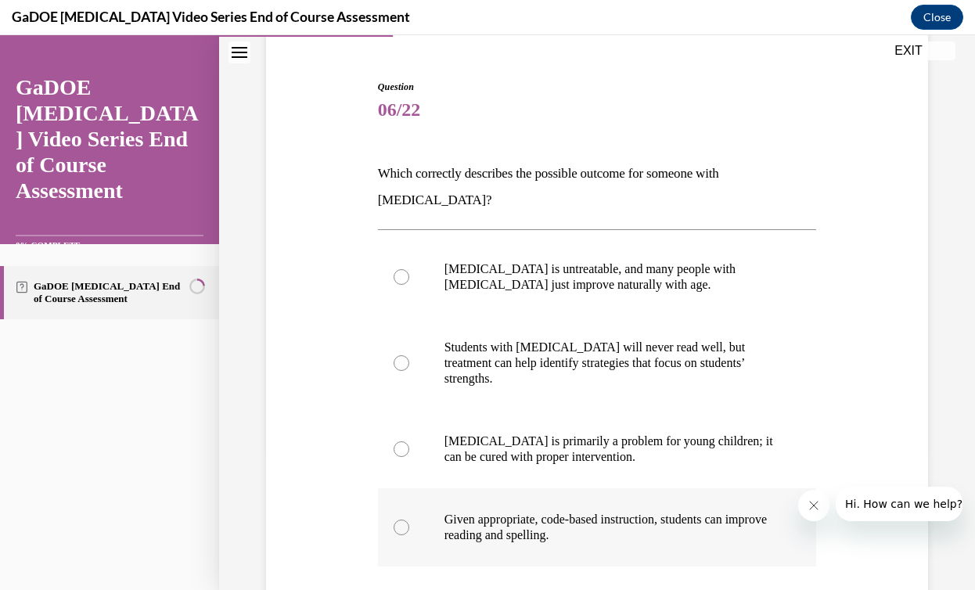
click at [657, 512] on p "Given appropriate, code-based instruction, students can improve reading and spe…" at bounding box center [610, 527] width 333 height 31
click at [409, 520] on input "Given appropriate, code-based instruction, students can improve reading and spe…" at bounding box center [402, 528] width 16 height 16
radio input "true"
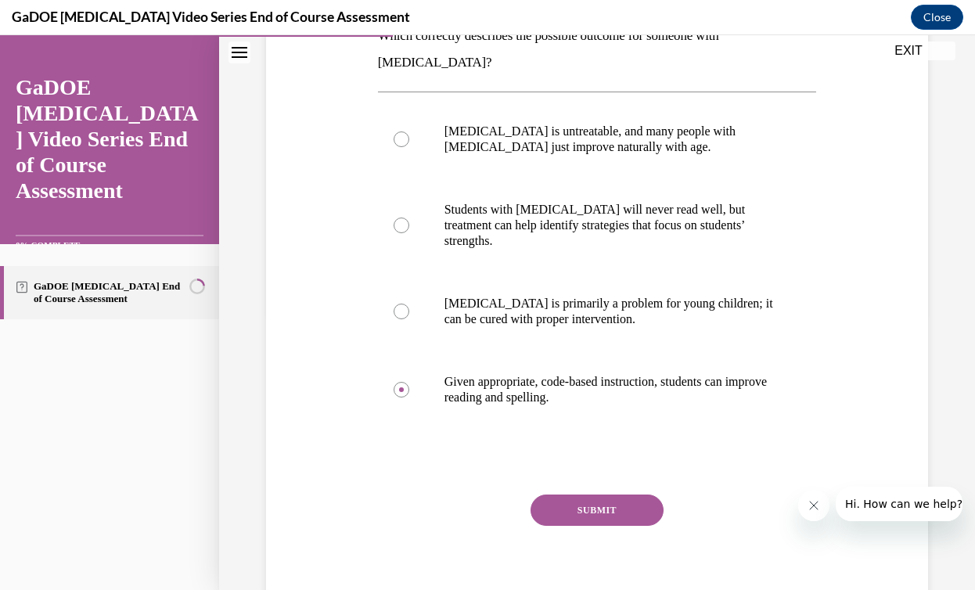
click at [623, 495] on button "SUBMIT" at bounding box center [597, 510] width 133 height 31
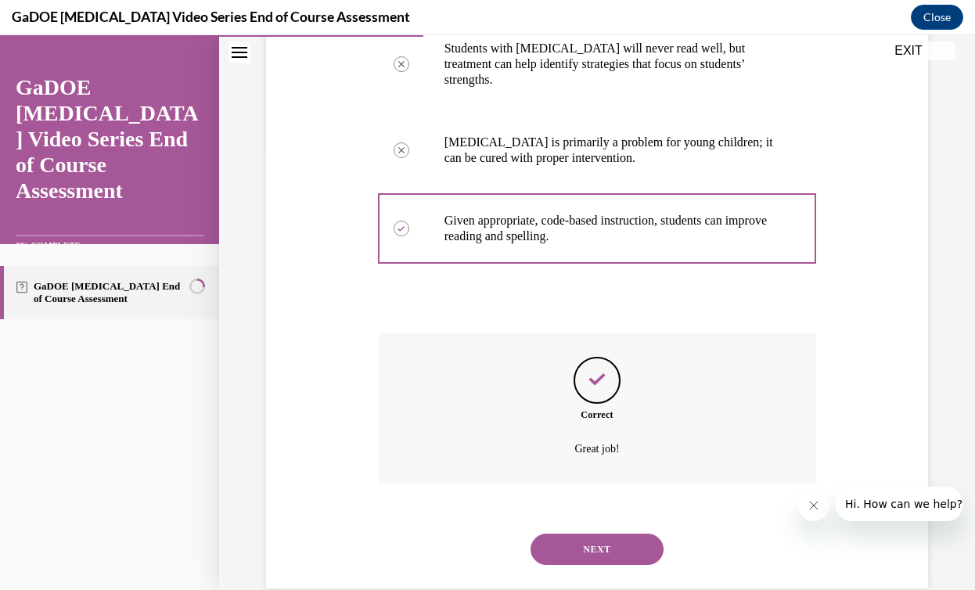
scroll to position [440, 0]
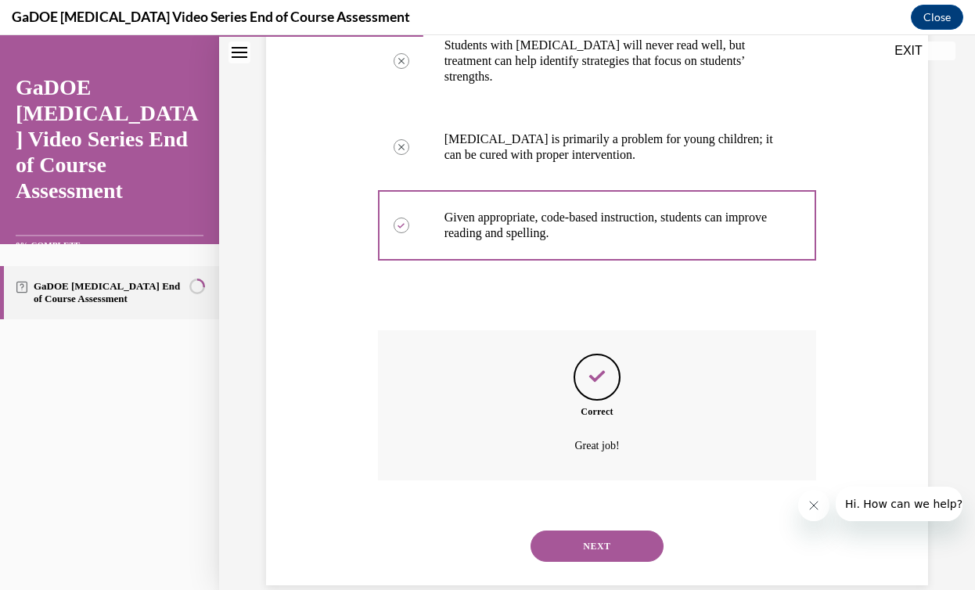
click at [606, 531] on button "NEXT" at bounding box center [597, 546] width 133 height 31
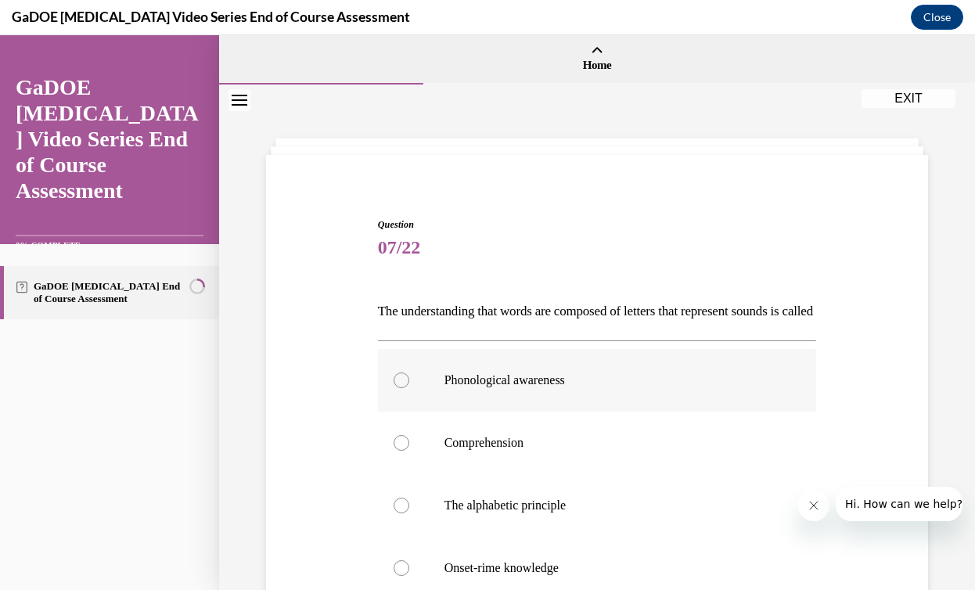
click at [581, 388] on p "Phonological awareness" at bounding box center [610, 380] width 333 height 16
click at [409, 388] on input "Phonological awareness" at bounding box center [402, 380] width 16 height 16
radio input "true"
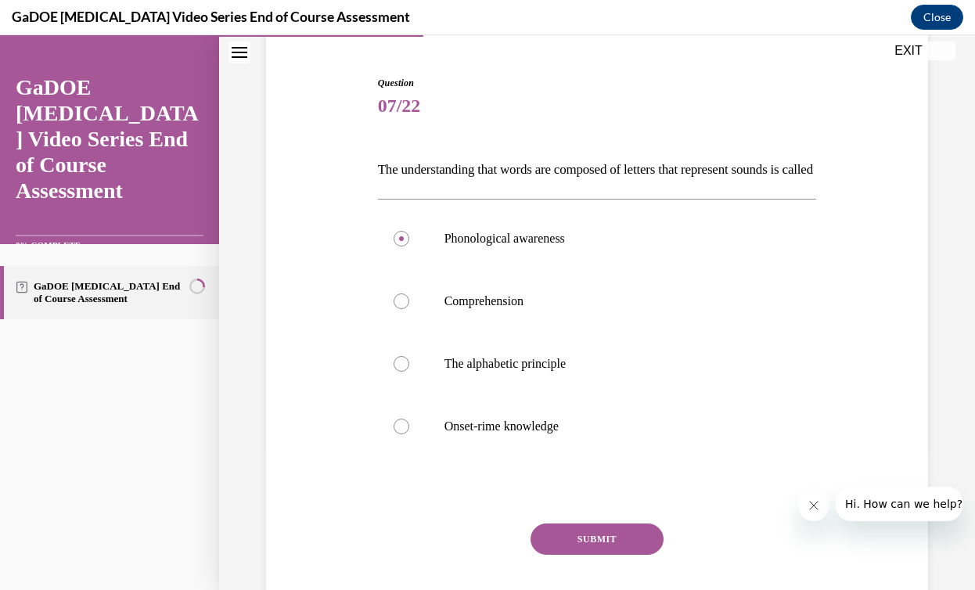
click at [594, 555] on button "SUBMIT" at bounding box center [597, 538] width 133 height 31
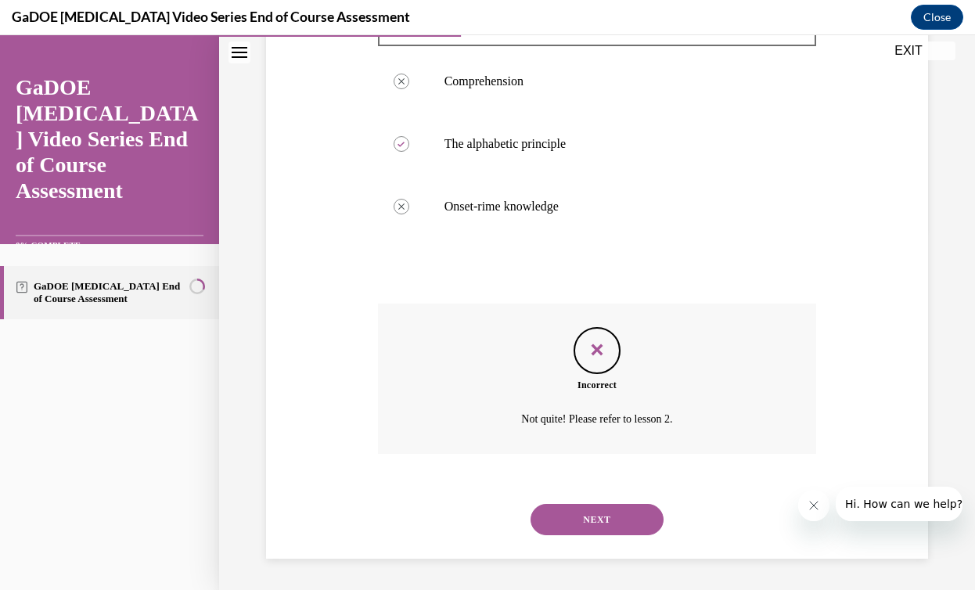
scroll to position [388, 0]
click at [608, 522] on button "NEXT" at bounding box center [597, 519] width 133 height 31
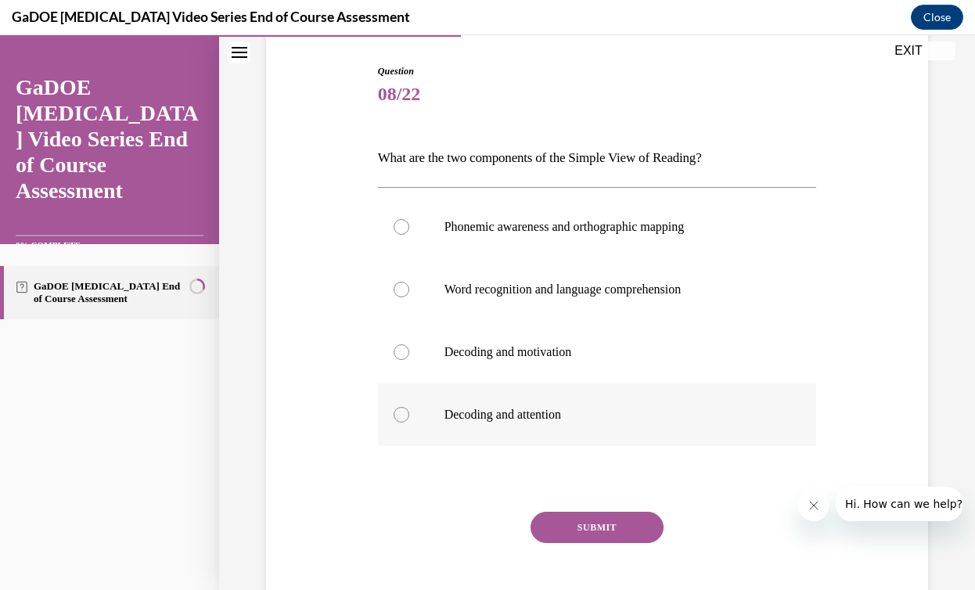
scroll to position [167, 0]
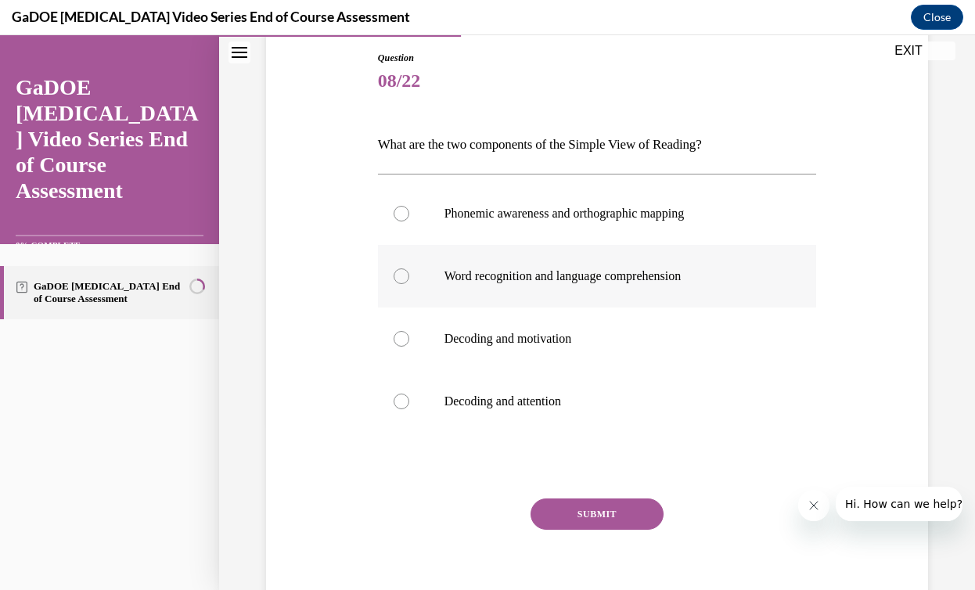
click at [615, 280] on p "Word recognition and language comprehension" at bounding box center [610, 276] width 333 height 16
click at [409, 280] on input "Word recognition and language comprehension" at bounding box center [402, 276] width 16 height 16
radio input "true"
click at [611, 521] on button "SUBMIT" at bounding box center [597, 513] width 133 height 31
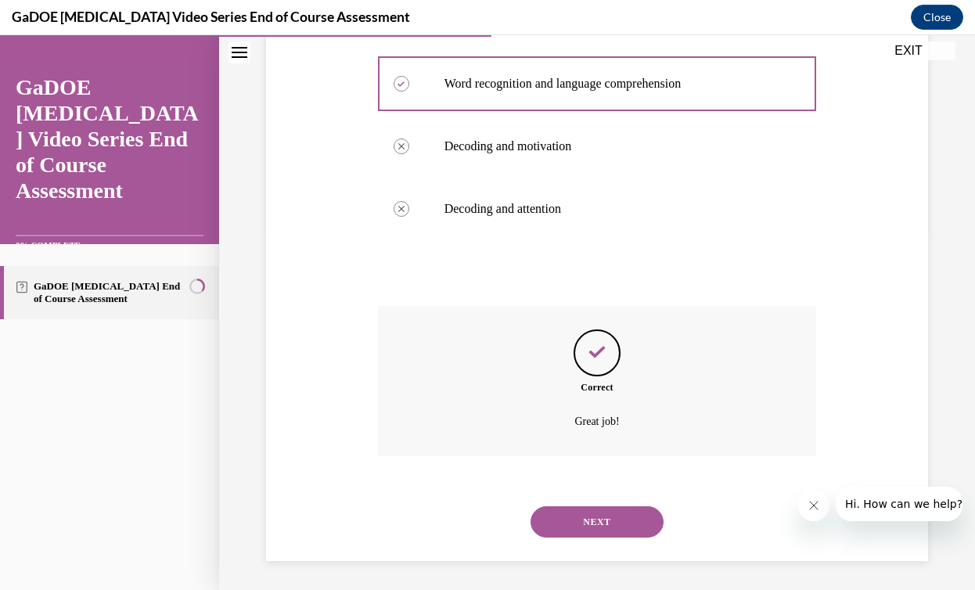
scroll to position [362, 0]
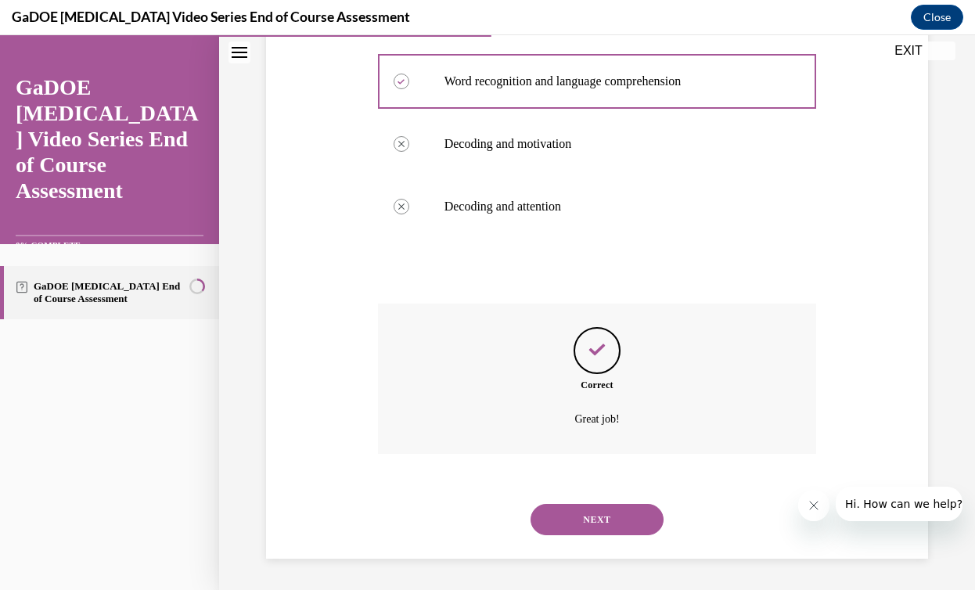
click at [611, 521] on button "NEXT" at bounding box center [597, 519] width 133 height 31
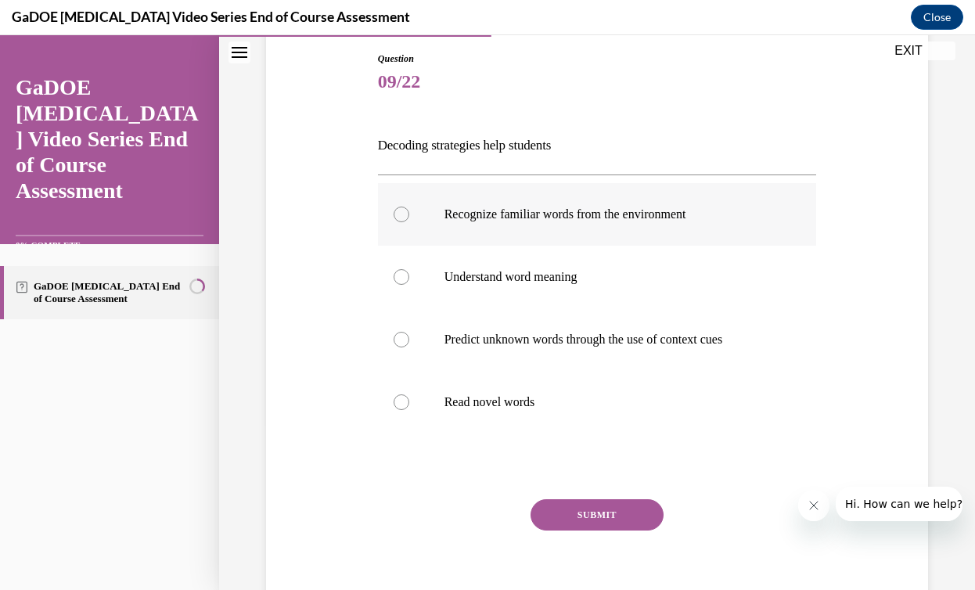
scroll to position [168, 0]
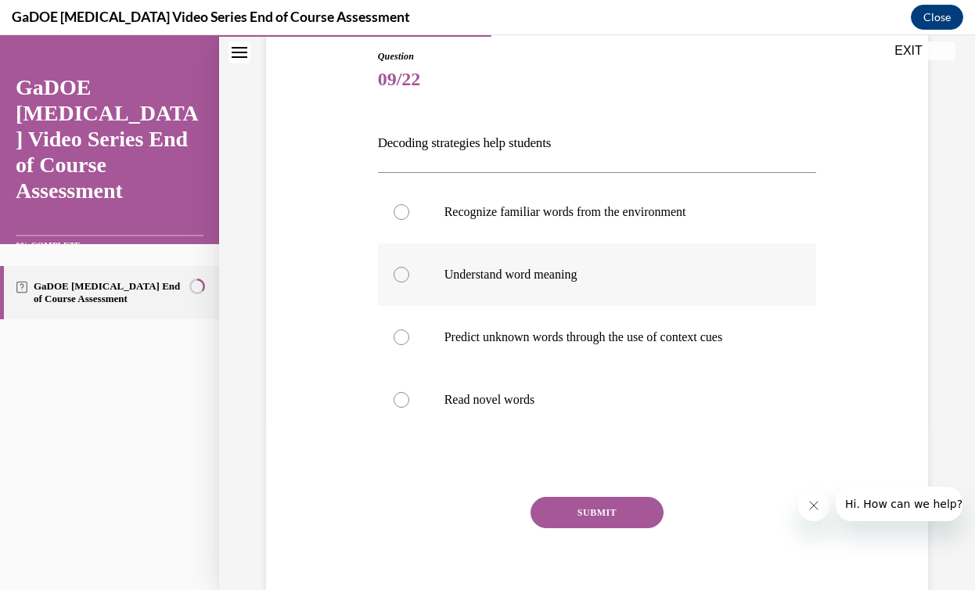
click at [583, 272] on p "Understand word meaning" at bounding box center [610, 275] width 333 height 16
click at [409, 272] on input "Understand word meaning" at bounding box center [402, 275] width 16 height 16
radio input "true"
click at [572, 343] on p "Predict unknown words through the use of context cues" at bounding box center [610, 337] width 333 height 16
click at [409, 343] on input "Predict unknown words through the use of context cues" at bounding box center [402, 337] width 16 height 16
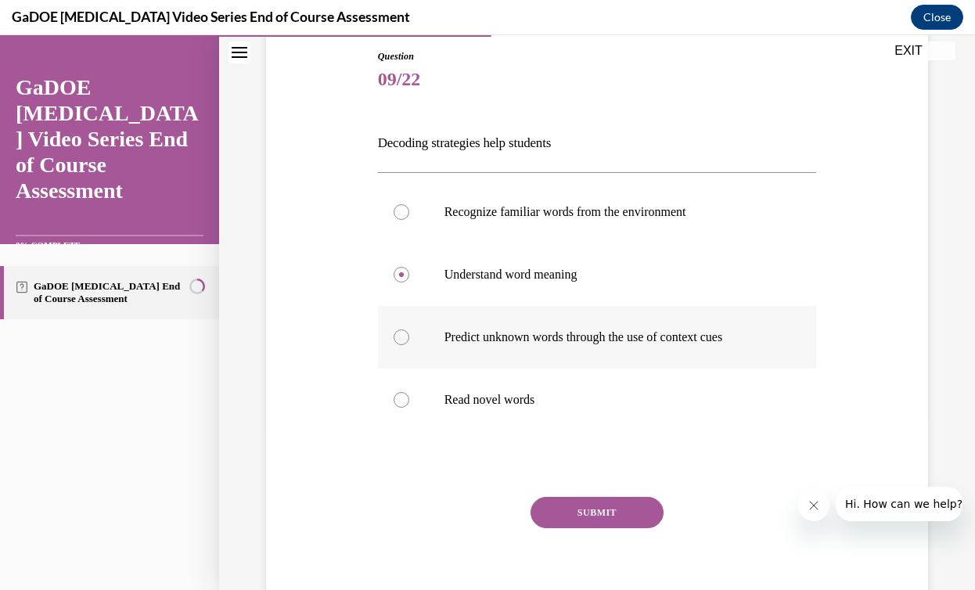
radio input "true"
click at [554, 228] on label "Recognize familiar words from the environment" at bounding box center [597, 212] width 439 height 63
click at [409, 220] on input "Recognize familiar words from the environment" at bounding box center [402, 212] width 16 height 16
radio input "true"
click at [542, 270] on p "Understand word meaning" at bounding box center [610, 275] width 333 height 16
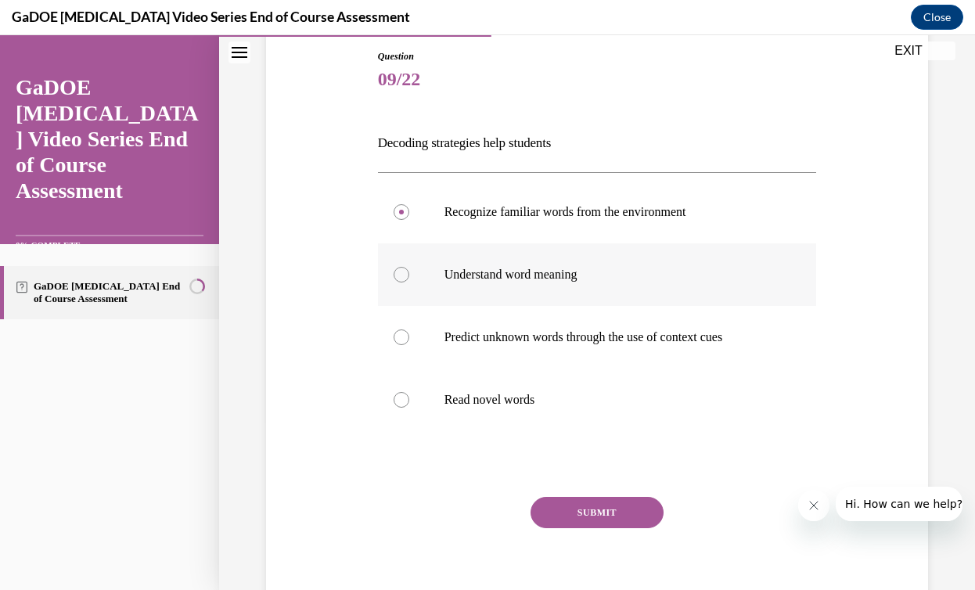
click at [409, 270] on input "Understand word meaning" at bounding box center [402, 275] width 16 height 16
radio input "true"
click at [537, 329] on p "Predict unknown words through the use of context cues" at bounding box center [610, 337] width 333 height 16
click at [569, 355] on label "Predict unknown words through the use of context cues" at bounding box center [597, 337] width 439 height 63
click at [409, 345] on input "Predict unknown words through the use of context cues" at bounding box center [402, 337] width 16 height 16
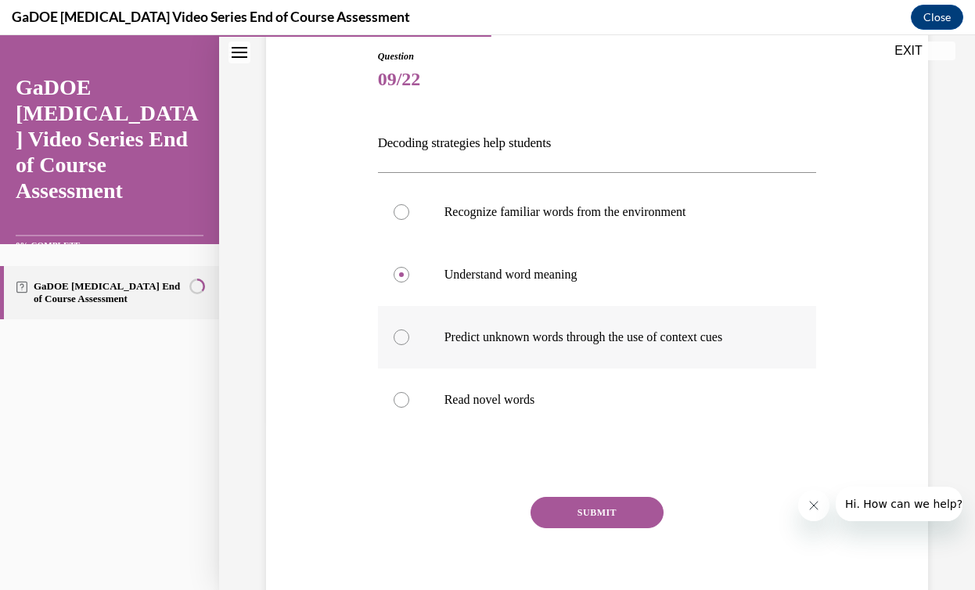
radio input "true"
click at [562, 518] on button "SUBMIT" at bounding box center [597, 512] width 133 height 31
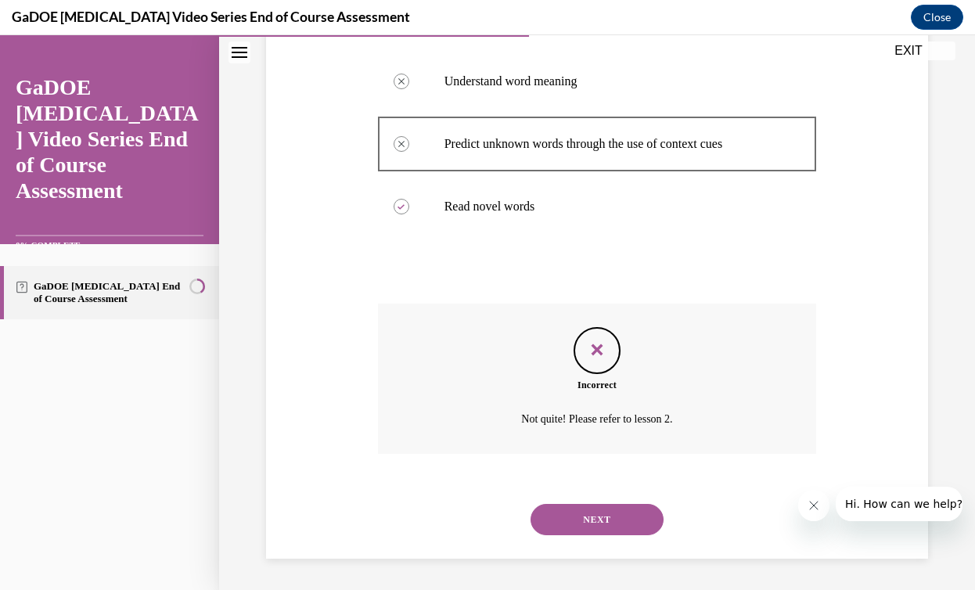
click at [593, 523] on button "NEXT" at bounding box center [597, 519] width 133 height 31
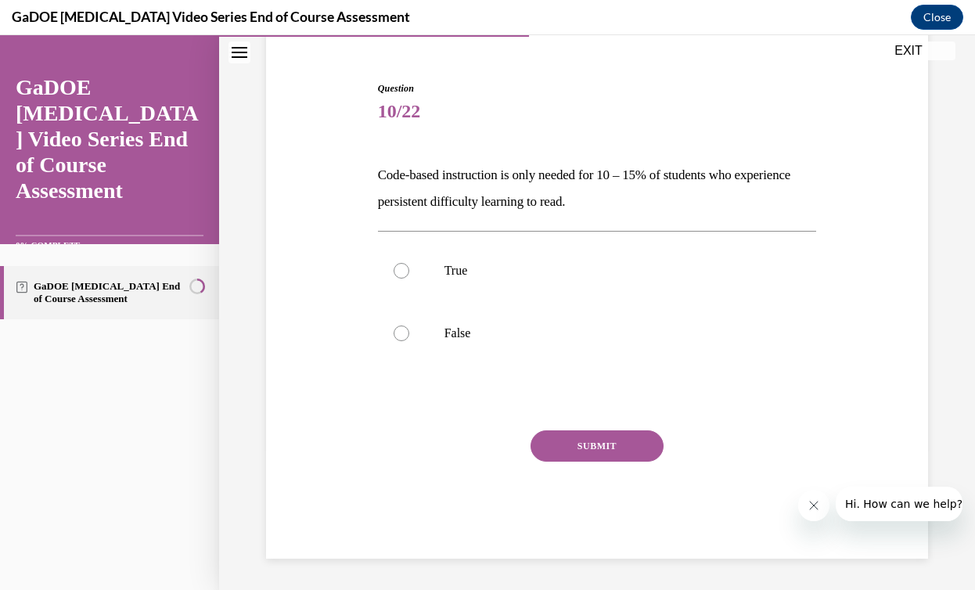
scroll to position [136, 0]
click at [523, 345] on label "False" at bounding box center [597, 333] width 439 height 63
click at [409, 341] on input "False" at bounding box center [402, 334] width 16 height 16
radio input "true"
click at [597, 456] on button "SUBMIT" at bounding box center [597, 445] width 133 height 31
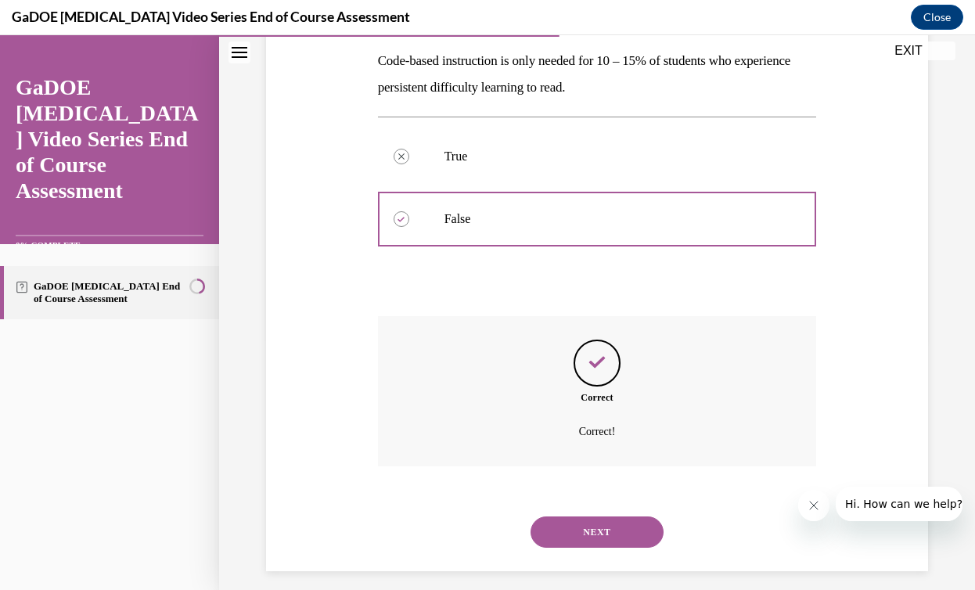
scroll to position [263, 0]
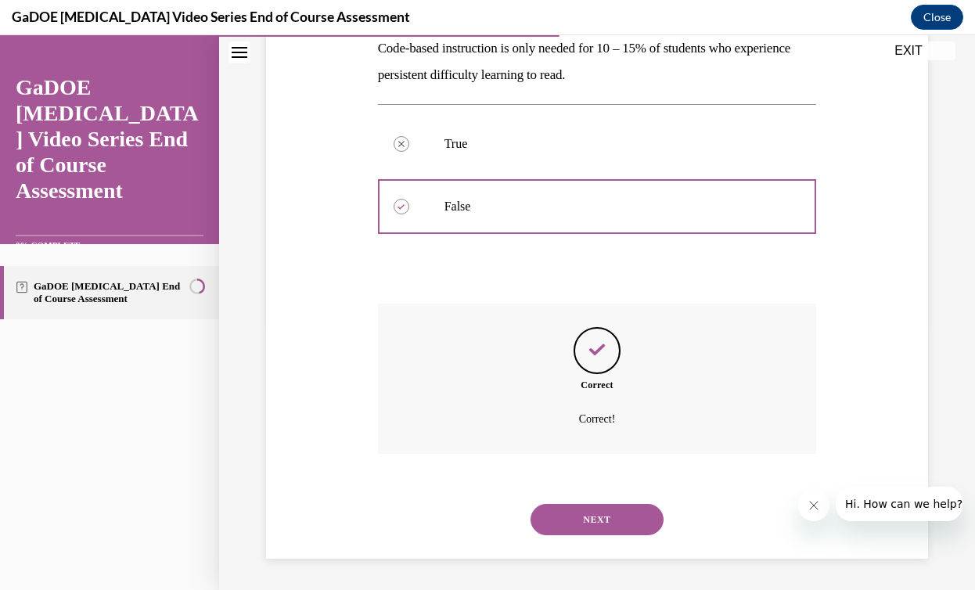
click at [606, 513] on button "NEXT" at bounding box center [597, 519] width 133 height 31
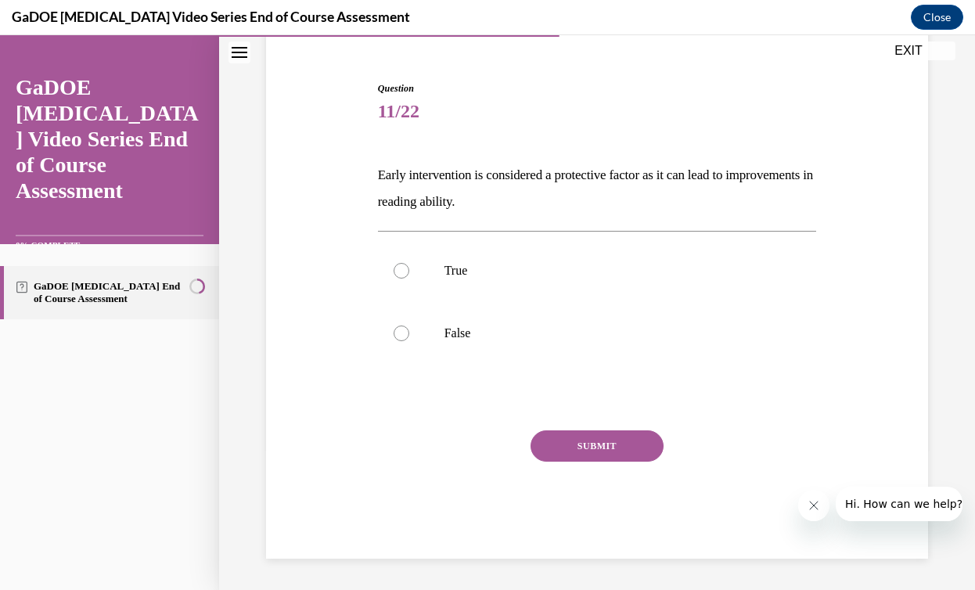
click at [606, 513] on div "SUBMIT NEXT" at bounding box center [597, 494] width 439 height 128
click at [603, 266] on p "True" at bounding box center [610, 271] width 333 height 16
click at [409, 266] on input "True" at bounding box center [402, 271] width 16 height 16
radio input "true"
click at [603, 430] on button "SUBMIT" at bounding box center [597, 445] width 133 height 31
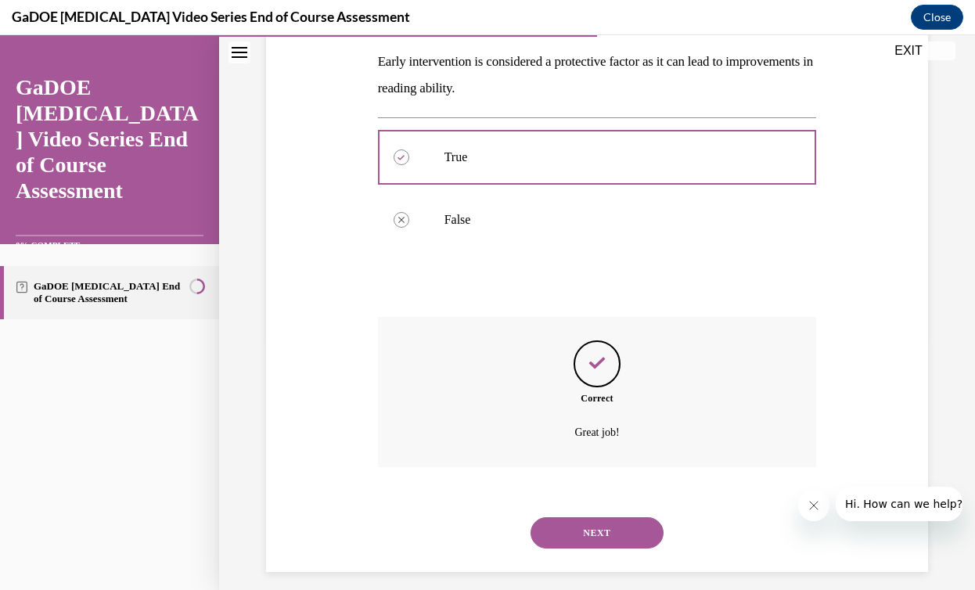
scroll to position [263, 0]
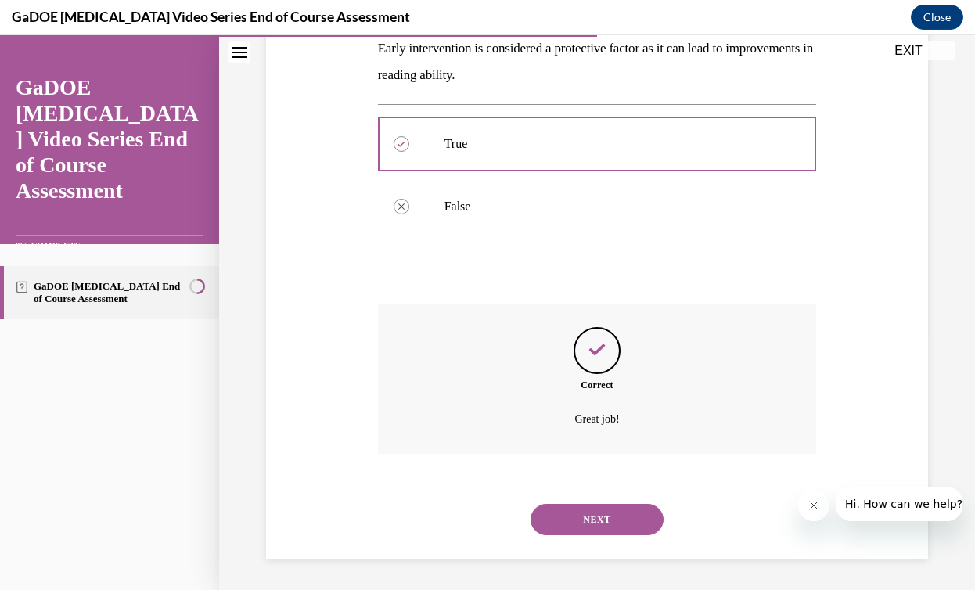
click at [610, 511] on button "NEXT" at bounding box center [597, 519] width 133 height 31
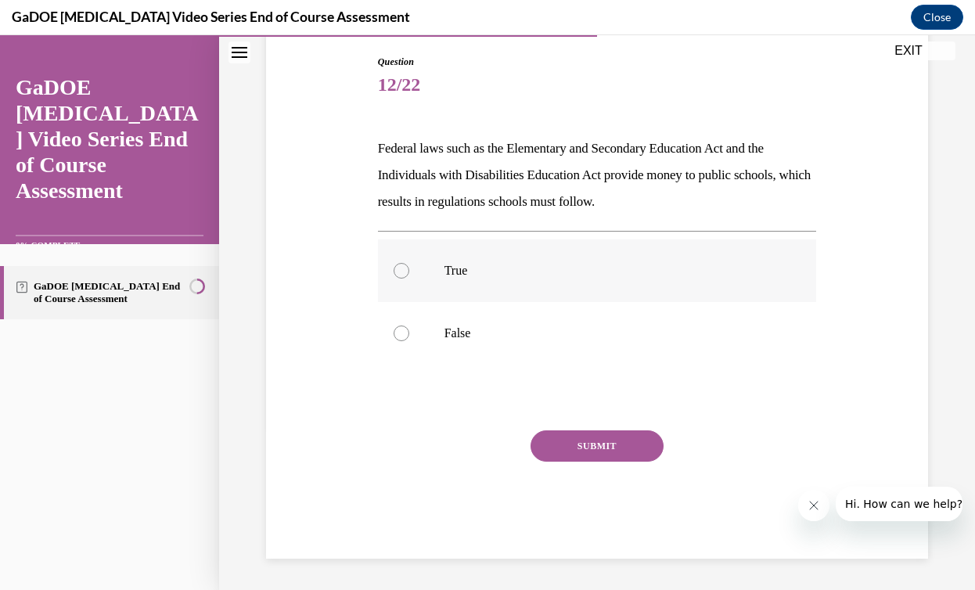
click at [556, 263] on p "True" at bounding box center [610, 271] width 333 height 16
click at [409, 263] on input "True" at bounding box center [402, 271] width 16 height 16
radio input "true"
click at [610, 451] on button "SUBMIT" at bounding box center [597, 445] width 133 height 31
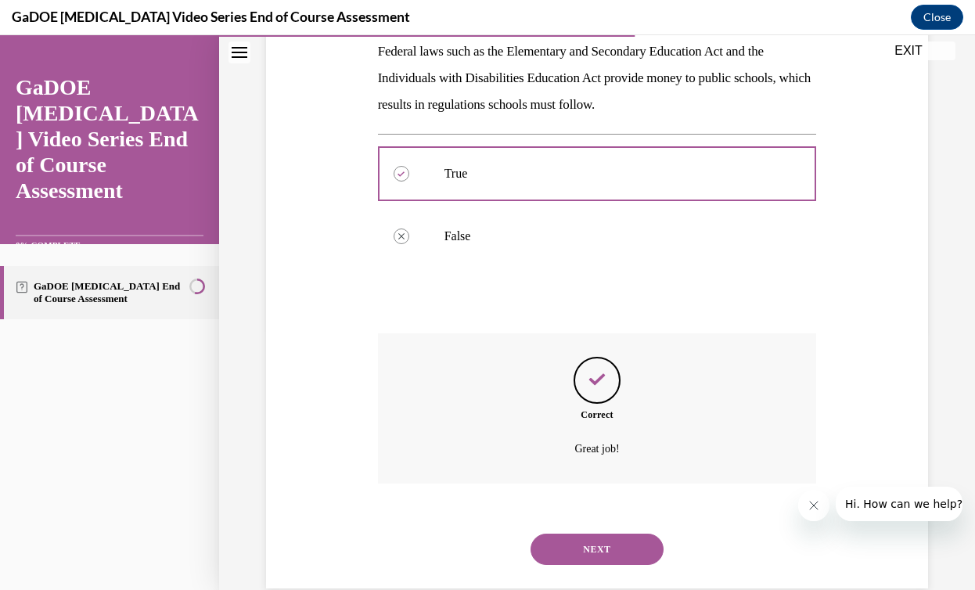
scroll to position [290, 0]
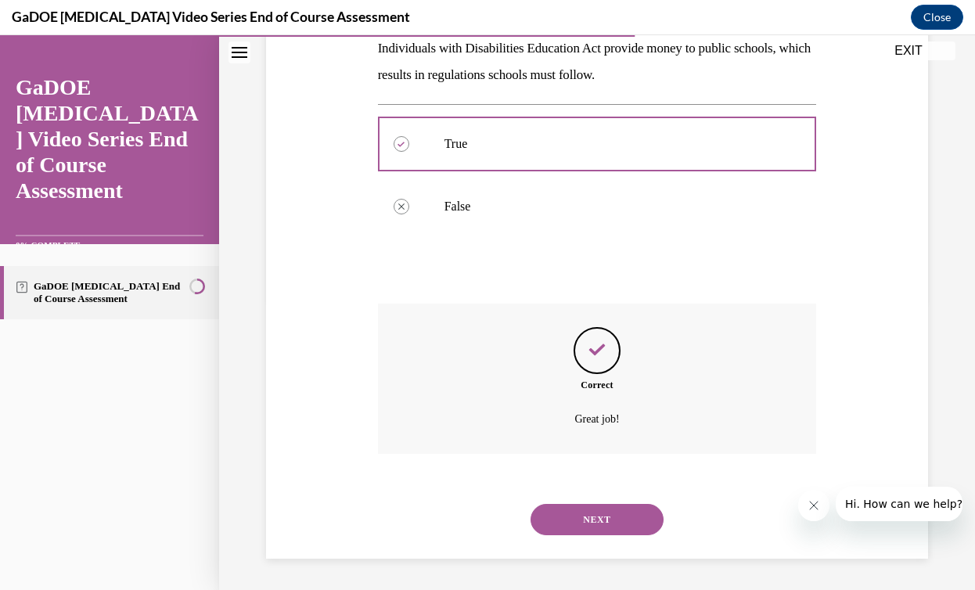
click at [607, 510] on button "NEXT" at bounding box center [597, 519] width 133 height 31
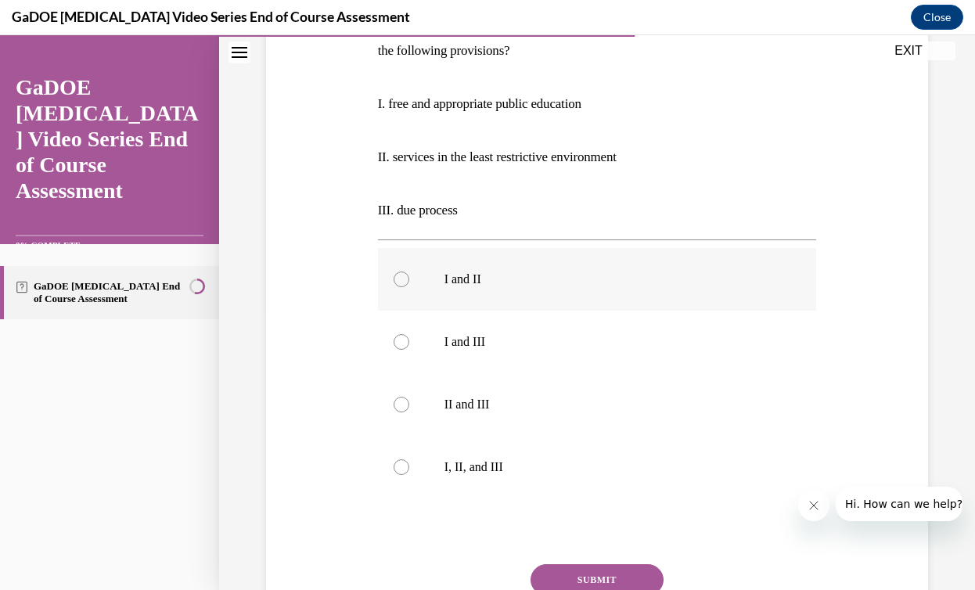
scroll to position [296, 0]
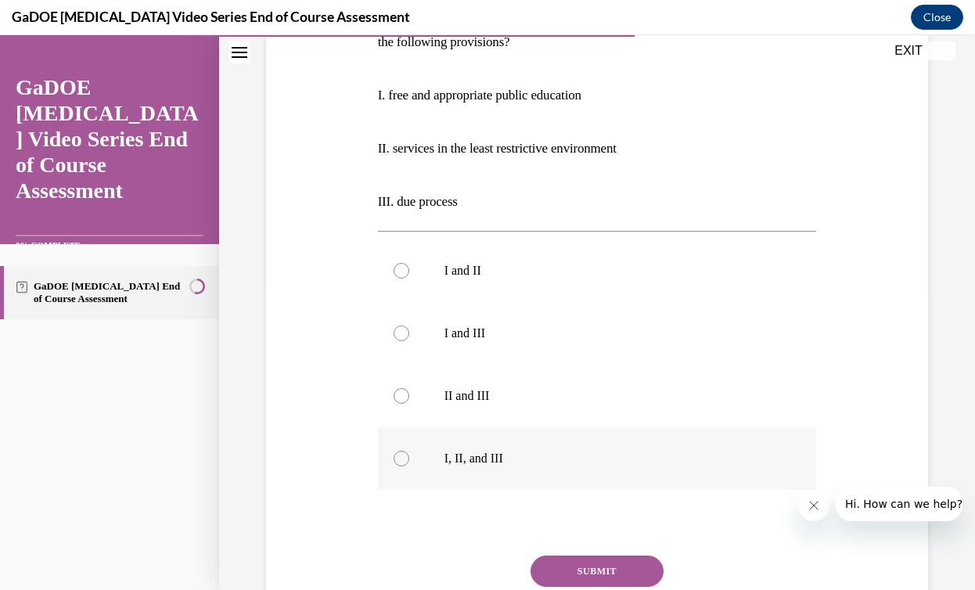
click at [470, 456] on p "I, II, and III" at bounding box center [610, 459] width 333 height 16
click at [409, 456] on input "I, II, and III" at bounding box center [402, 459] width 16 height 16
radio input "true"
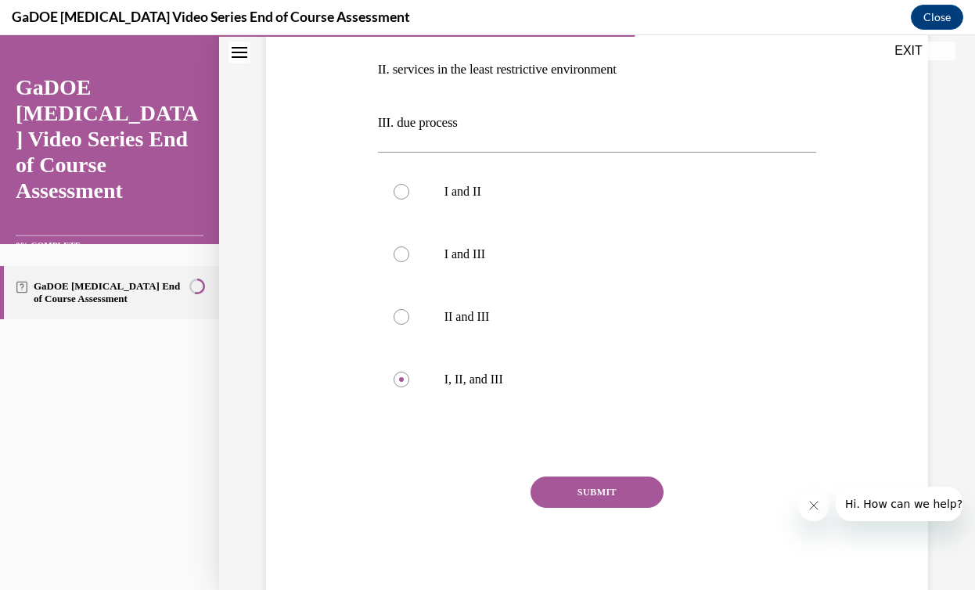
click at [602, 484] on button "SUBMIT" at bounding box center [597, 492] width 133 height 31
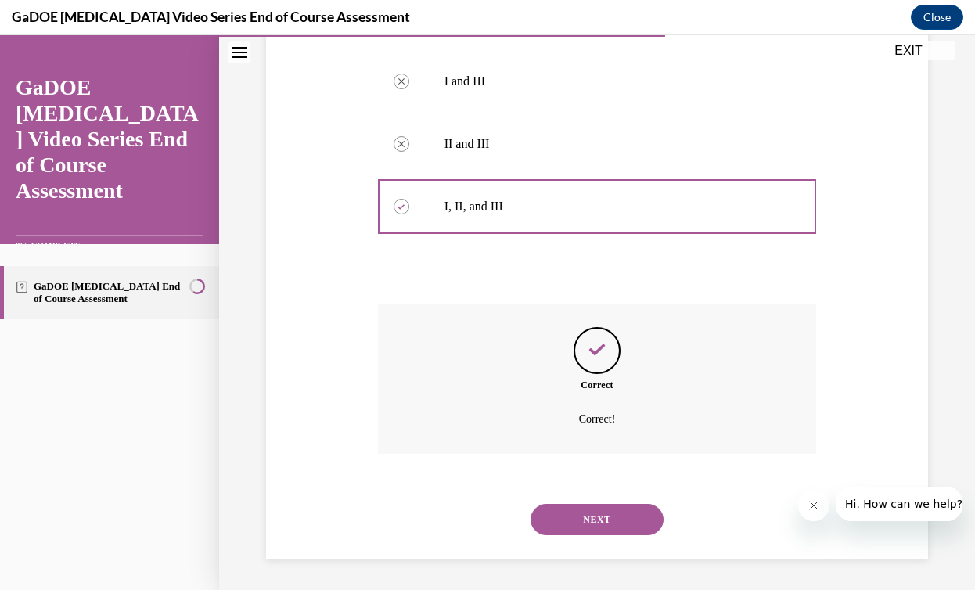
click at [631, 514] on button "NEXT" at bounding box center [597, 519] width 133 height 31
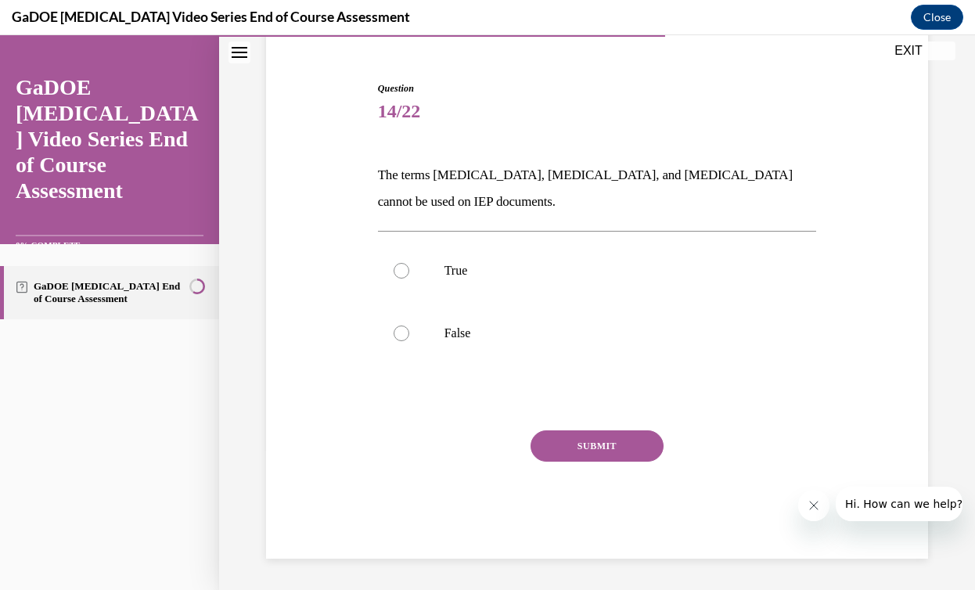
scroll to position [136, 0]
click at [626, 322] on label "False" at bounding box center [597, 333] width 439 height 63
click at [409, 326] on input "False" at bounding box center [402, 334] width 16 height 16
radio input "true"
click at [624, 434] on button "SUBMIT" at bounding box center [597, 445] width 133 height 31
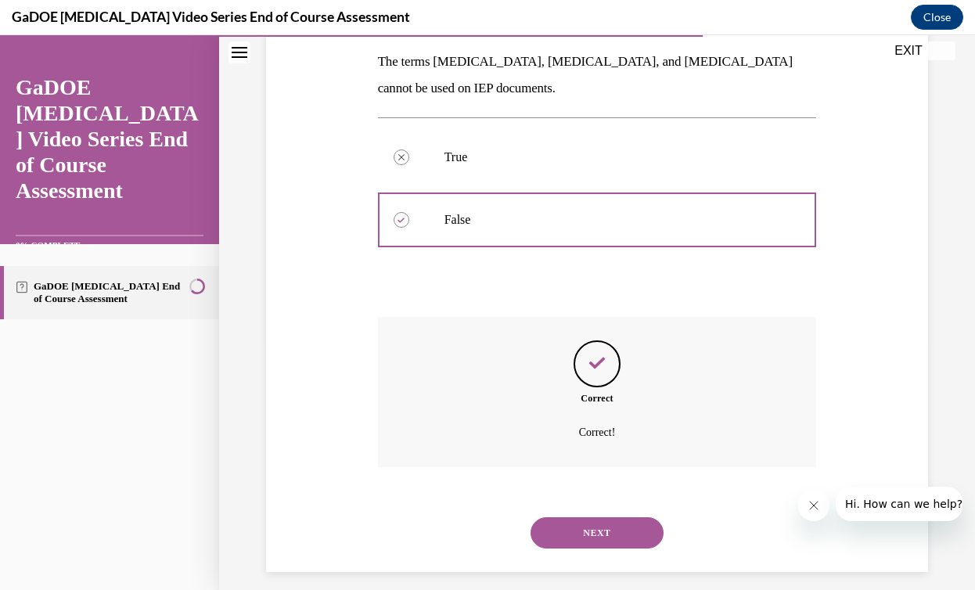
scroll to position [263, 0]
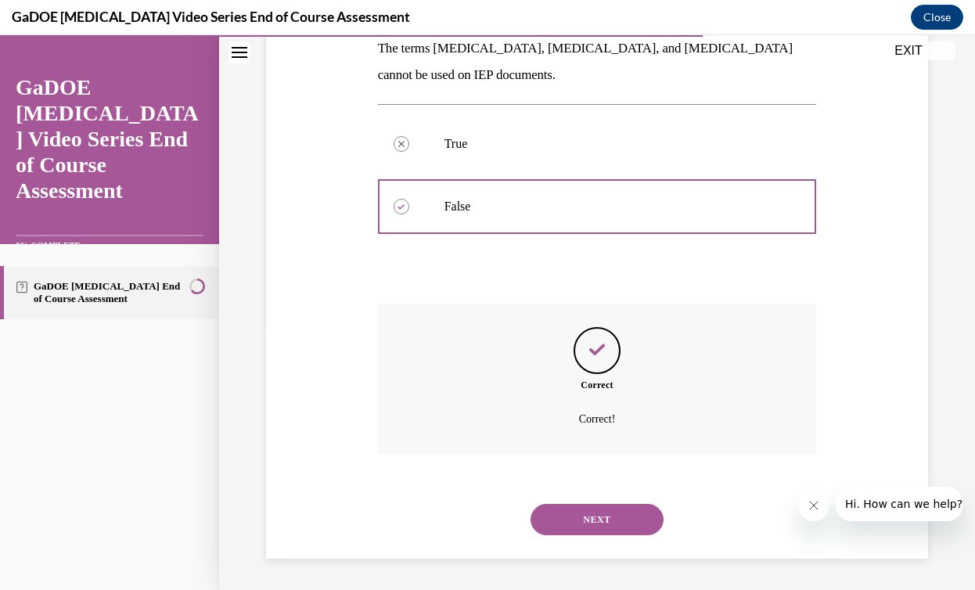
click at [599, 511] on button "NEXT" at bounding box center [597, 519] width 133 height 31
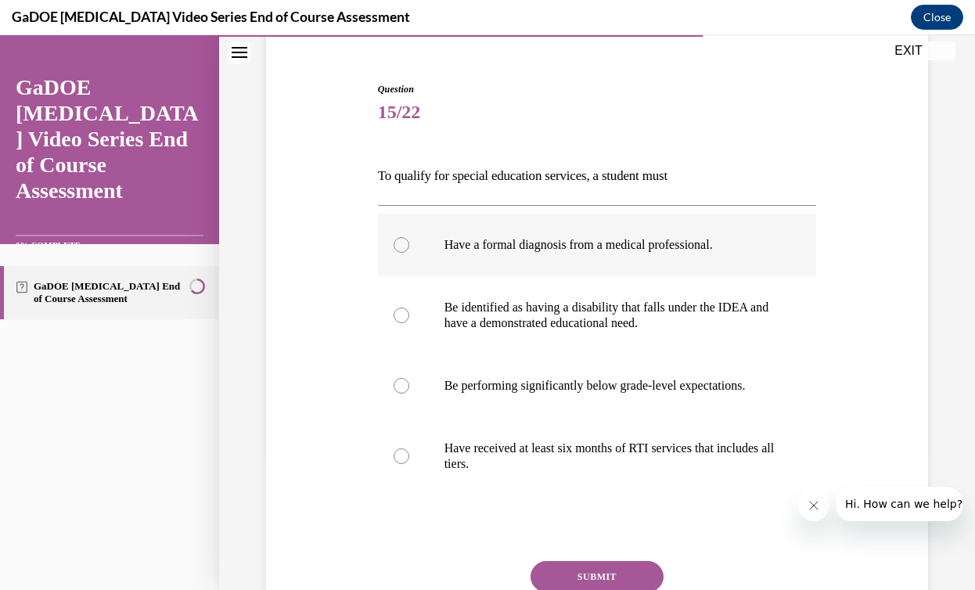
scroll to position [149, 0]
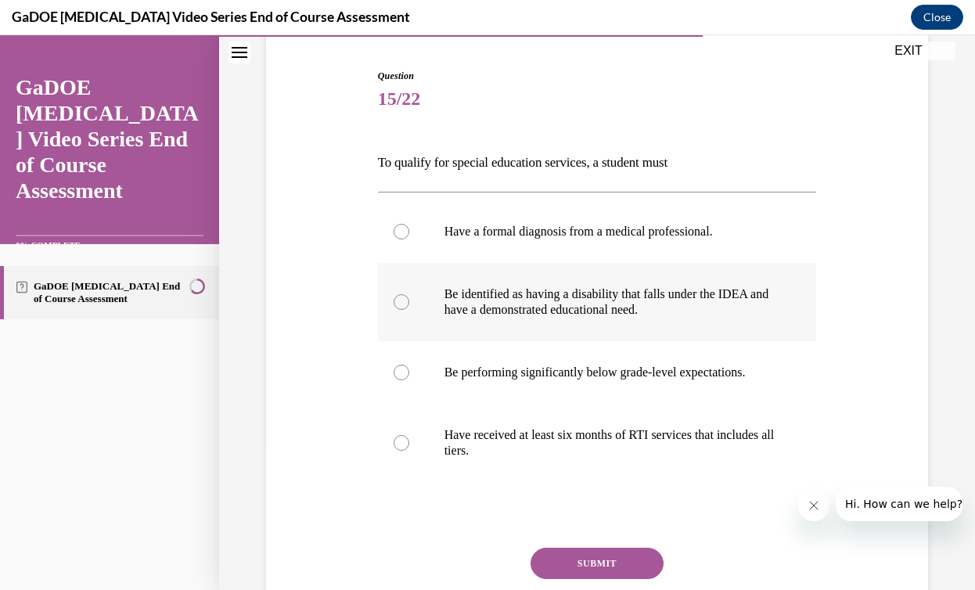
click at [626, 323] on label "Be identified as having a disability that falls under the IDEA and have a demon…" at bounding box center [597, 302] width 439 height 78
click at [409, 310] on input "Be identified as having a disability that falls under the IDEA and have a demon…" at bounding box center [402, 302] width 16 height 16
radio input "true"
click at [604, 559] on button "SUBMIT" at bounding box center [597, 563] width 133 height 31
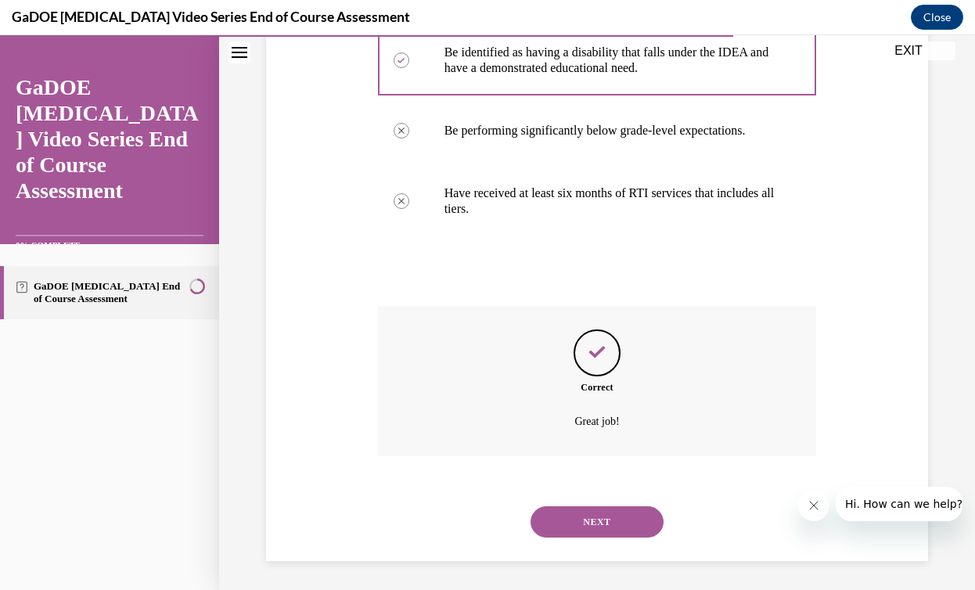
scroll to position [393, 0]
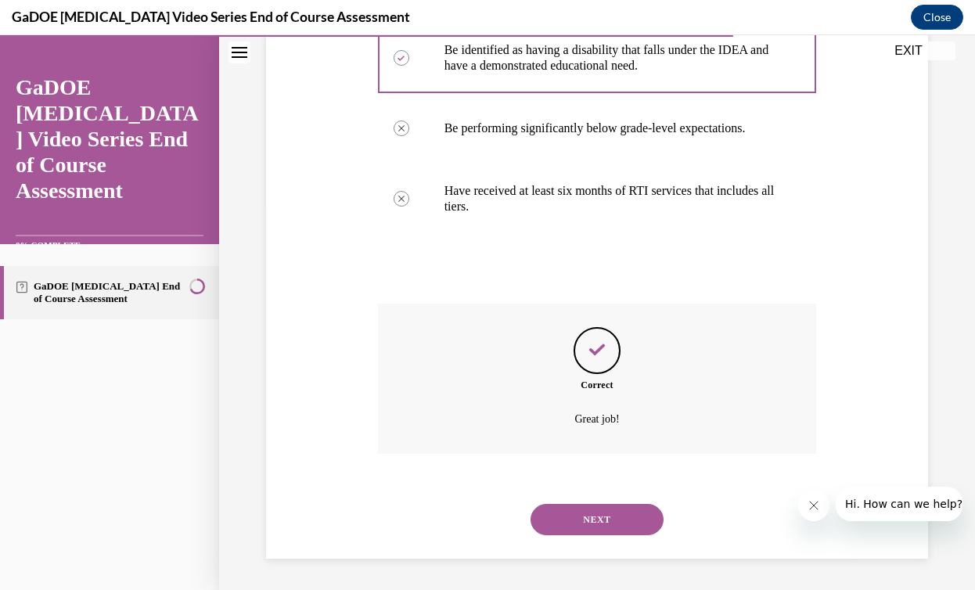
click at [606, 519] on button "NEXT" at bounding box center [597, 519] width 133 height 31
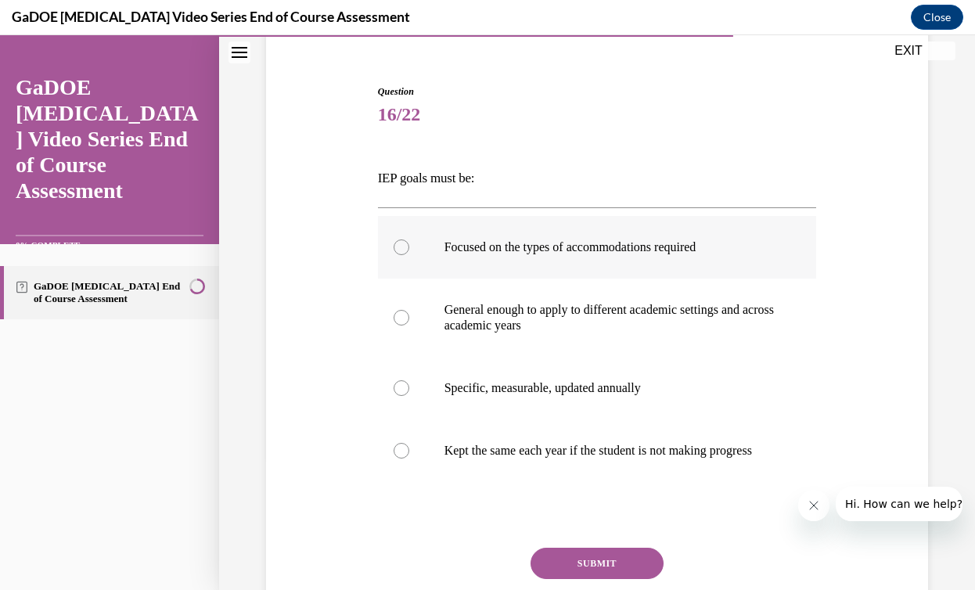
scroll to position [136, 0]
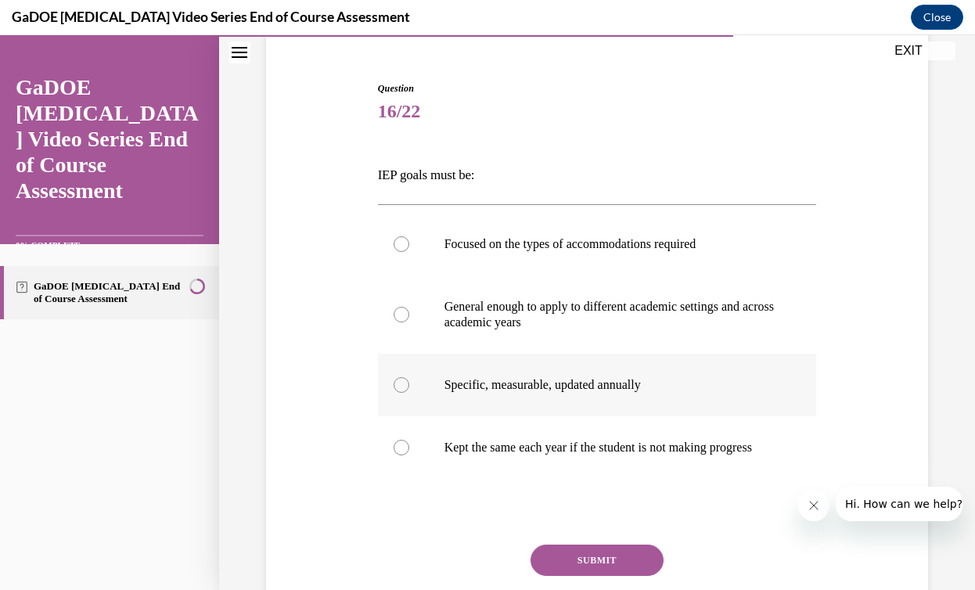
click at [606, 380] on p "Specific, measurable, updated annually" at bounding box center [610, 385] width 333 height 16
click at [409, 380] on input "Specific, measurable, updated annually" at bounding box center [402, 385] width 16 height 16
radio input "true"
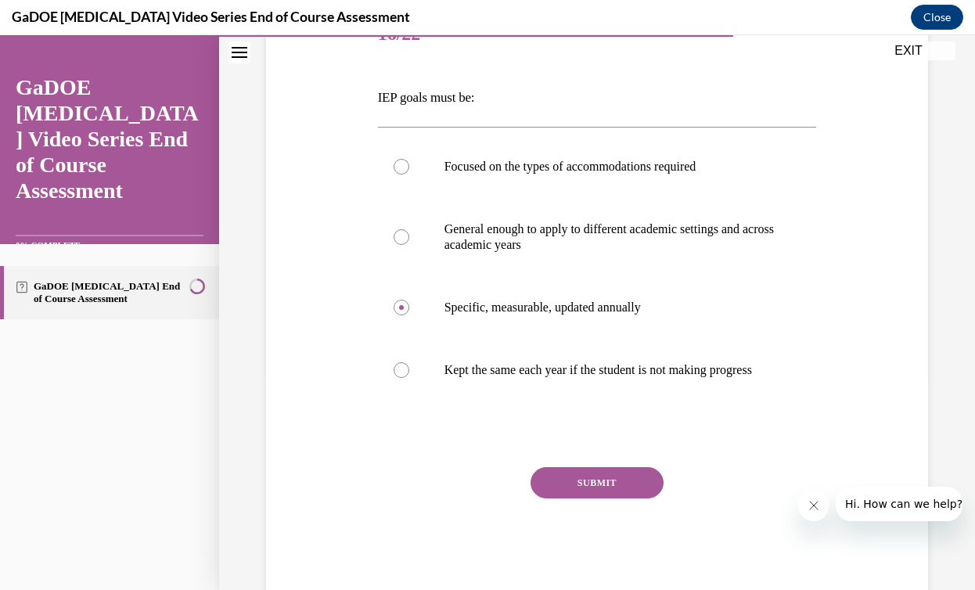
click at [600, 496] on button "SUBMIT" at bounding box center [597, 482] width 133 height 31
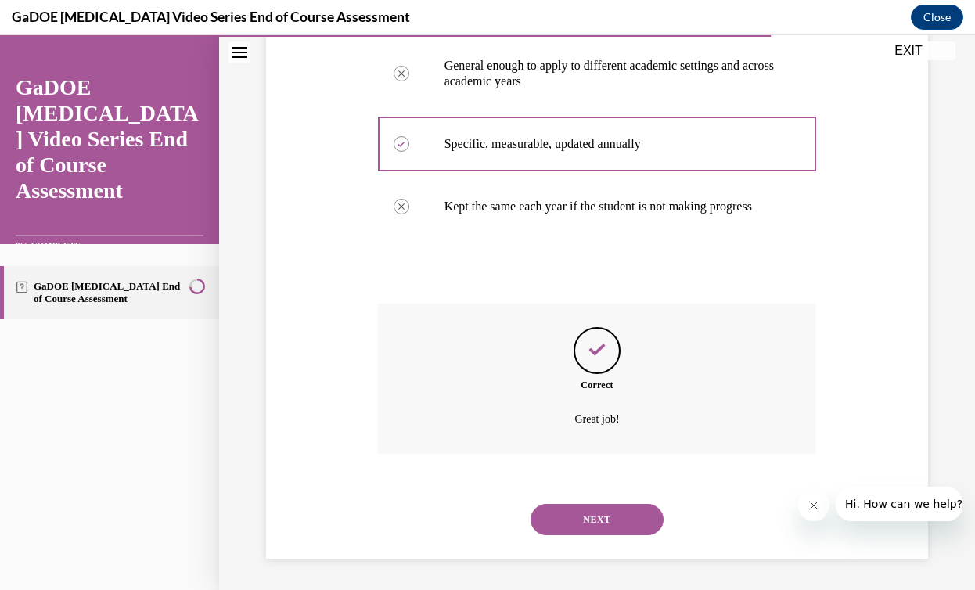
scroll to position [393, 0]
click at [606, 517] on button "NEXT" at bounding box center [597, 519] width 133 height 31
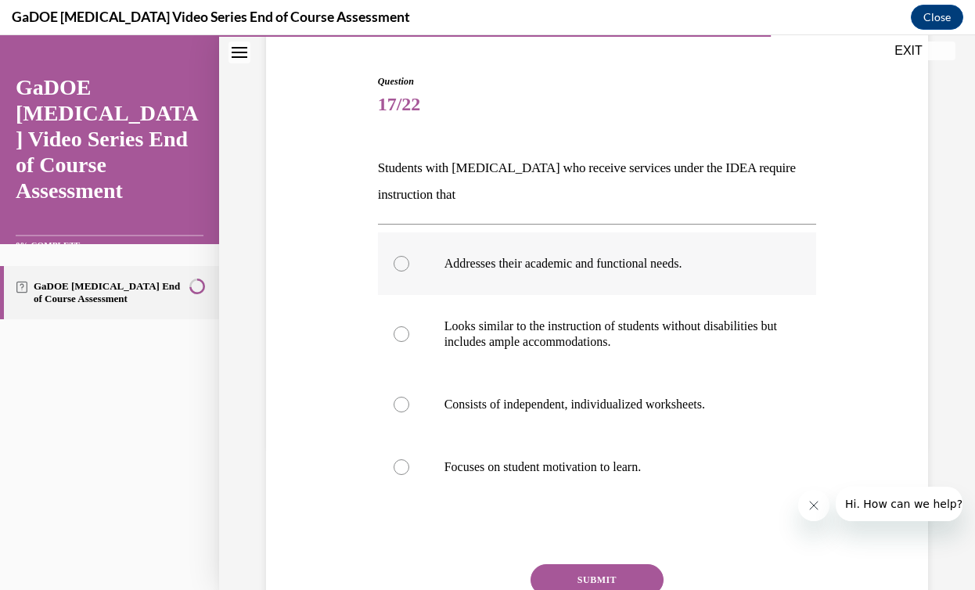
scroll to position [179, 0]
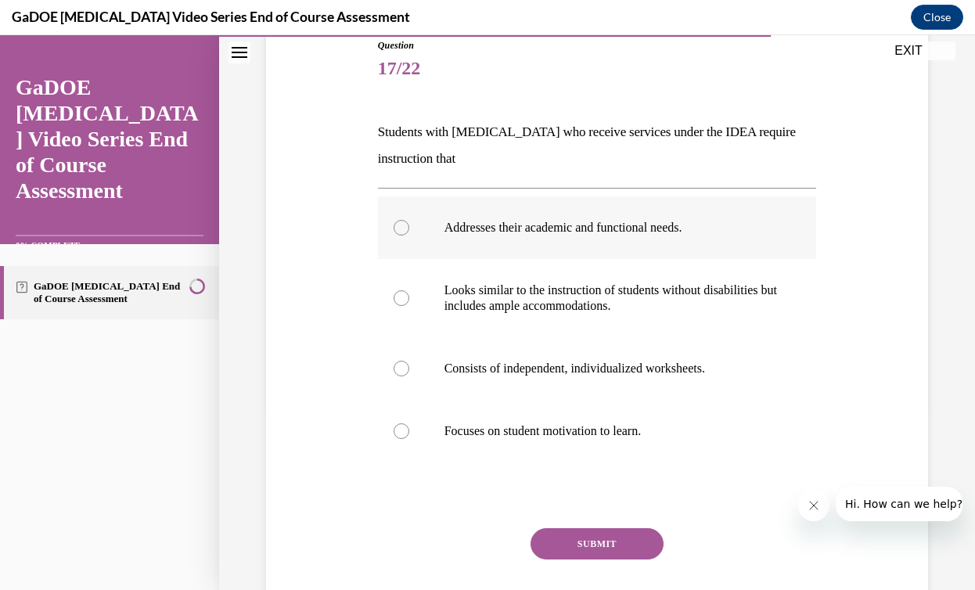
click at [604, 237] on label "Addresses their academic and functional needs." at bounding box center [597, 227] width 439 height 63
click at [409, 236] on input "Addresses their academic and functional needs." at bounding box center [402, 228] width 16 height 16
radio input "true"
click at [614, 535] on button "SUBMIT" at bounding box center [597, 543] width 133 height 31
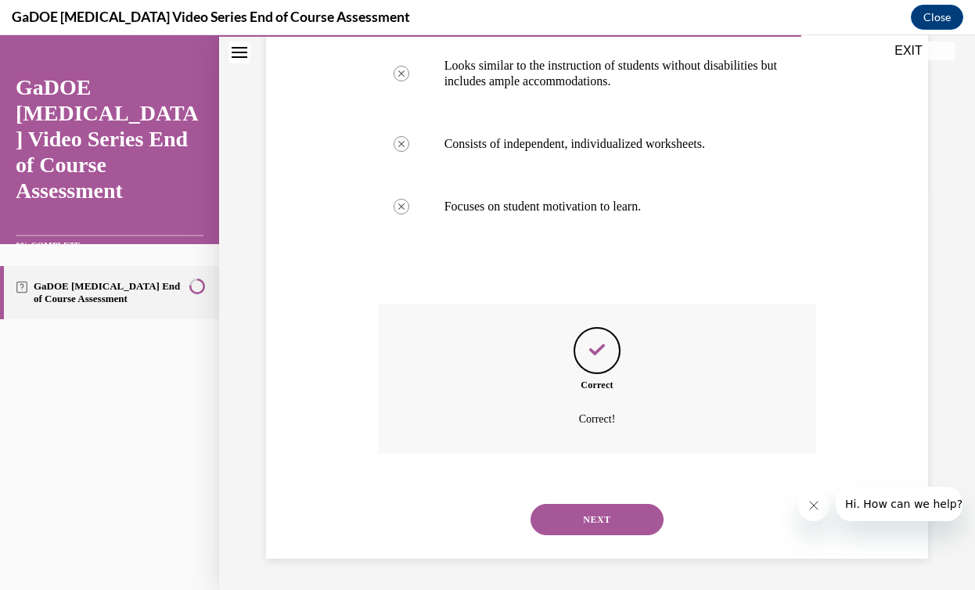
click at [620, 519] on button "NEXT" at bounding box center [597, 519] width 133 height 31
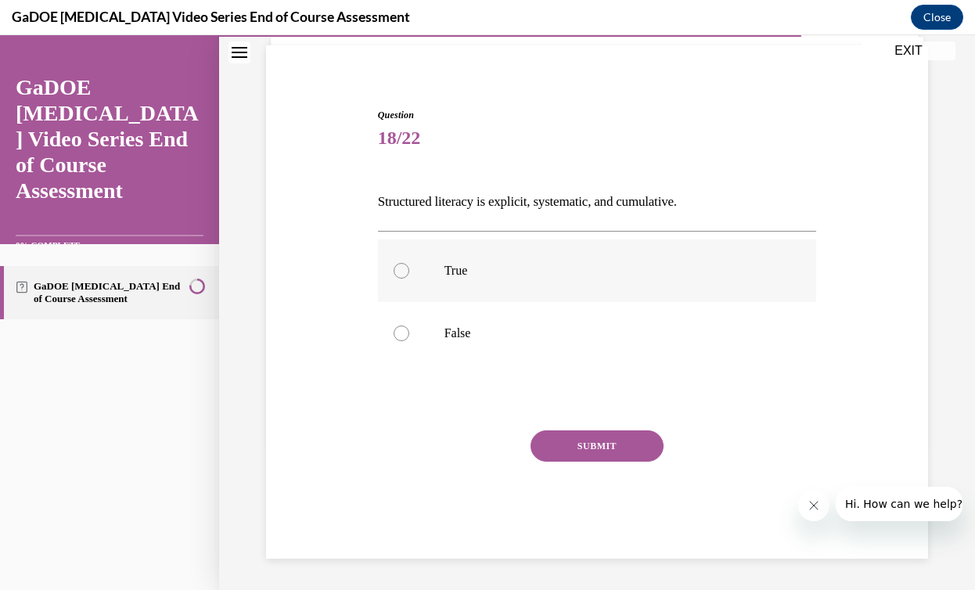
click at [569, 289] on label "True" at bounding box center [597, 270] width 439 height 63
click at [409, 279] on input "True" at bounding box center [402, 271] width 16 height 16
radio input "true"
click at [613, 452] on button "SUBMIT" at bounding box center [597, 445] width 133 height 31
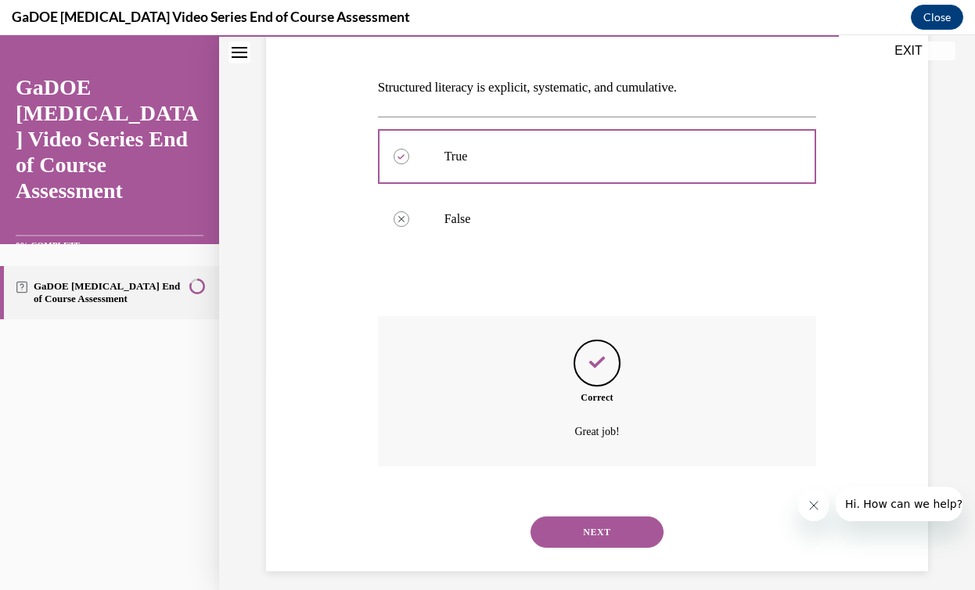
scroll to position [236, 0]
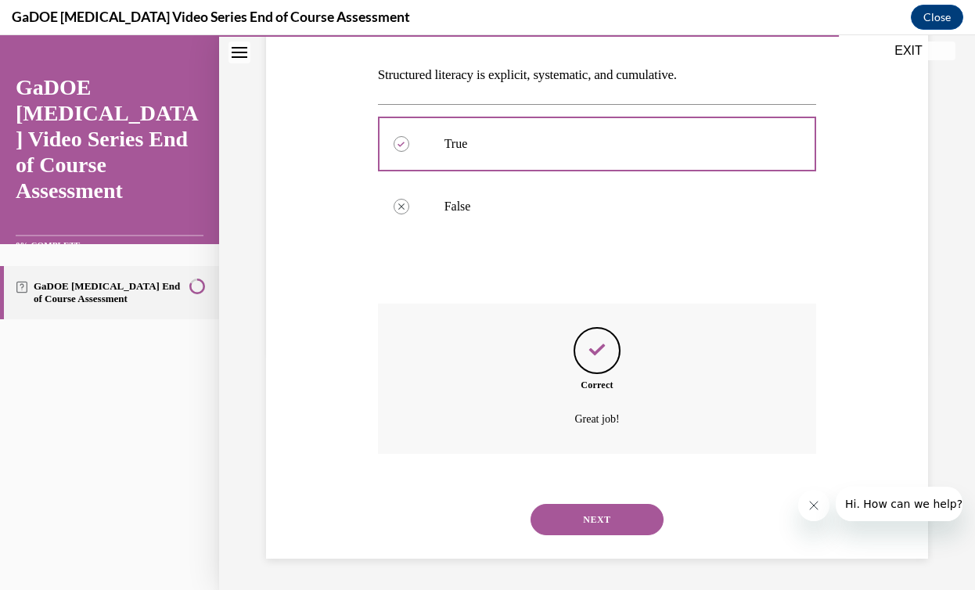
click at [598, 513] on button "NEXT" at bounding box center [597, 519] width 133 height 31
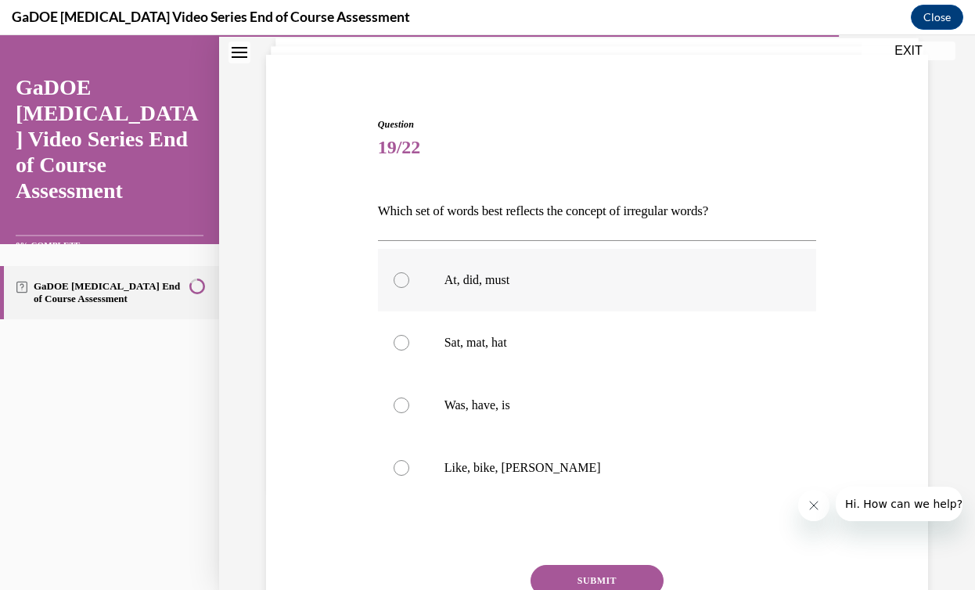
scroll to position [102, 0]
click at [602, 399] on p "Was, have, is" at bounding box center [610, 404] width 333 height 16
click at [409, 399] on input "Was, have, is" at bounding box center [402, 404] width 16 height 16
radio input "true"
click at [615, 567] on button "SUBMIT" at bounding box center [597, 578] width 133 height 31
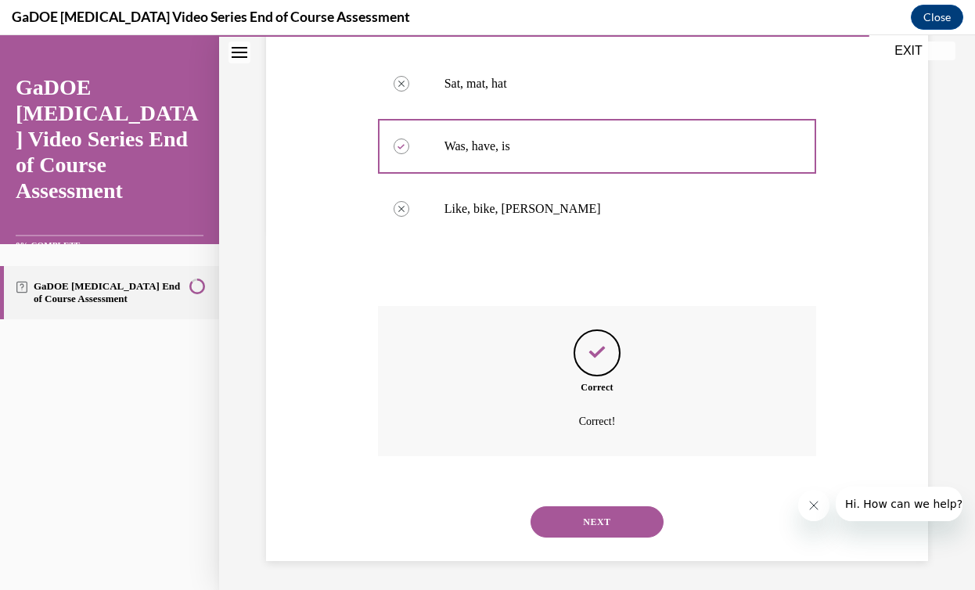
scroll to position [362, 0]
click at [609, 521] on button "NEXT" at bounding box center [597, 519] width 133 height 31
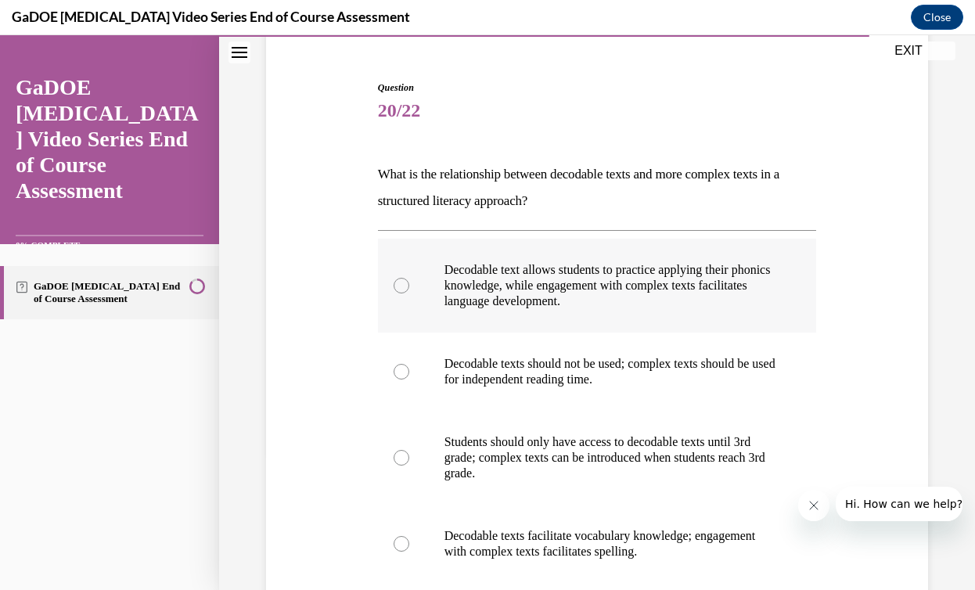
scroll to position [138, 0]
click at [571, 321] on label "Decodable text allows students to practice applying their phonics knowledge, wh…" at bounding box center [597, 285] width 439 height 94
click at [409, 293] on input "Decodable text allows students to practice applying their phonics knowledge, wh…" at bounding box center [402, 285] width 16 height 16
radio input "true"
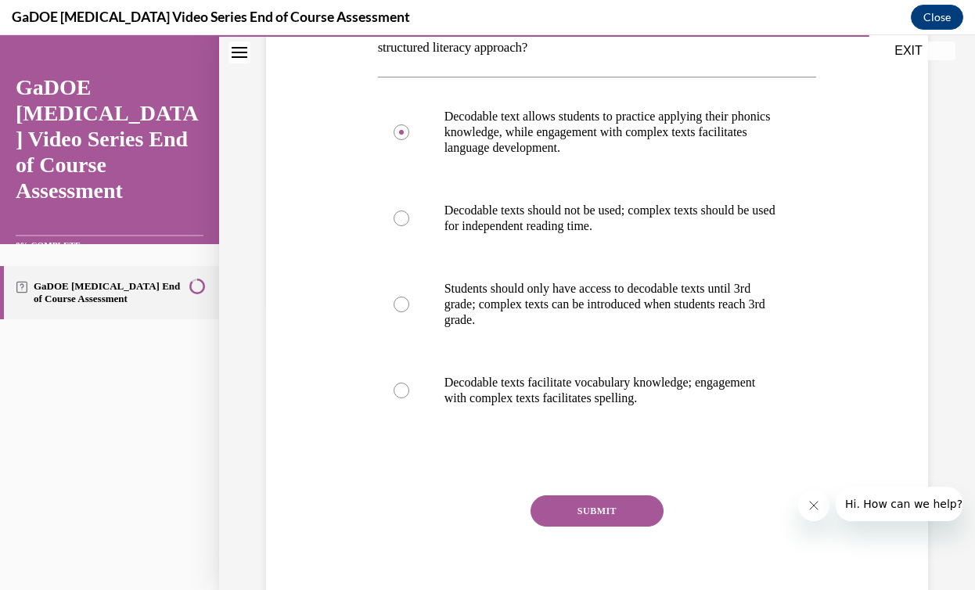
click at [587, 509] on button "SUBMIT" at bounding box center [597, 510] width 133 height 31
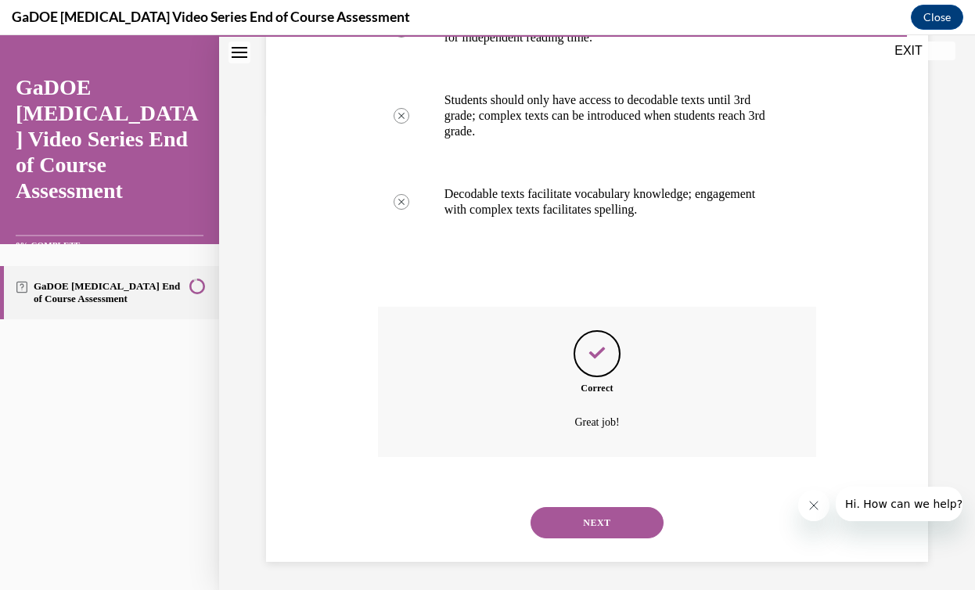
scroll to position [482, 0]
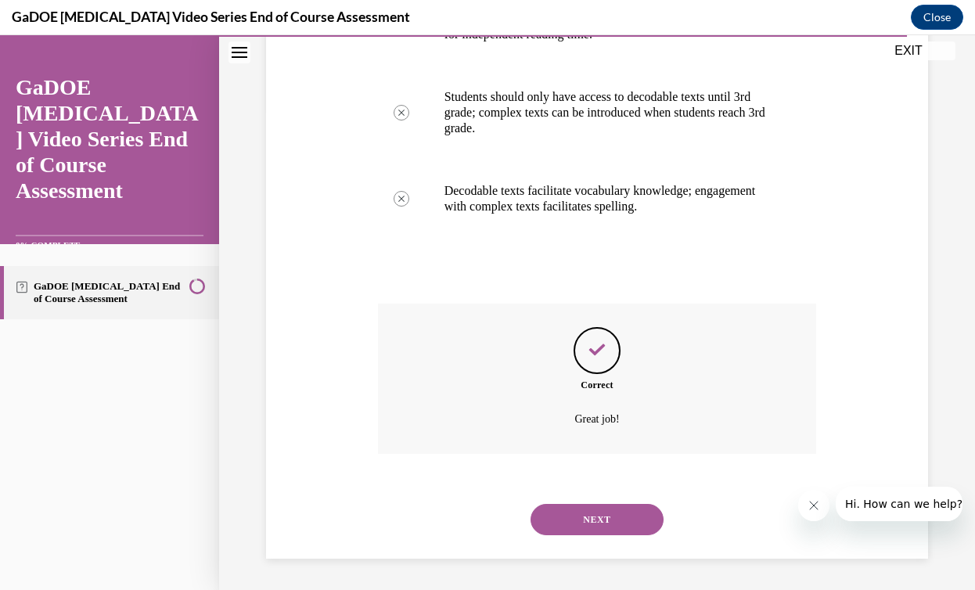
click at [590, 529] on button "NEXT" at bounding box center [597, 519] width 133 height 31
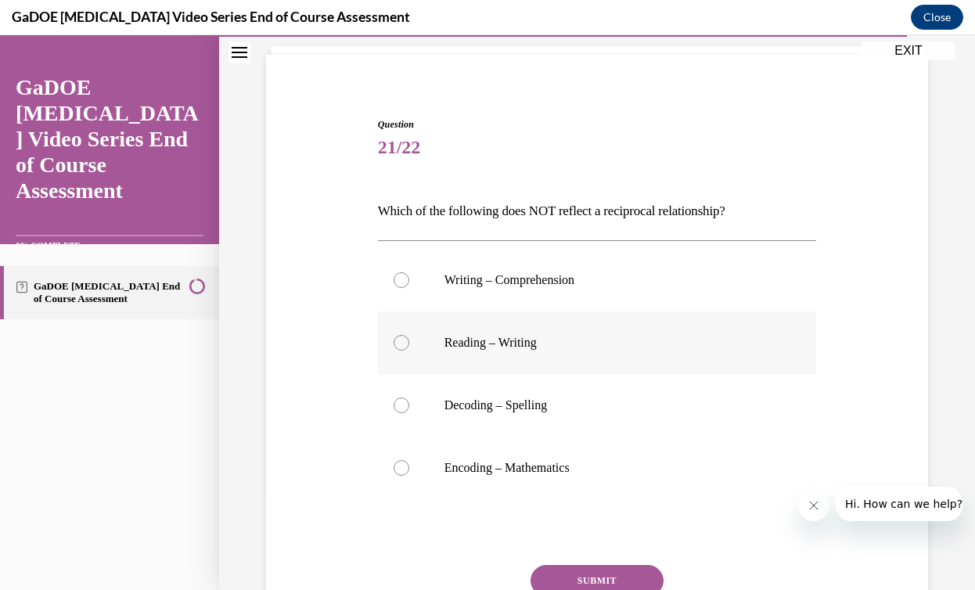
scroll to position [102, 0]
click at [585, 345] on p "Reading – Writing" at bounding box center [610, 341] width 333 height 16
click at [409, 345] on input "Reading – Writing" at bounding box center [402, 341] width 16 height 16
radio input "true"
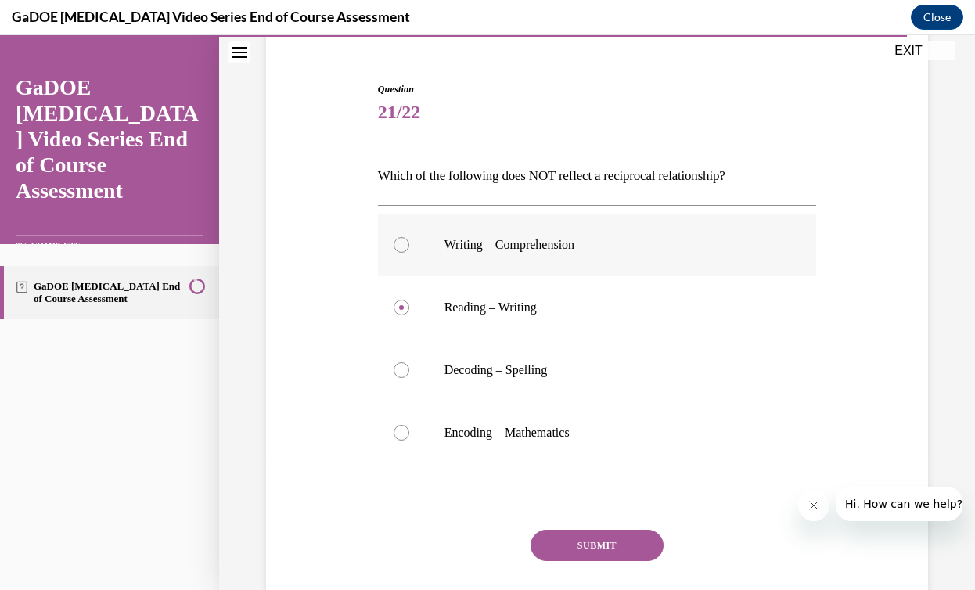
click at [632, 250] on p "Writing – Comprehension" at bounding box center [610, 245] width 333 height 16
click at [409, 250] on input "Writing – Comprehension" at bounding box center [402, 245] width 16 height 16
radio input "true"
click at [622, 545] on button "SUBMIT" at bounding box center [597, 545] width 133 height 31
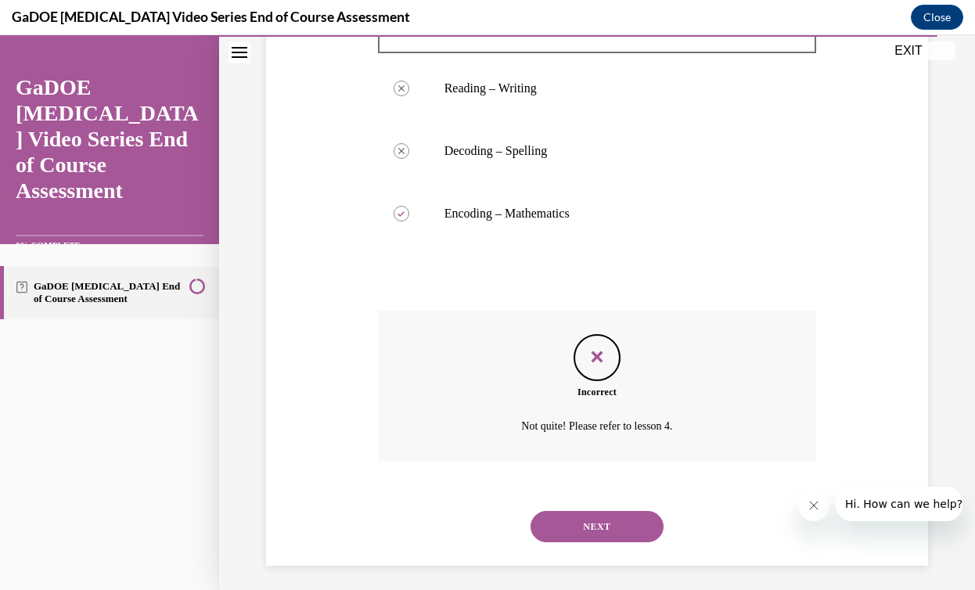
scroll to position [362, 0]
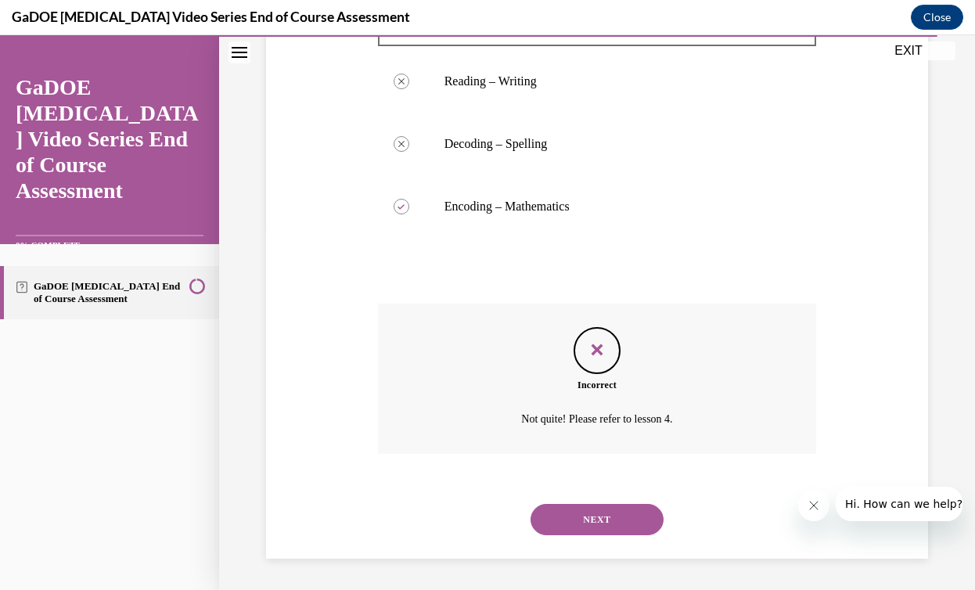
click at [596, 520] on button "NEXT" at bounding box center [597, 519] width 133 height 31
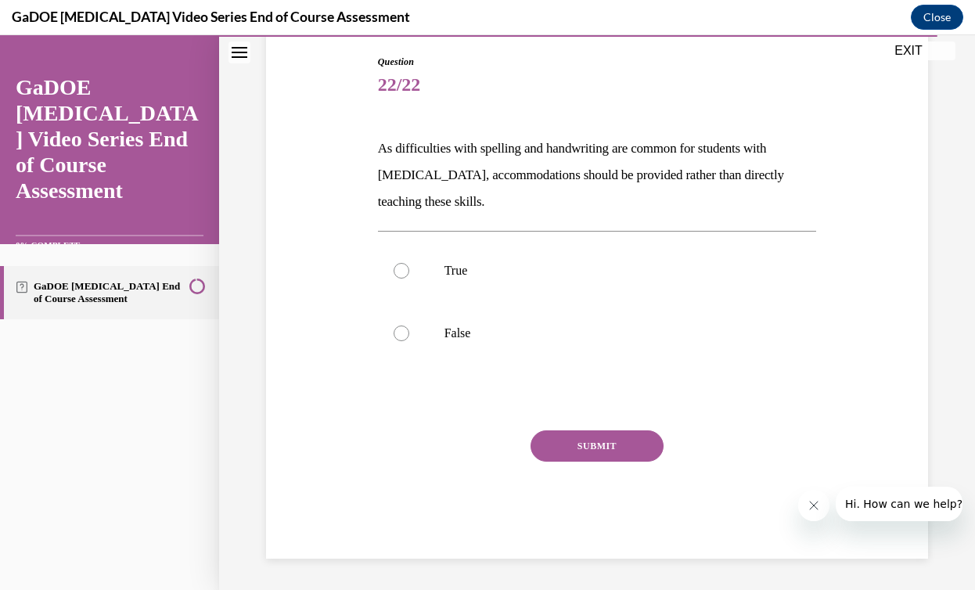
scroll to position [163, 0]
click at [538, 288] on label "True" at bounding box center [597, 270] width 439 height 63
click at [409, 279] on input "True" at bounding box center [402, 271] width 16 height 16
radio input "true"
click at [564, 324] on label "False" at bounding box center [597, 333] width 439 height 63
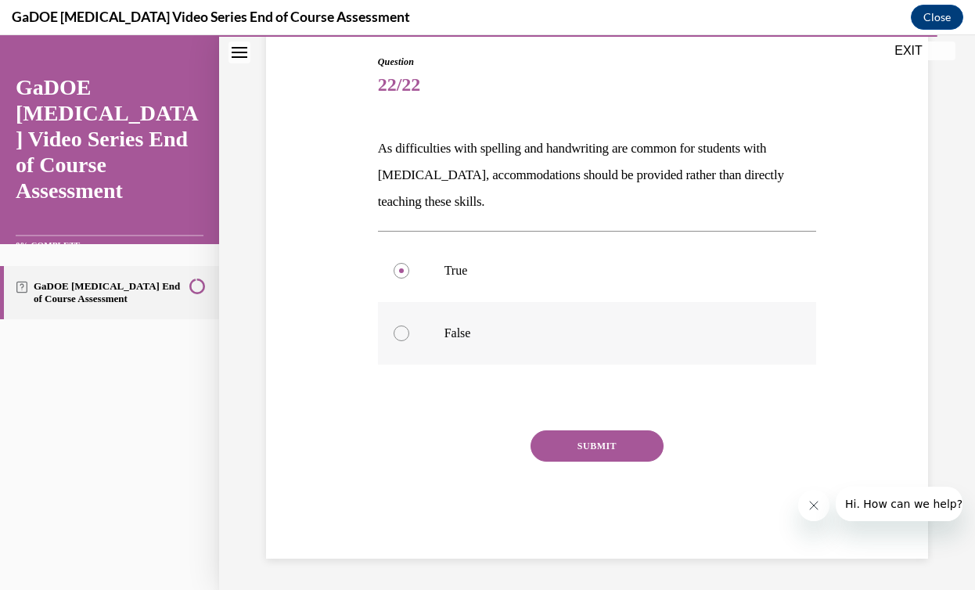
click at [409, 326] on input "False" at bounding box center [402, 334] width 16 height 16
radio input "true"
click at [574, 427] on div "Question 22/22 As difficulties with spelling and handwriting are common for stu…" at bounding box center [597, 307] width 439 height 504
click at [579, 451] on button "SUBMIT" at bounding box center [597, 445] width 133 height 31
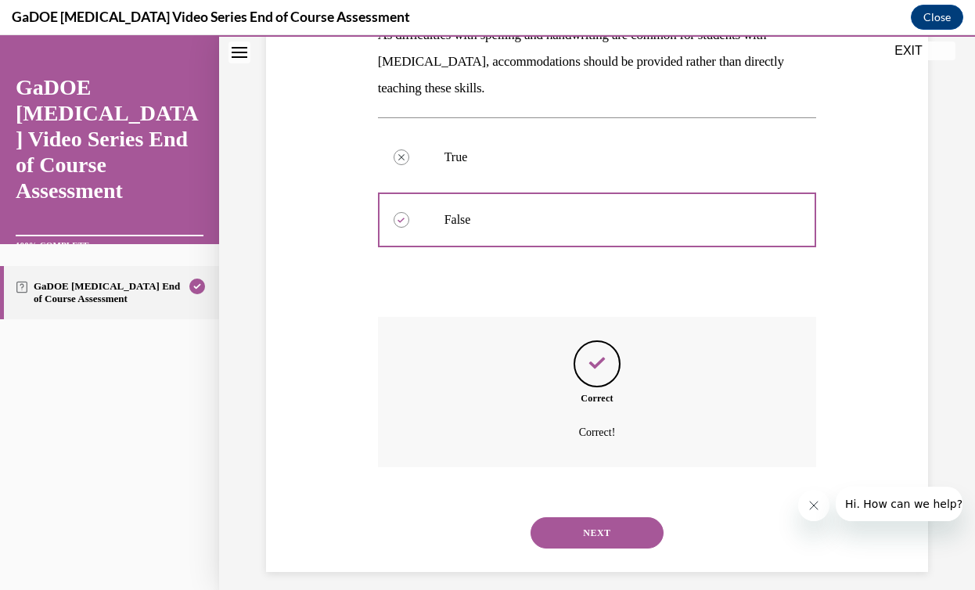
scroll to position [290, 0]
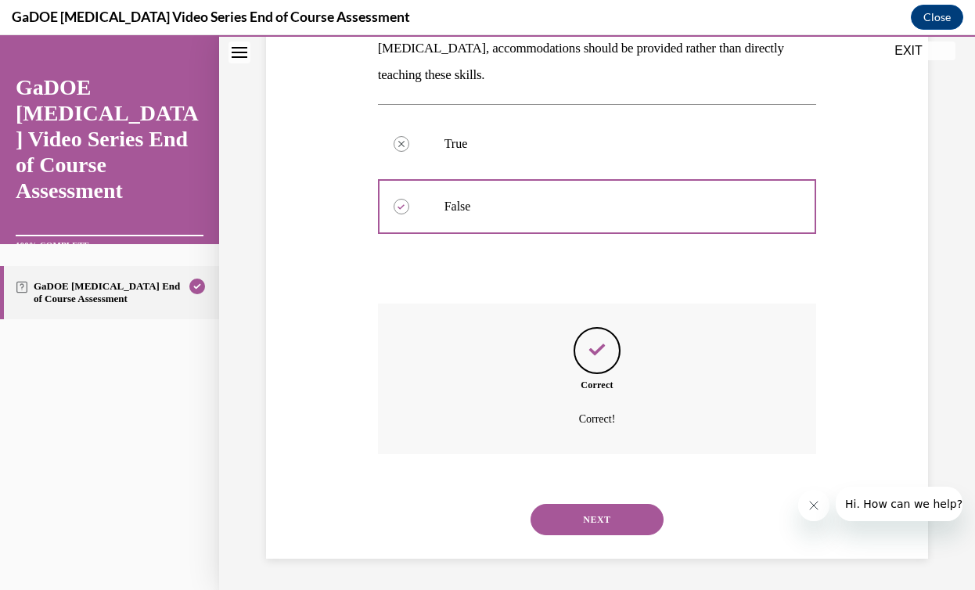
click at [604, 520] on button "NEXT" at bounding box center [597, 519] width 133 height 31
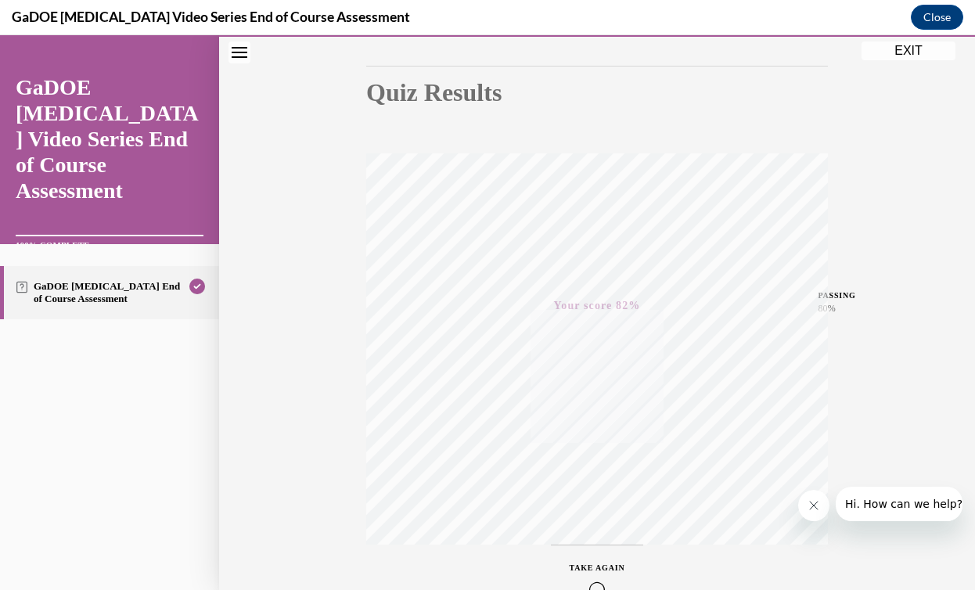
scroll to position [144, 0]
click at [865, 47] on button "EXIT" at bounding box center [909, 50] width 94 height 19
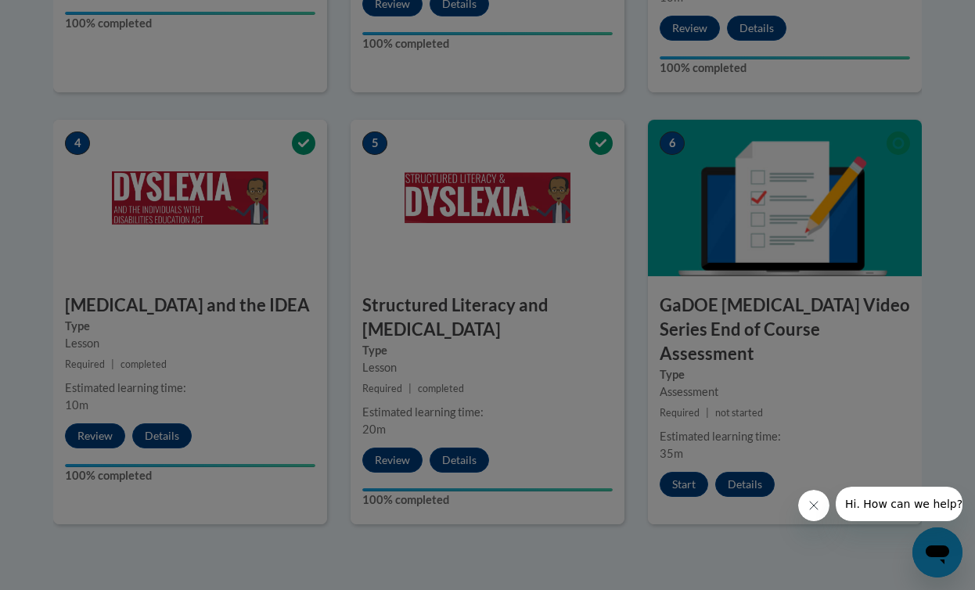
scroll to position [0, 0]
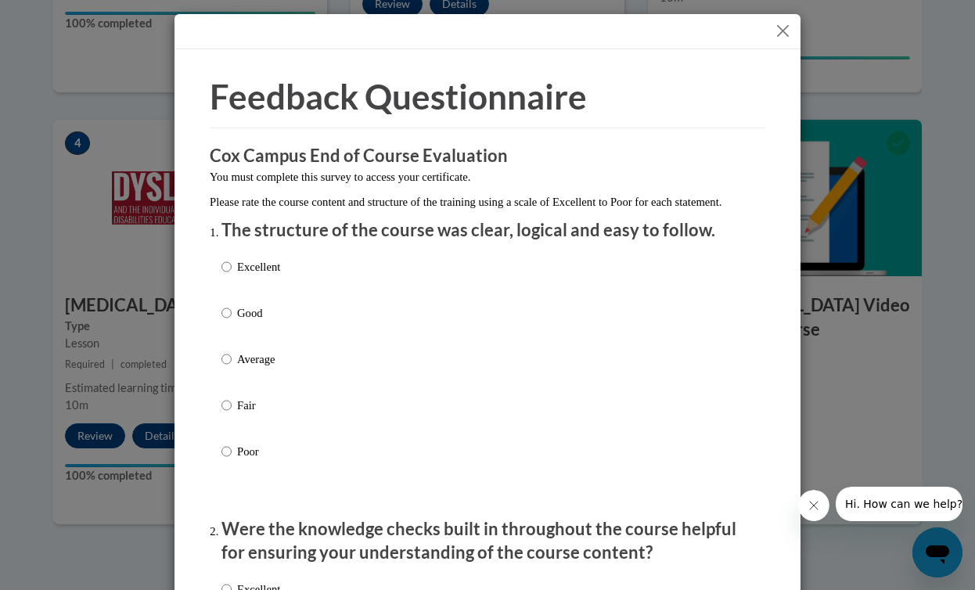
click at [279, 275] on p "Excellent" at bounding box center [258, 266] width 43 height 17
click at [232, 275] on input "Excellent" at bounding box center [226, 266] width 10 height 17
radio input "true"
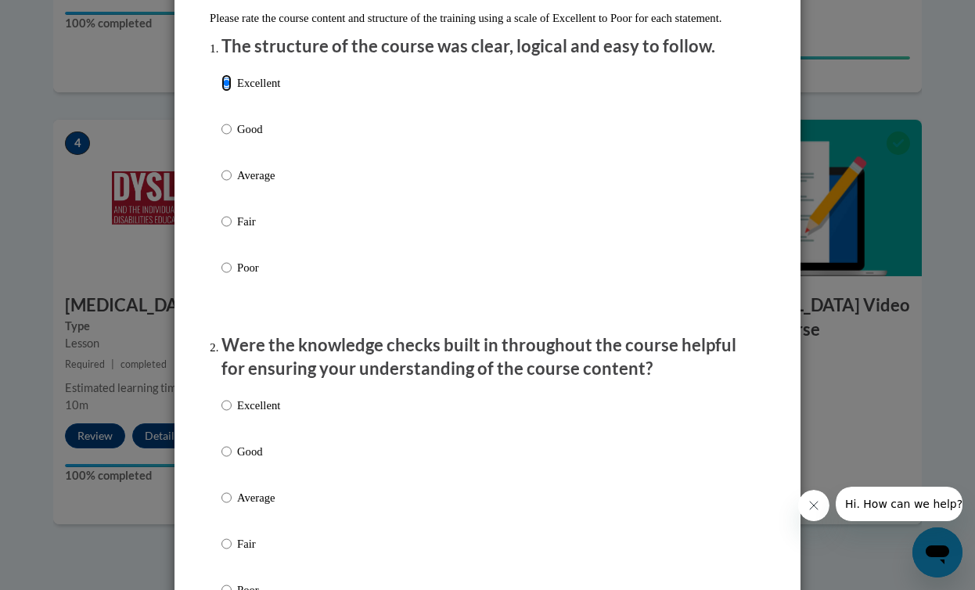
scroll to position [221, 0]
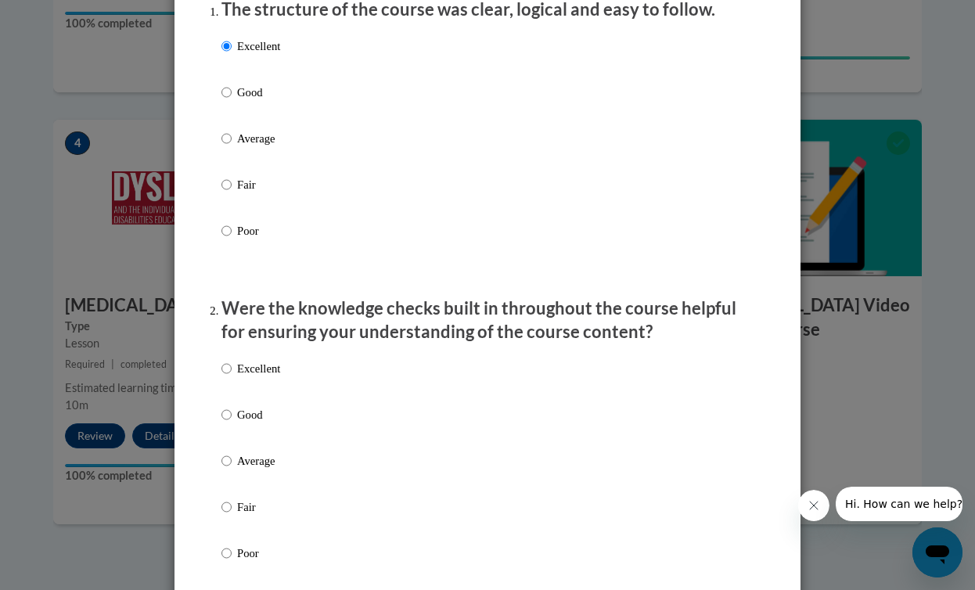
click at [250, 377] on p "Excellent" at bounding box center [258, 368] width 43 height 17
click at [232, 377] on input "Excellent" at bounding box center [226, 368] width 10 height 17
radio input "true"
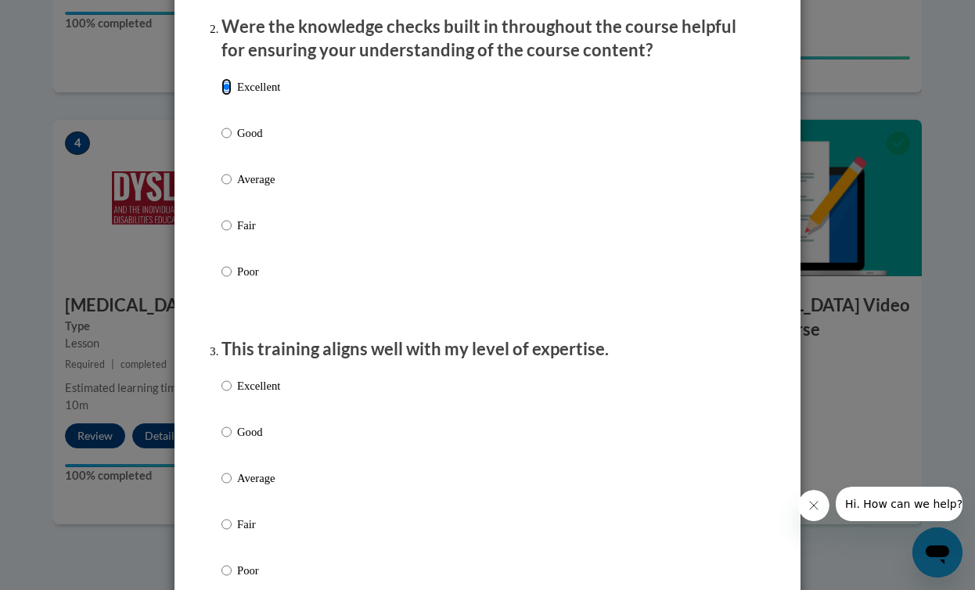
scroll to position [503, 0]
click at [250, 387] on div "Excellent Good Average Fair Poor" at bounding box center [250, 490] width 59 height 243
click at [256, 394] on p "Excellent" at bounding box center [258, 384] width 43 height 17
click at [232, 394] on input "Excellent" at bounding box center [226, 384] width 10 height 17
radio input "true"
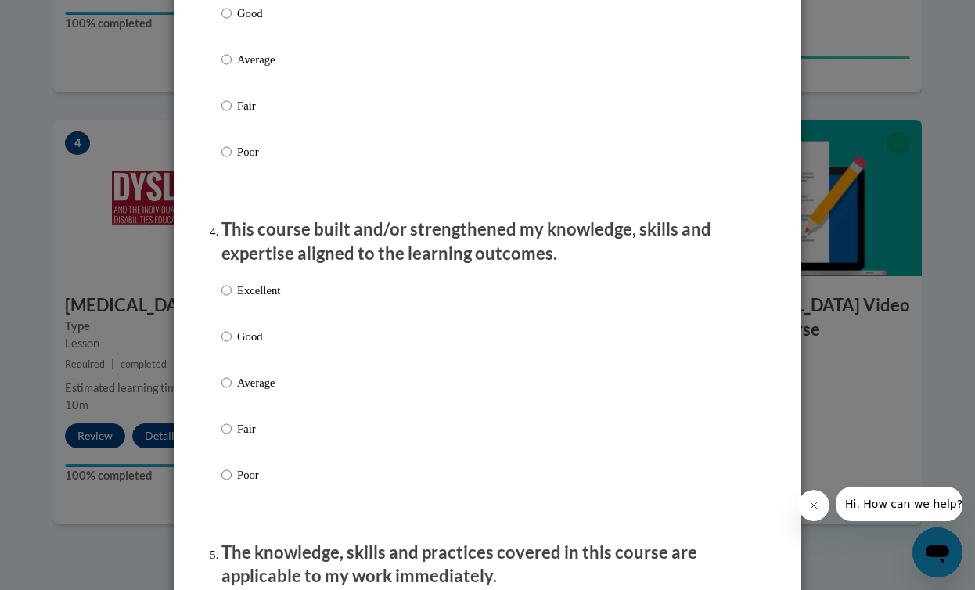
scroll to position [927, 0]
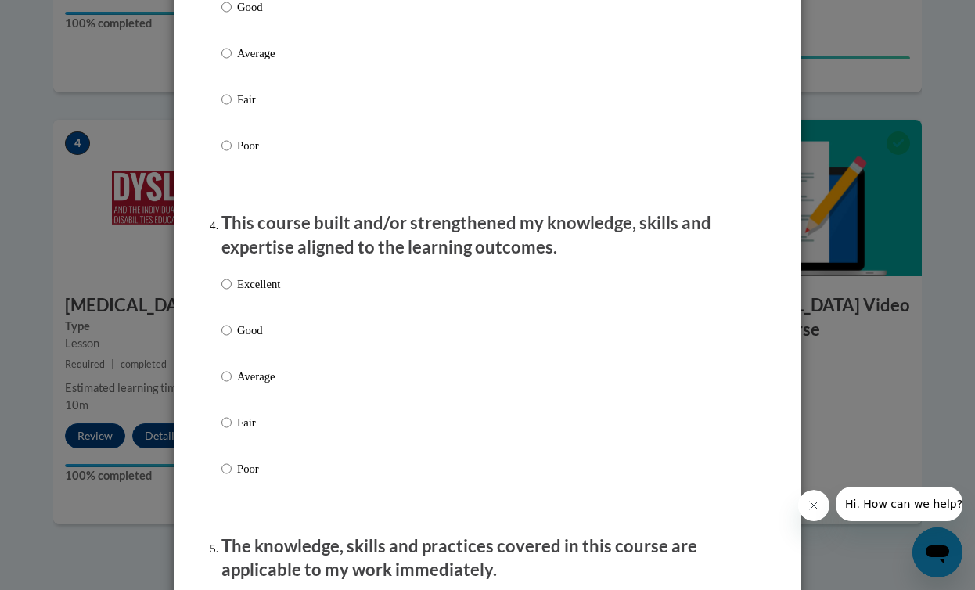
click at [262, 293] on p "Excellent" at bounding box center [258, 283] width 43 height 17
click at [232, 293] on input "Excellent" at bounding box center [226, 283] width 10 height 17
radio input "true"
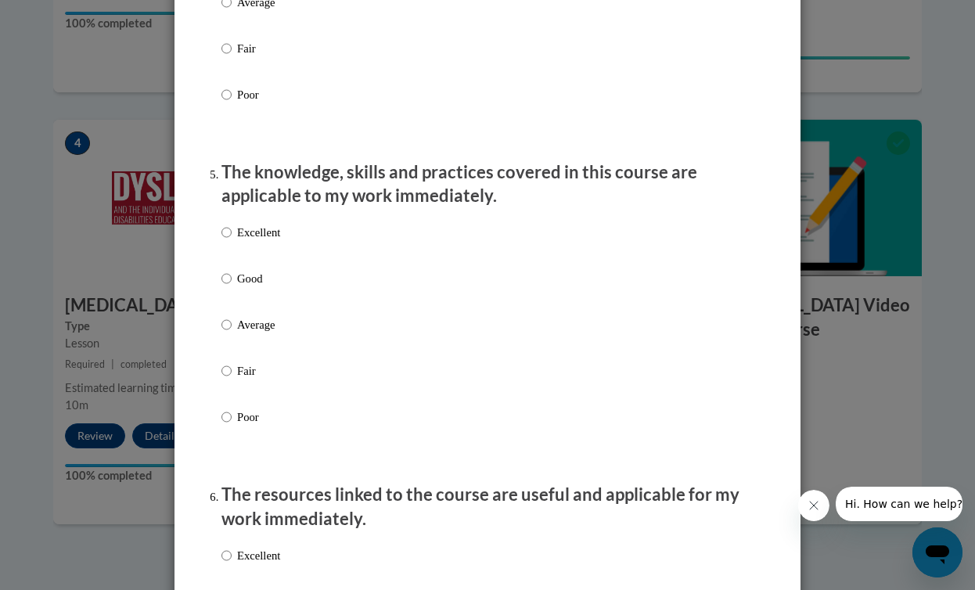
click at [259, 241] on p "Excellent" at bounding box center [258, 232] width 43 height 17
click at [232, 241] on input "Excellent" at bounding box center [226, 232] width 10 height 17
radio input "true"
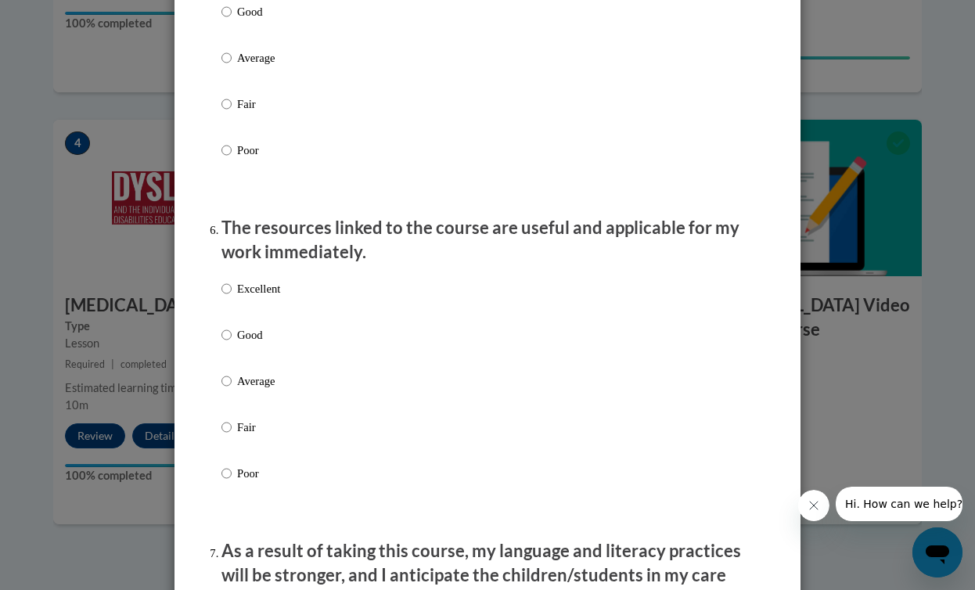
click at [255, 296] on p "Excellent" at bounding box center [258, 288] width 43 height 17
click at [232, 296] on input "Excellent" at bounding box center [226, 288] width 10 height 17
radio input "true"
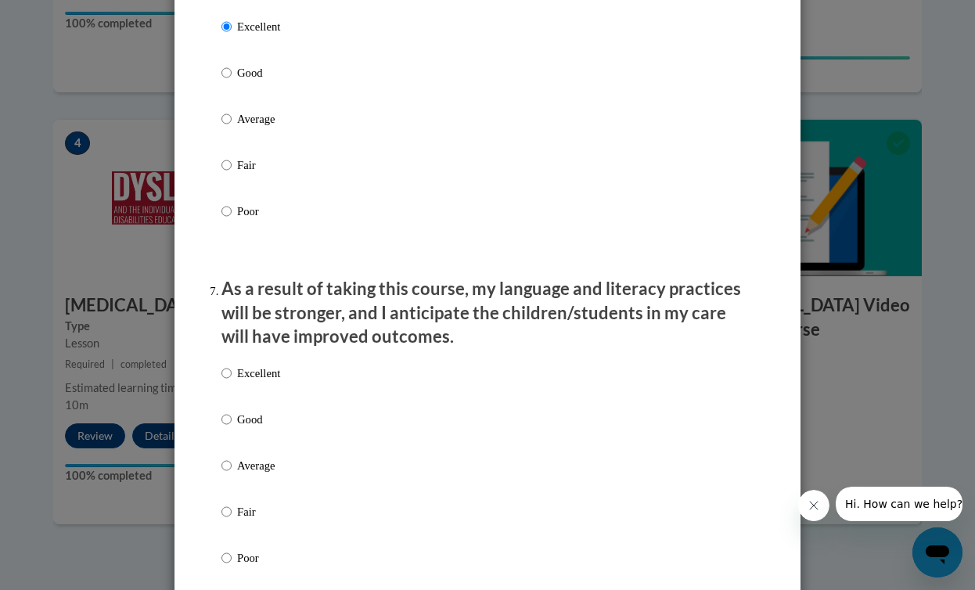
click at [262, 382] on p "Excellent" at bounding box center [258, 373] width 43 height 17
click at [232, 382] on input "Excellent" at bounding box center [226, 373] width 10 height 17
radio input "true"
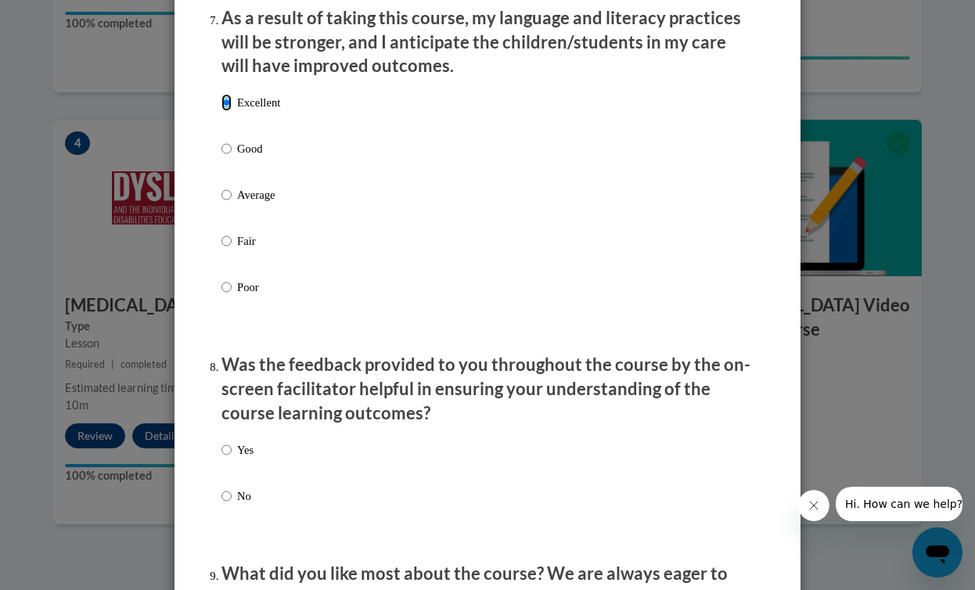
scroll to position [2103, 0]
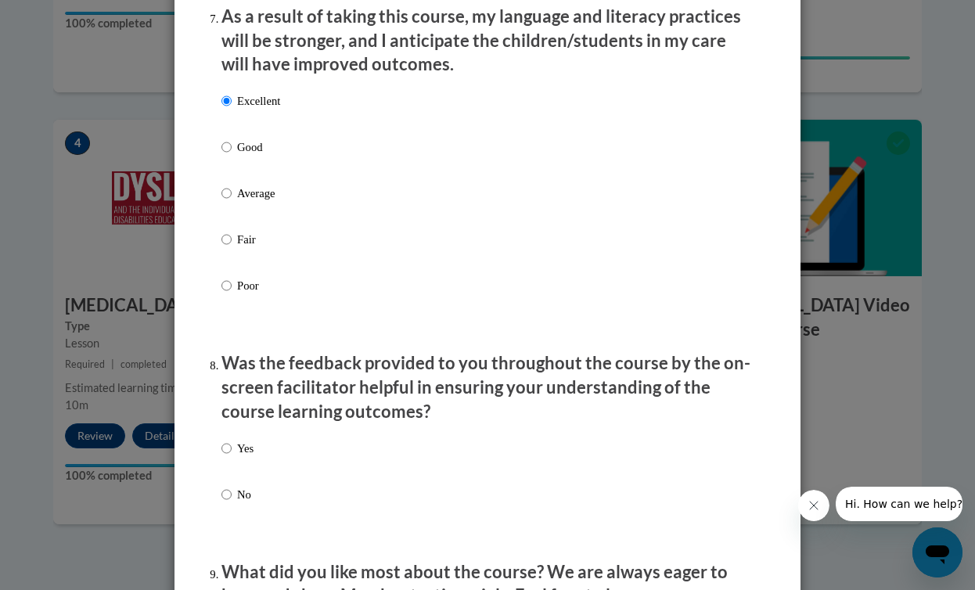
click at [246, 452] on div "Yes No" at bounding box center [237, 484] width 32 height 104
click at [249, 457] on p "Yes" at bounding box center [245, 448] width 16 height 17
click at [232, 457] on input "Yes" at bounding box center [226, 448] width 10 height 17
radio input "true"
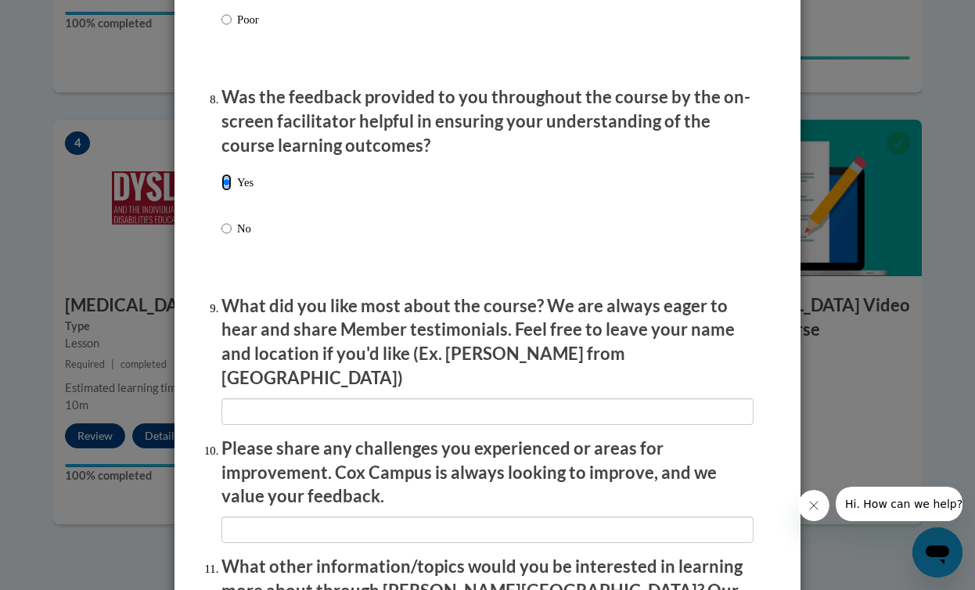
scroll to position [2665, 0]
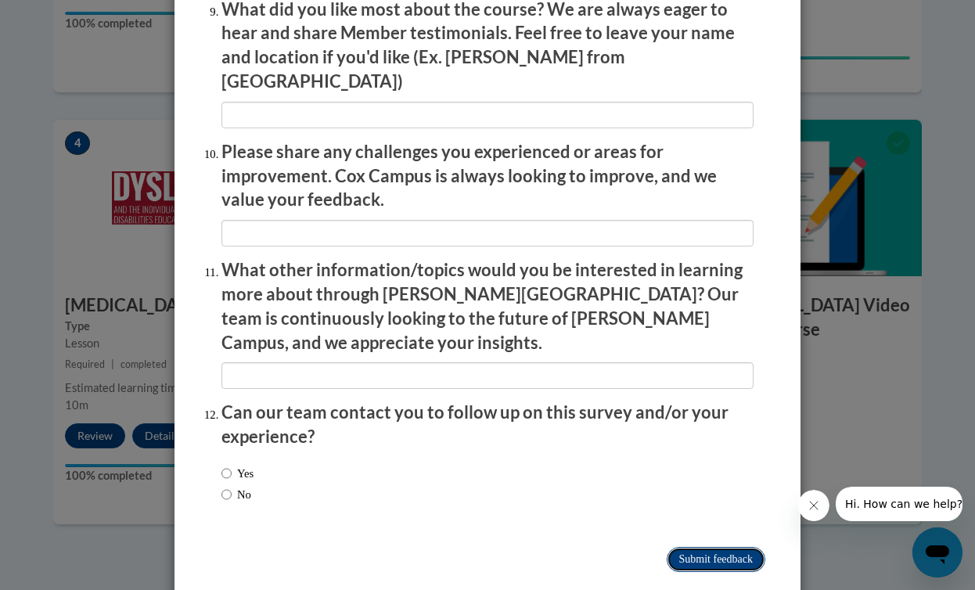
click at [737, 547] on input "Submit feedback" at bounding box center [716, 559] width 99 height 25
